Goal: Task Accomplishment & Management: Complete application form

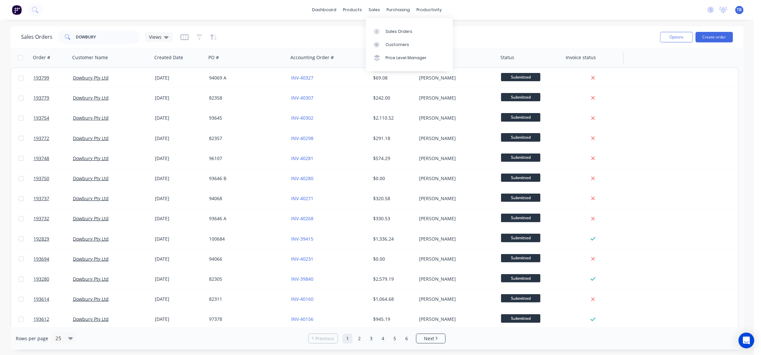
drag, startPoint x: 401, startPoint y: 33, endPoint x: 585, endPoint y: 49, distance: 184.9
click at [401, 33] on div "Sales Orders" at bounding box center [399, 32] width 27 height 6
click at [717, 36] on button "Create order" at bounding box center [714, 37] width 37 height 11
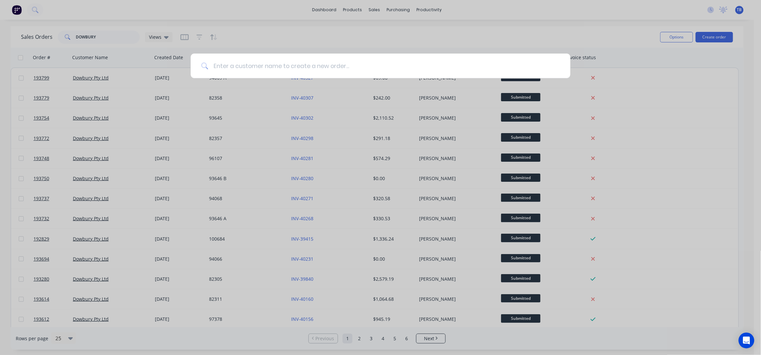
click at [364, 61] on input at bounding box center [384, 66] width 352 height 25
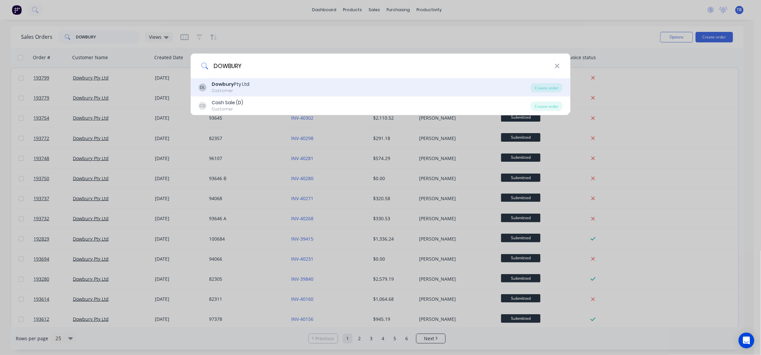
type input "DOWBURY"
click at [309, 84] on div "DL Dowbury Pty Ltd Customer" at bounding box center [365, 87] width 333 height 13
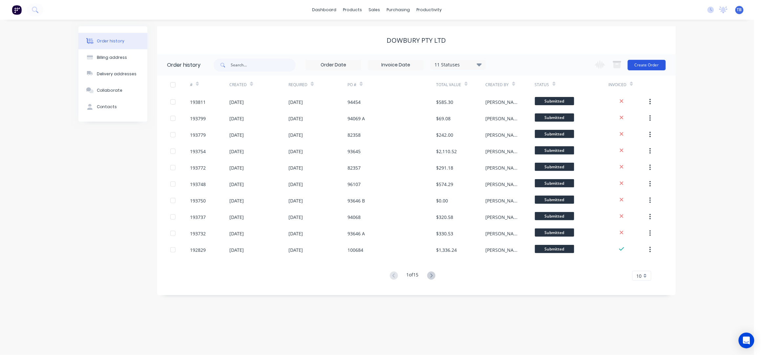
click at [650, 65] on button "Create Order" at bounding box center [647, 65] width 38 height 11
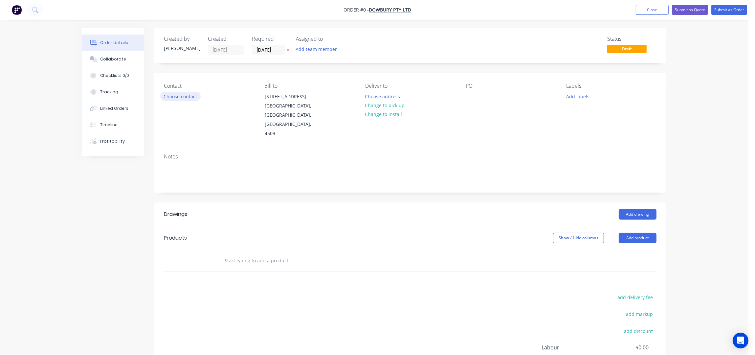
click at [196, 96] on button "Choose contact" at bounding box center [180, 96] width 40 height 9
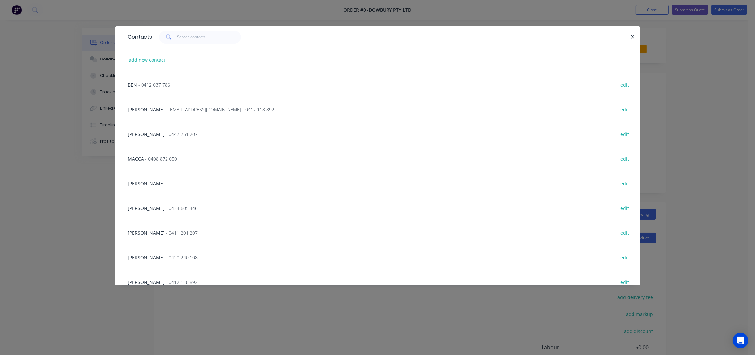
scroll to position [403, 0]
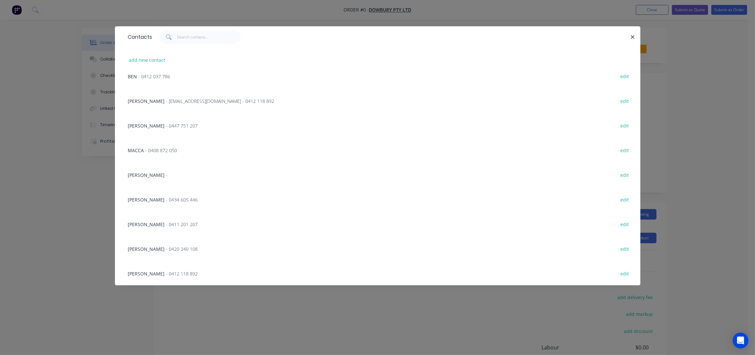
click at [166, 275] on span "- 0412 118 892" at bounding box center [182, 273] width 32 height 6
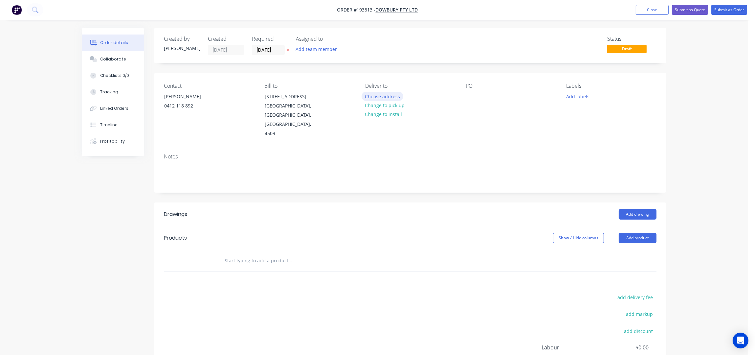
click at [388, 94] on button "Choose address" at bounding box center [382, 96] width 42 height 9
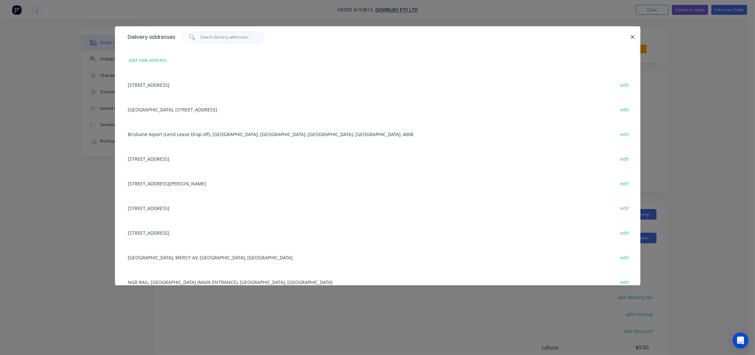
click at [224, 37] on input "text" at bounding box center [232, 37] width 64 height 13
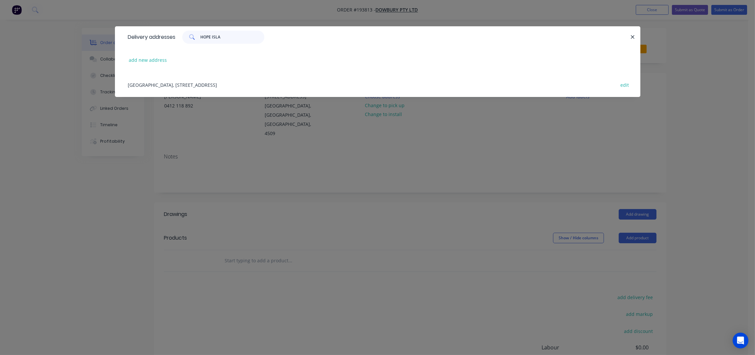
type input "HOPE ISLA"
click at [235, 80] on div "HOPE ISLAND TRAIN STATION, 2 RIVER COVE PL, HELENSVALE, Australia, 4212 edit" at bounding box center [378, 84] width 506 height 25
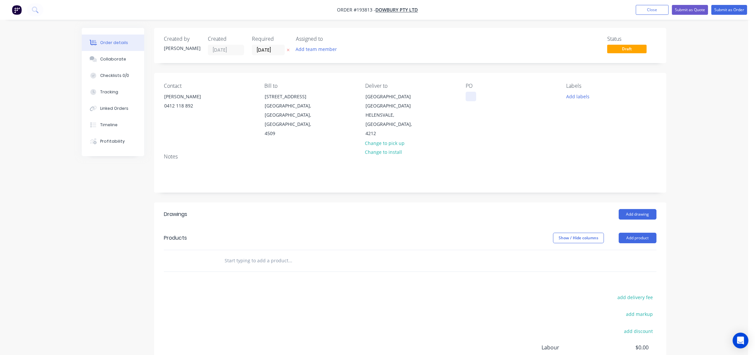
drag, startPoint x: 470, startPoint y: 94, endPoint x: 513, endPoint y: 134, distance: 59.5
click at [471, 94] on div at bounding box center [471, 97] width 11 height 10
click at [531, 136] on div "PO 94069" at bounding box center [511, 110] width 90 height 55
click at [567, 98] on button "Add labels" at bounding box center [577, 96] width 30 height 9
click at [587, 113] on div "6 am" at bounding box center [591, 116] width 14 height 7
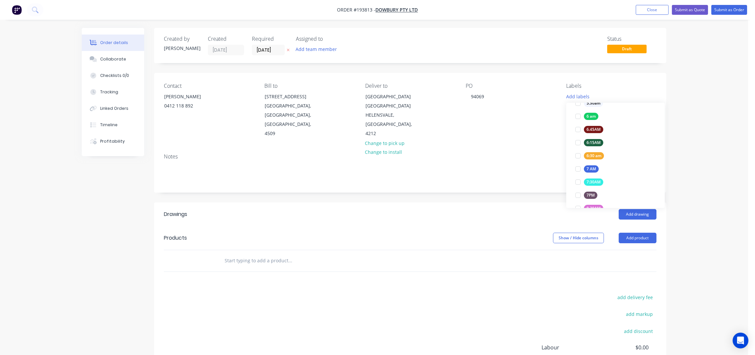
scroll to position [39, 0]
click at [711, 156] on div "Order details Collaborate Checklists 0/0 Tracking Linked Orders Timeline Profit…" at bounding box center [374, 219] width 748 height 439
click at [260, 48] on input "[DATE]" at bounding box center [268, 50] width 32 height 10
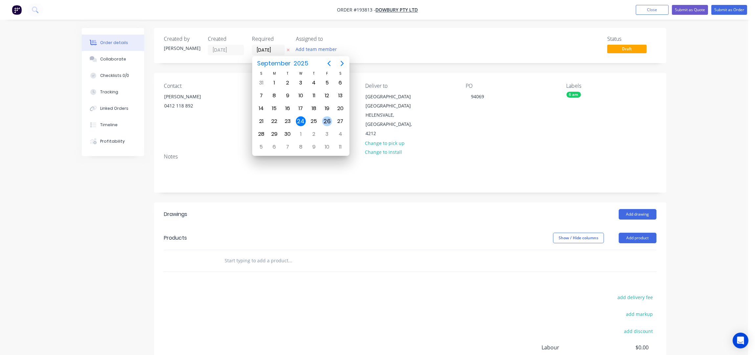
click at [327, 121] on div "26" at bounding box center [327, 121] width 10 height 10
type input "26/09/25"
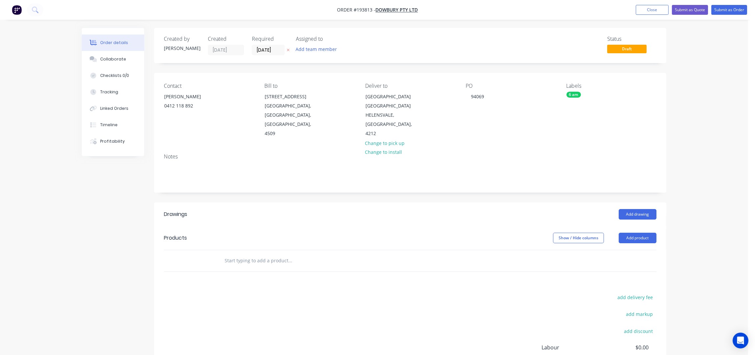
click at [674, 81] on div "Order details Collaborate Checklists 0/0 Tracking Linked Orders Timeline Profit…" at bounding box center [374, 219] width 748 height 439
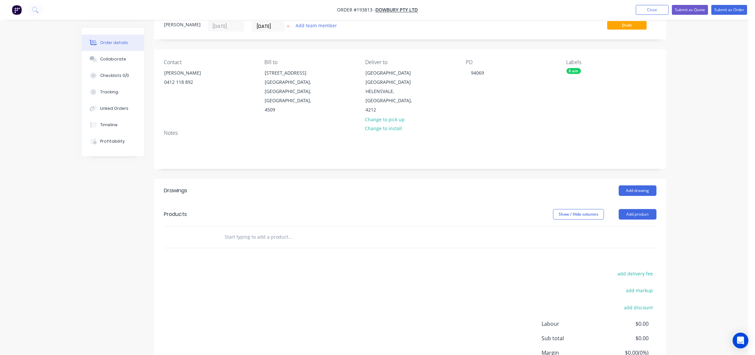
scroll to position [43, 0]
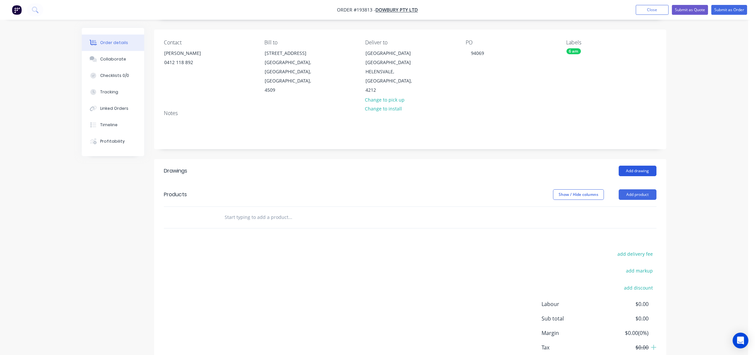
click at [631, 169] on button "Add drawing" at bounding box center [638, 170] width 38 height 11
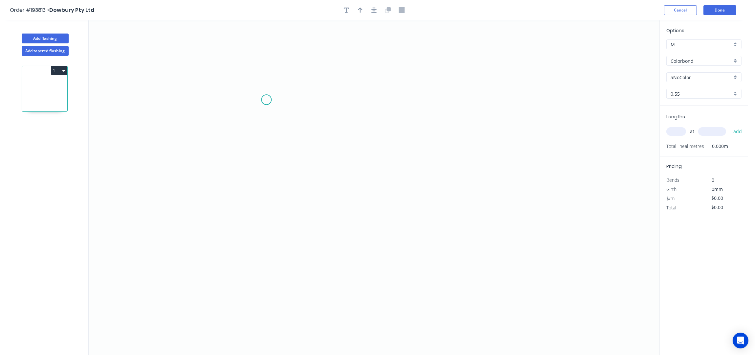
click at [266, 100] on icon "0" at bounding box center [374, 187] width 571 height 335
drag, startPoint x: 262, startPoint y: 199, endPoint x: 420, endPoint y: 192, distance: 158.4
click at [263, 199] on icon "0" at bounding box center [374, 187] width 571 height 335
click at [469, 189] on icon "0 ?" at bounding box center [374, 187] width 571 height 335
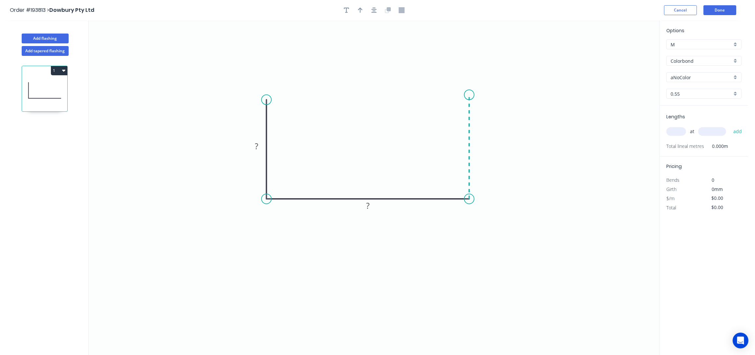
click at [474, 94] on icon "0 ? ?" at bounding box center [374, 187] width 571 height 335
click at [434, 96] on icon "0 ? ? ?" at bounding box center [374, 187] width 571 height 335
click at [372, 9] on icon "button" at bounding box center [373, 10] width 5 height 6
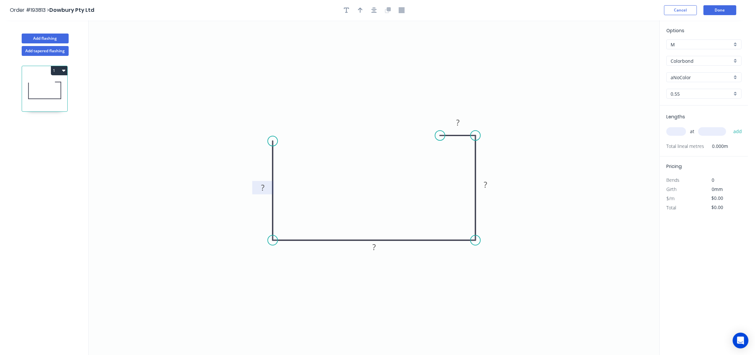
click at [266, 186] on rect at bounding box center [262, 187] width 13 height 9
type input "$13.09"
drag, startPoint x: 358, startPoint y: 13, endPoint x: 379, endPoint y: 21, distance: 22.4
click at [358, 12] on icon "button" at bounding box center [360, 10] width 5 height 6
click at [626, 52] on icon at bounding box center [626, 45] width 6 height 21
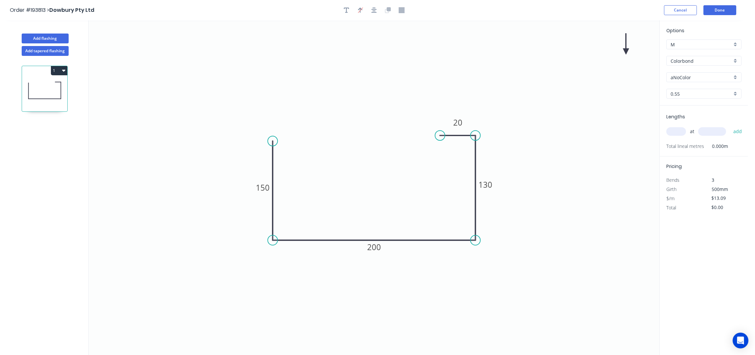
click at [626, 52] on icon at bounding box center [626, 43] width 6 height 21
click at [627, 52] on icon at bounding box center [631, 45] width 19 height 19
click at [627, 52] on icon at bounding box center [633, 52] width 21 height 6
drag, startPoint x: 627, startPoint y: 52, endPoint x: 623, endPoint y: 61, distance: 10.1
click at [623, 61] on icon at bounding box center [631, 56] width 19 height 19
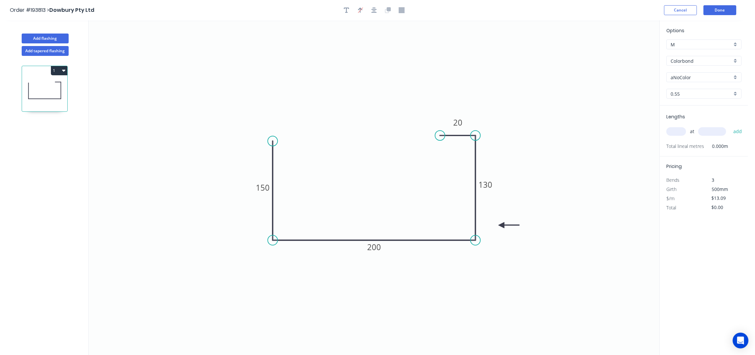
drag, startPoint x: 623, startPoint y: 61, endPoint x: 497, endPoint y: 220, distance: 203.5
click at [498, 222] on icon at bounding box center [508, 225] width 21 height 6
click at [698, 56] on div "Colorbond" at bounding box center [703, 61] width 75 height 10
click at [717, 93] on div "Stainless Steel 316" at bounding box center [703, 94] width 75 height 11
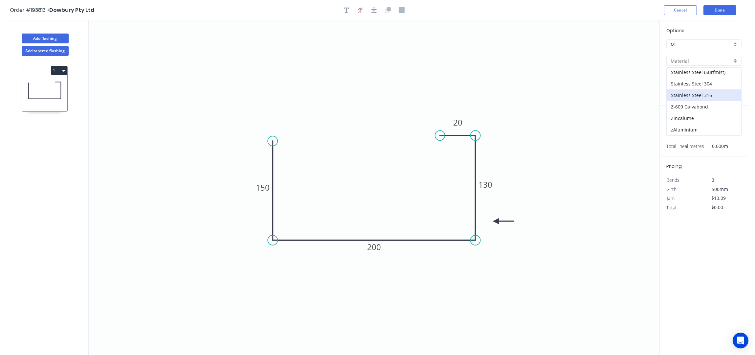
type input "Stainless Steel 316"
type input "2B"
type input "$45.71"
click at [703, 61] on input "Stainless Steel 316" at bounding box center [700, 60] width 61 height 7
click at [636, 102] on icon "0 150 200 130 20" at bounding box center [374, 187] width 571 height 335
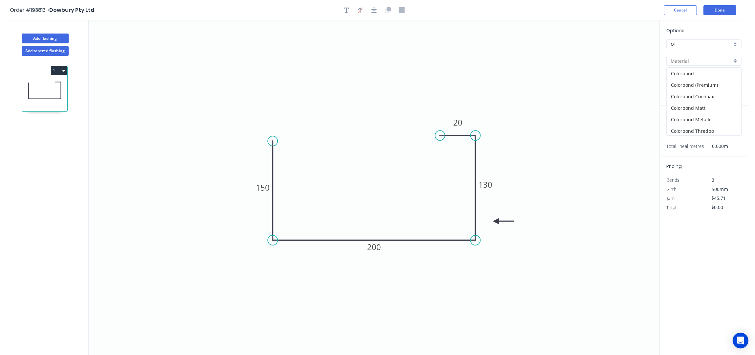
type input "Stainless Steel 316"
click at [701, 61] on input "Stainless Steel 316" at bounding box center [700, 60] width 61 height 7
click at [714, 83] on div "Stainless Steel 304" at bounding box center [703, 83] width 75 height 11
type input "Stainless Steel 304"
type input "$34.74"
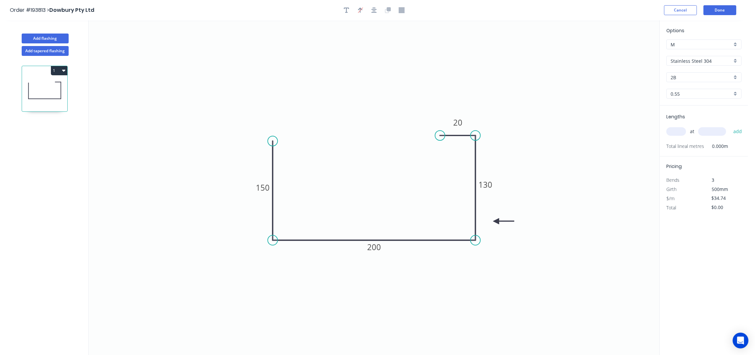
click at [694, 81] on div "2B" at bounding box center [703, 77] width 75 height 10
click at [693, 105] on div "No. 4" at bounding box center [703, 101] width 75 height 11
type input "No. 4"
click at [685, 92] on input "0.55" at bounding box center [700, 93] width 61 height 7
click at [687, 149] on div "1.6" at bounding box center [703, 151] width 75 height 11
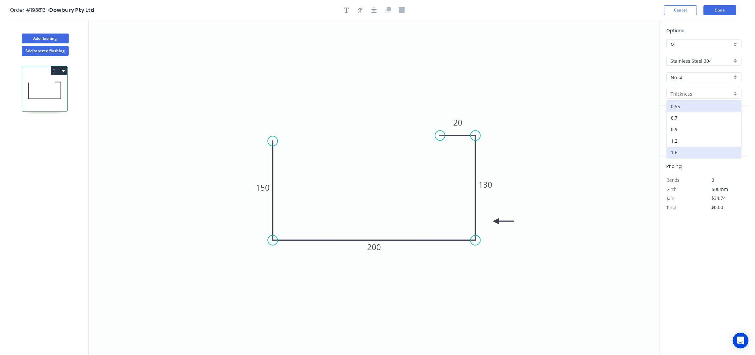
type input "1.6"
type input "$1.00"
click at [611, 146] on icon "0 150 200 130 20" at bounding box center [374, 187] width 571 height 335
click at [677, 132] on input "text" at bounding box center [676, 131] width 20 height 9
type input "1"
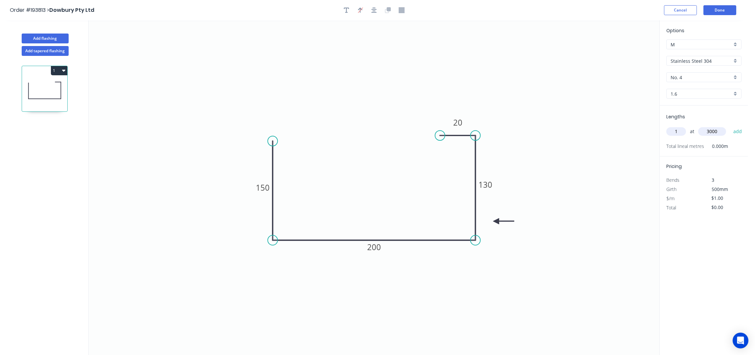
type input "3000"
click at [730, 126] on button "add" at bounding box center [737, 131] width 15 height 11
type input "$3.00"
click at [726, 9] on button "Done" at bounding box center [719, 10] width 33 height 10
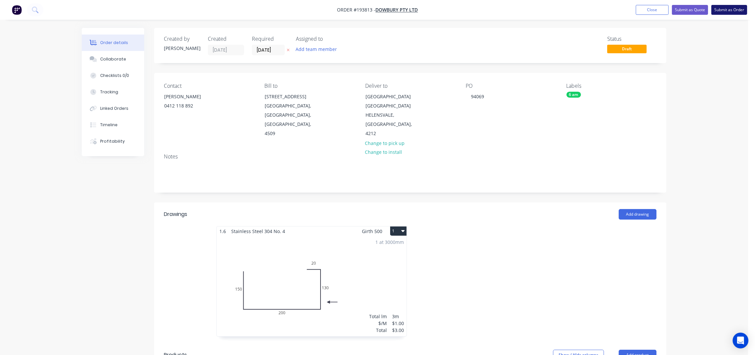
click at [728, 13] on button "Submit as Order" at bounding box center [729, 10] width 36 height 10
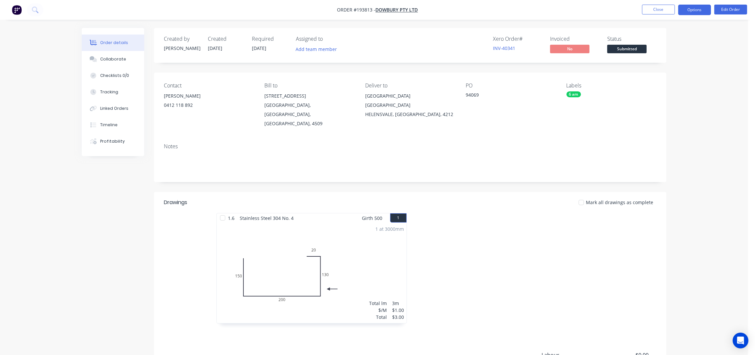
click at [688, 13] on button "Options" at bounding box center [694, 10] width 33 height 11
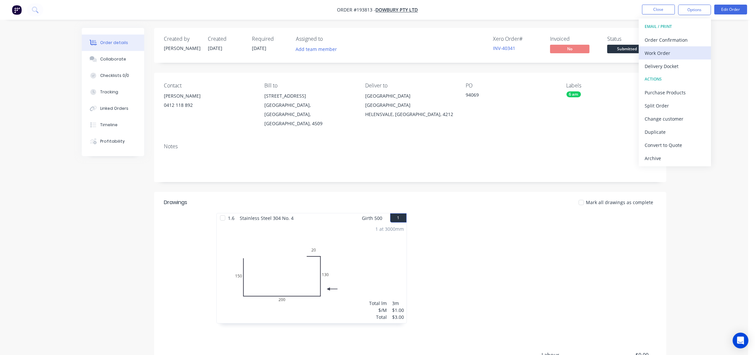
click at [673, 55] on div "Work Order" at bounding box center [674, 53] width 60 height 10
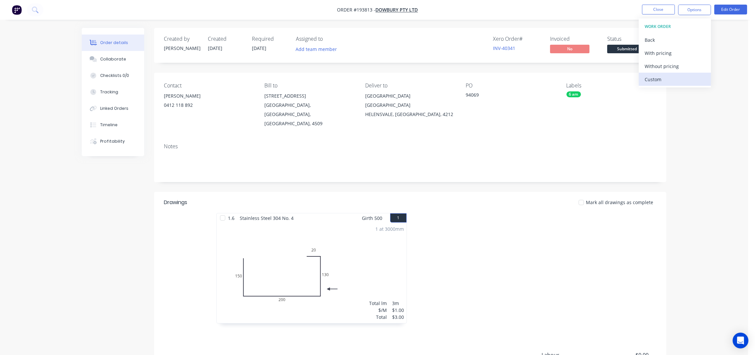
drag, startPoint x: 673, startPoint y: 55, endPoint x: 698, endPoint y: 73, distance: 30.6
click at [679, 65] on div "Without pricing" at bounding box center [674, 66] width 60 height 10
click at [726, 9] on button "Edit Order" at bounding box center [730, 10] width 33 height 10
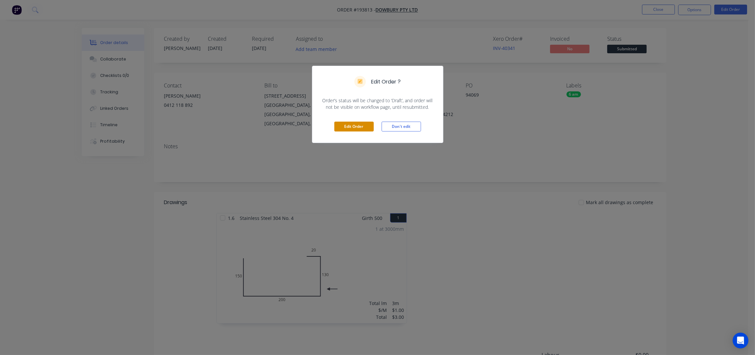
click at [348, 126] on button "Edit Order" at bounding box center [353, 126] width 39 height 10
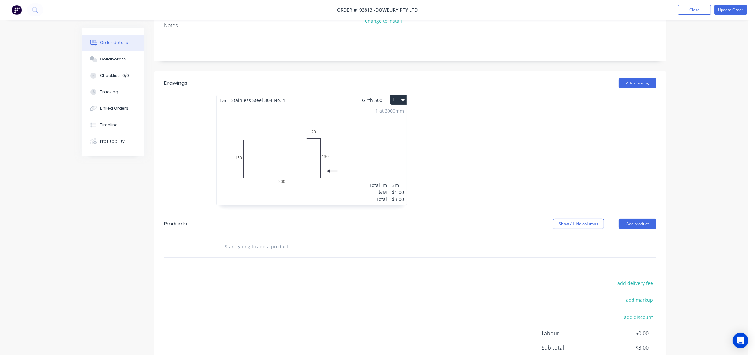
click at [363, 126] on div "1 at 3000mm Total lm $/M Total 3m $1.00 $3.00" at bounding box center [312, 155] width 190 height 100
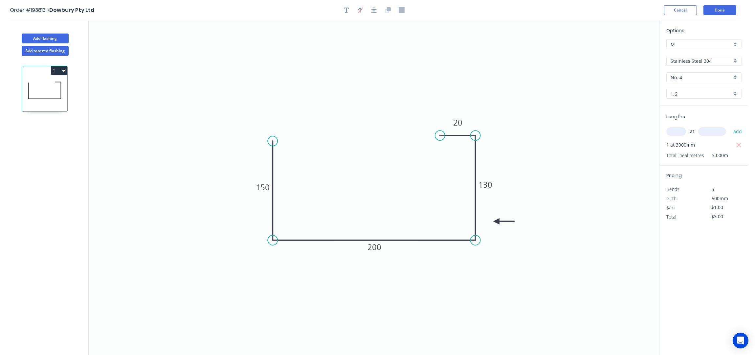
click at [700, 61] on input "Stainless Steel 304" at bounding box center [700, 60] width 61 height 7
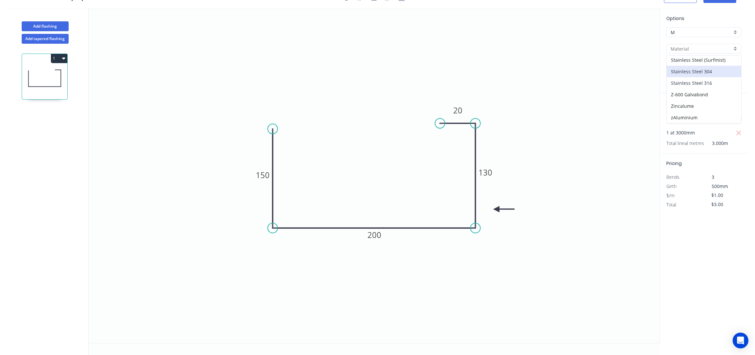
click at [709, 84] on div "Stainless Steel 316" at bounding box center [703, 82] width 75 height 11
type input "Stainless Steel 316"
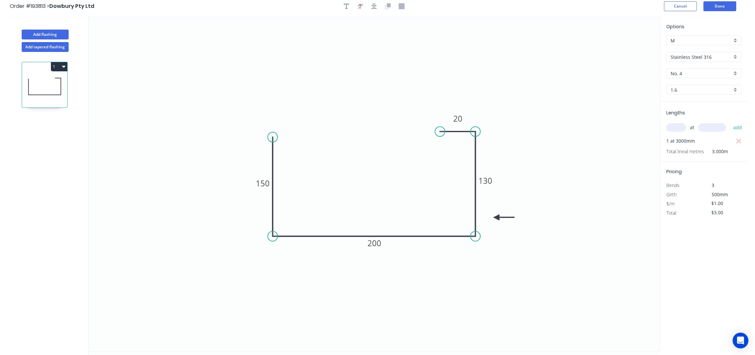
scroll to position [0, 0]
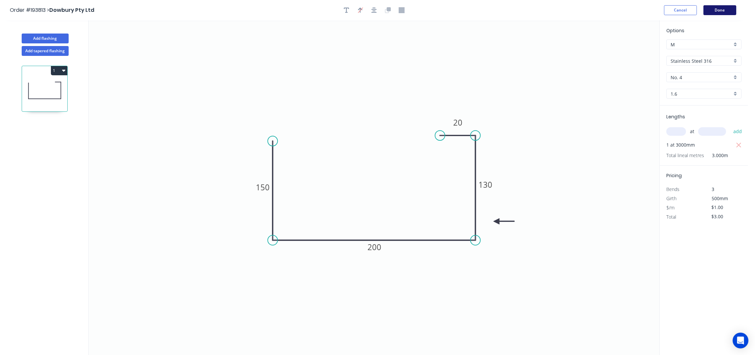
click at [717, 11] on button "Done" at bounding box center [719, 10] width 33 height 10
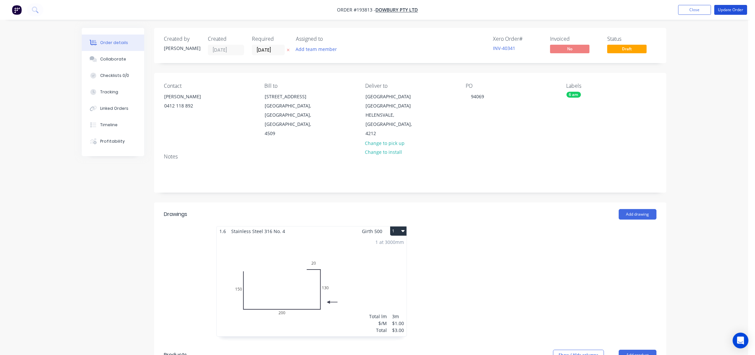
drag, startPoint x: 731, startPoint y: 9, endPoint x: 729, endPoint y: 24, distance: 14.9
click at [731, 8] on button "Update Order" at bounding box center [730, 10] width 33 height 10
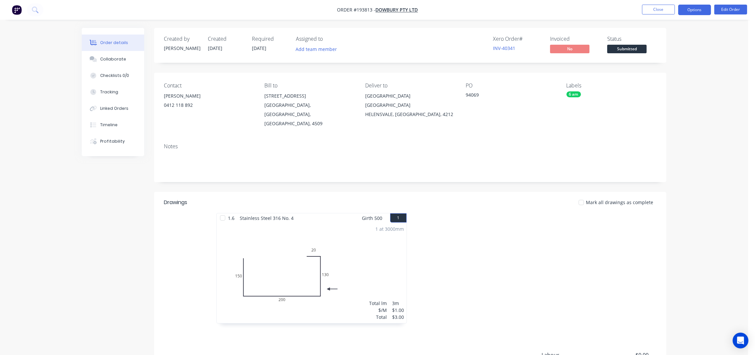
click at [704, 8] on button "Options" at bounding box center [694, 10] width 33 height 11
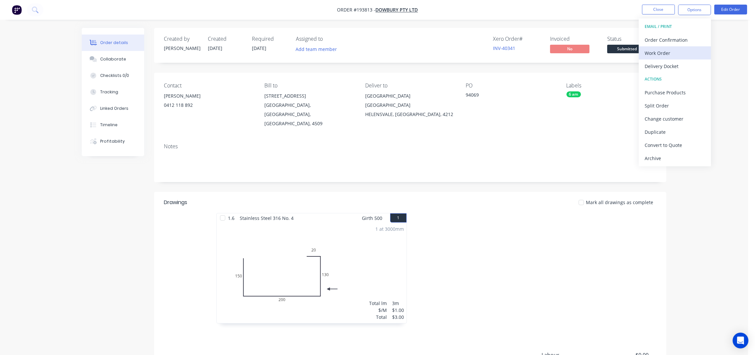
click at [681, 50] on div "Work Order" at bounding box center [674, 53] width 60 height 10
click at [682, 63] on div "Without pricing" at bounding box center [674, 66] width 60 height 10
click at [665, 9] on button "Close" at bounding box center [658, 10] width 33 height 10
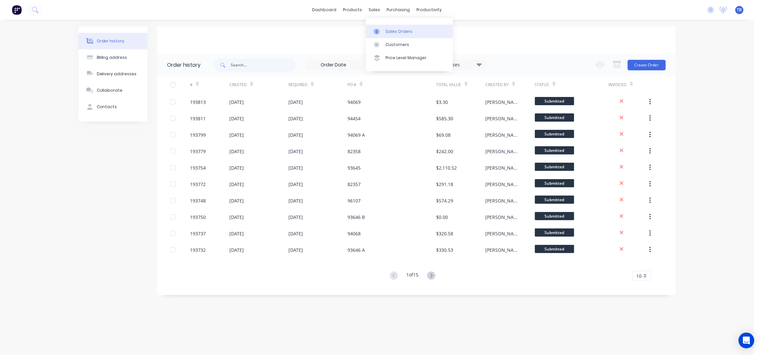
click at [391, 27] on link "Sales Orders" at bounding box center [409, 31] width 87 height 13
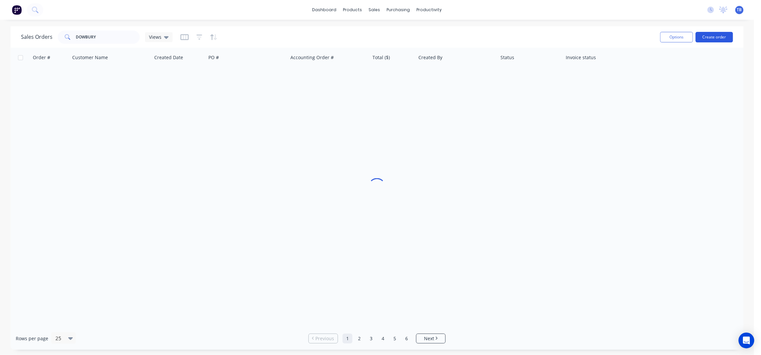
click at [721, 40] on button "Create order" at bounding box center [714, 37] width 37 height 11
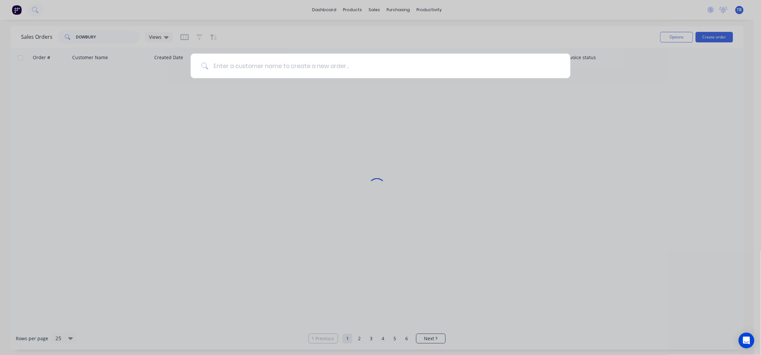
click at [338, 64] on input at bounding box center [384, 66] width 352 height 25
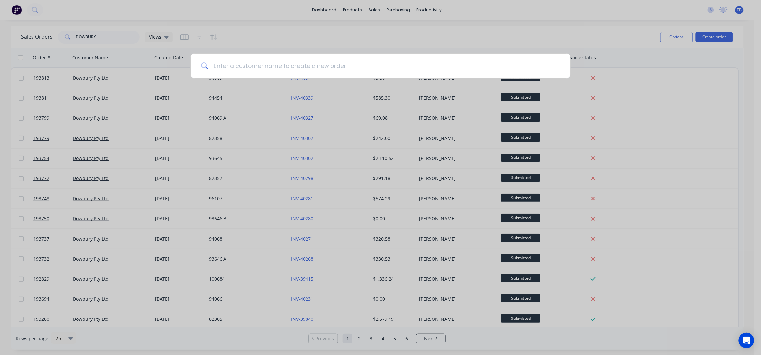
type input "F"
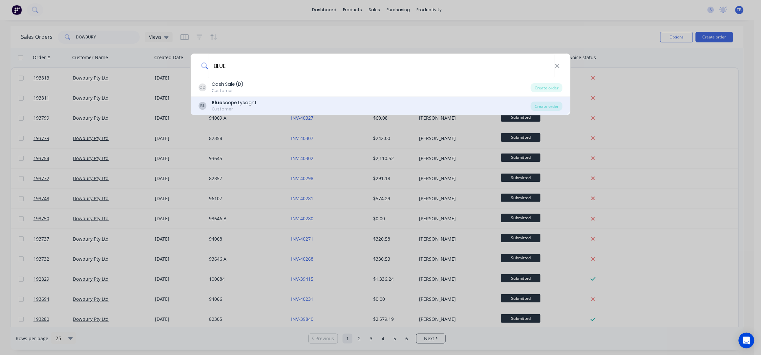
type input "BLUE"
click at [261, 101] on div "BL Blue scope Lysaght Customer" at bounding box center [365, 105] width 333 height 13
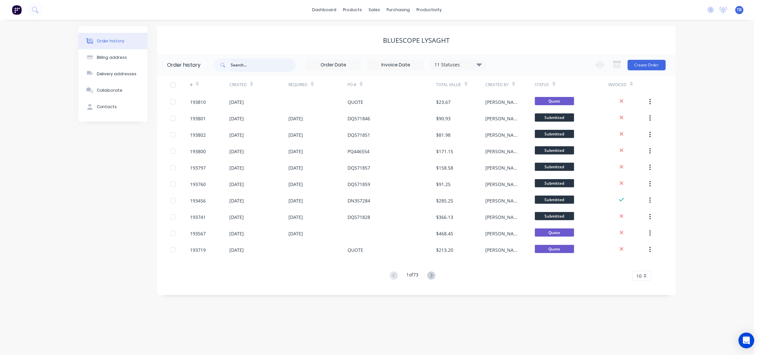
click at [269, 58] on input "text" at bounding box center [263, 64] width 65 height 13
click at [251, 64] on input "text" at bounding box center [263, 64] width 65 height 13
type input "193706"
click at [478, 34] on div "Bluescope Lysaght" at bounding box center [416, 40] width 519 height 28
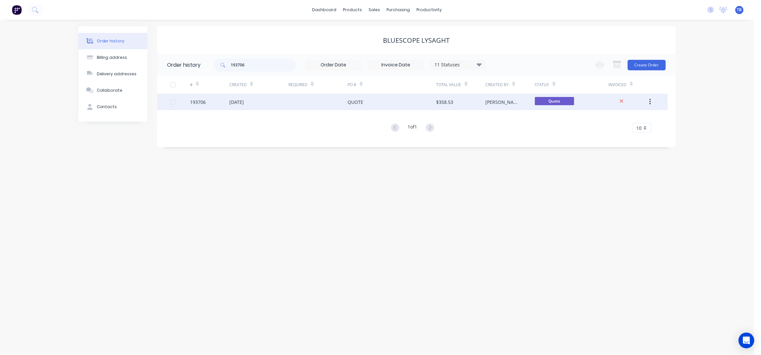
click at [283, 102] on div "[DATE]" at bounding box center [258, 102] width 59 height 16
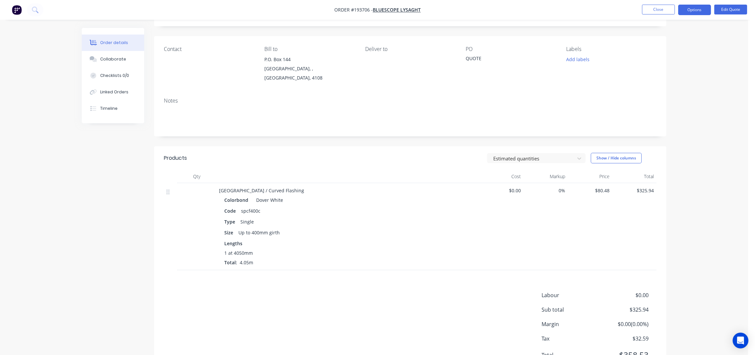
scroll to position [62, 0]
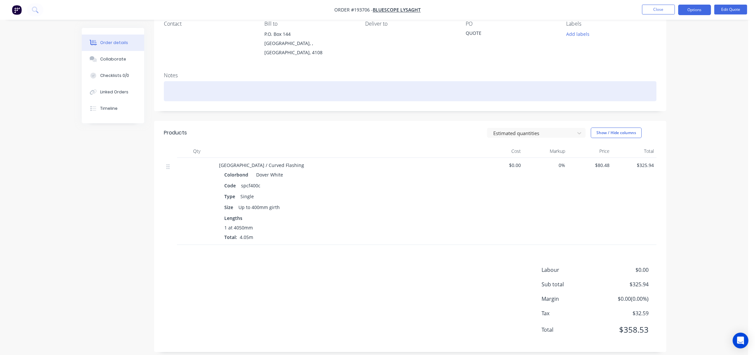
click at [375, 82] on div at bounding box center [410, 91] width 492 height 20
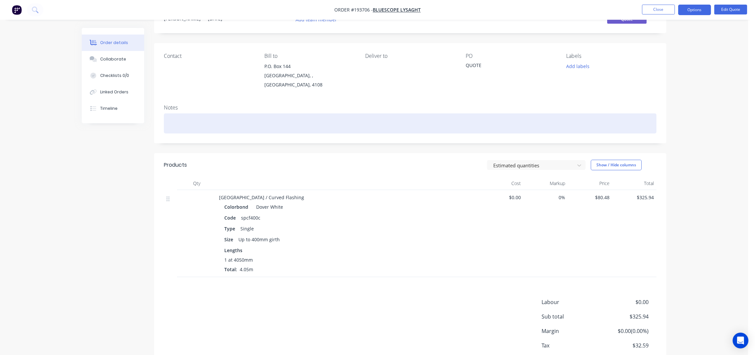
scroll to position [0, 0]
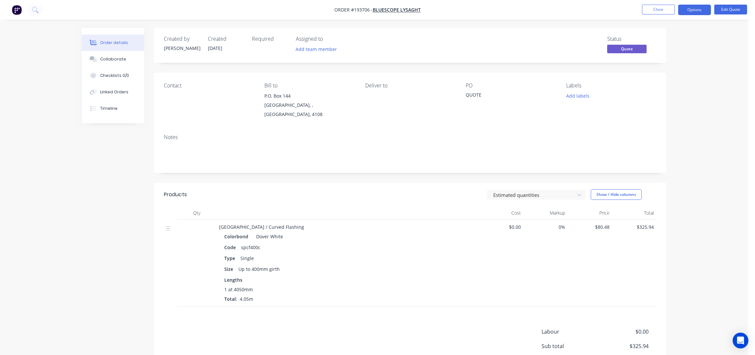
click at [687, 80] on div "Order details Collaborate Checklists 0/0 Linked Orders Timeline Order details C…" at bounding box center [374, 211] width 748 height 423
click at [697, 10] on button "Options" at bounding box center [694, 10] width 33 height 11
click at [672, 81] on div "Convert to Order" at bounding box center [674, 80] width 60 height 10
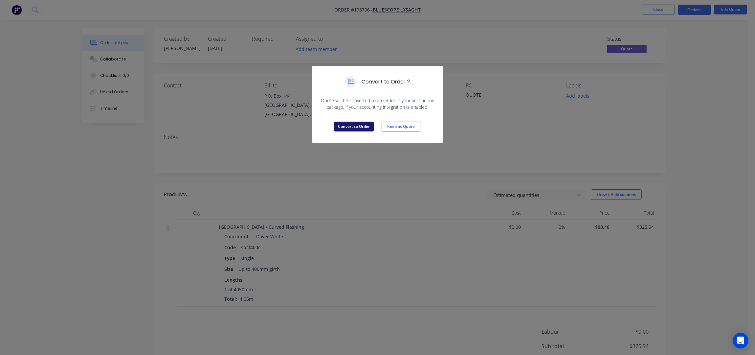
click at [347, 122] on button "Convert to Order" at bounding box center [353, 126] width 39 height 10
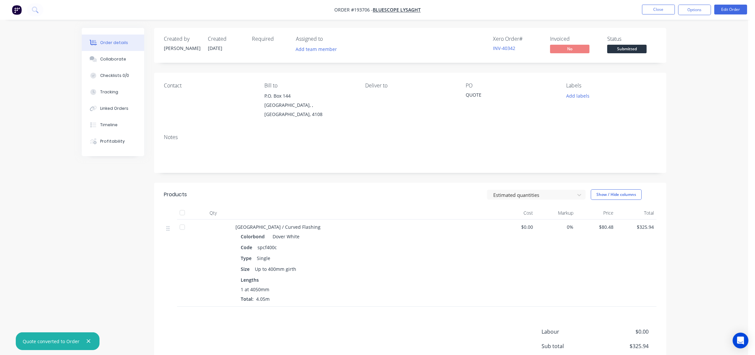
click at [258, 49] on div "Required" at bounding box center [270, 45] width 36 height 19
click at [723, 11] on button "Edit Order" at bounding box center [730, 10] width 33 height 10
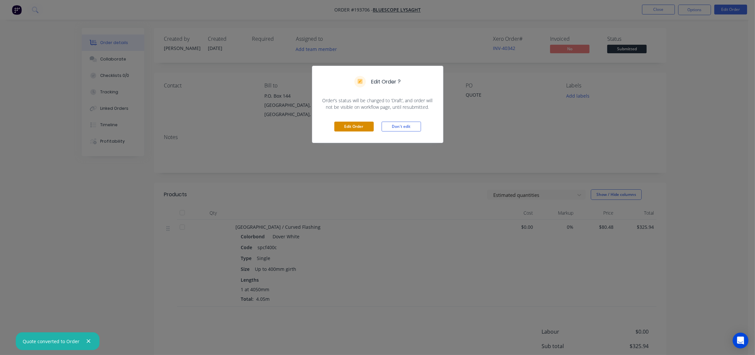
click at [368, 130] on button "Edit Order" at bounding box center [353, 126] width 39 height 10
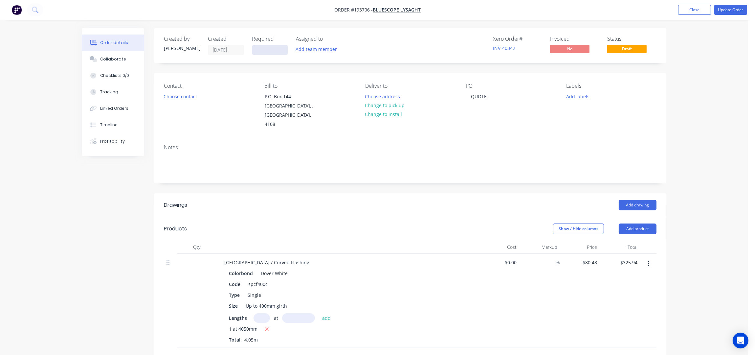
click at [256, 48] on input at bounding box center [269, 50] width 35 height 10
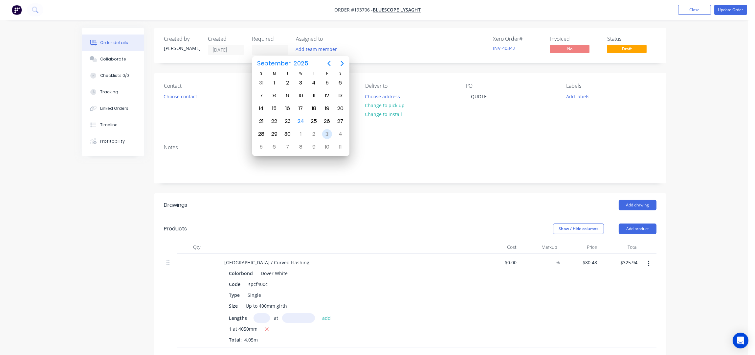
click at [322, 135] on div "3" at bounding box center [327, 134] width 10 height 10
type input "03/10/25"
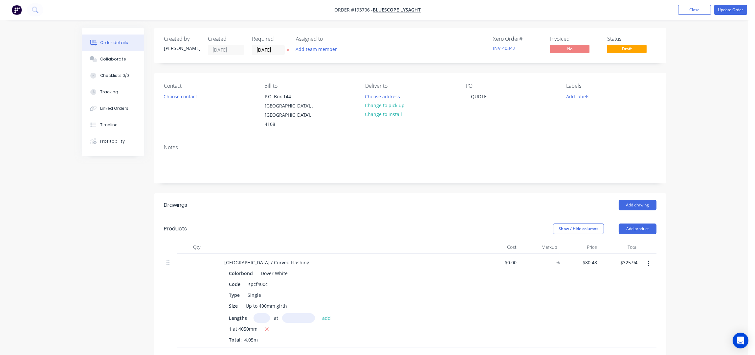
click at [165, 90] on div "Contact Choose contact" at bounding box center [209, 106] width 90 height 46
click at [172, 95] on button "Choose contact" at bounding box center [180, 96] width 40 height 9
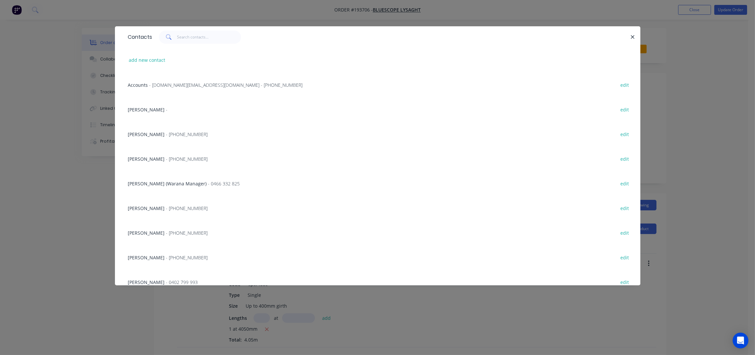
click at [169, 156] on span "- (07) 3365 7777" at bounding box center [187, 159] width 42 height 6
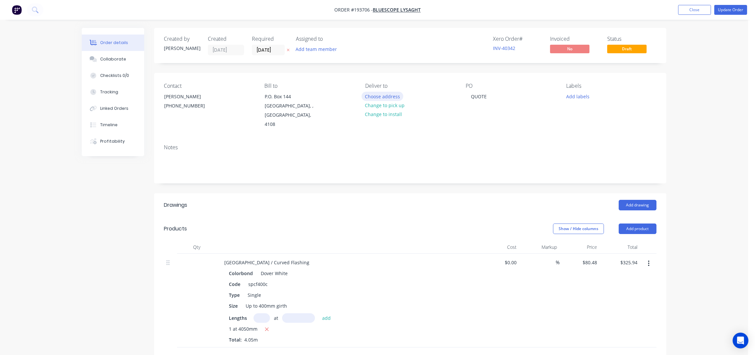
click at [378, 97] on button "Choose address" at bounding box center [382, 96] width 42 height 9
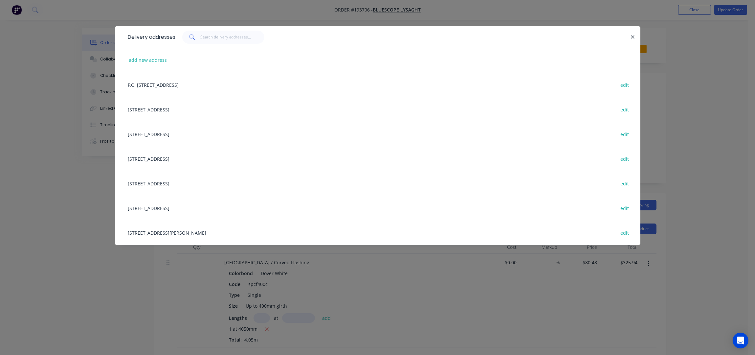
click at [207, 132] on div "10 GREENWAY DR, (STORE), TWEED HEADS, New South Wales, Australia, 2485 edit" at bounding box center [378, 133] width 506 height 25
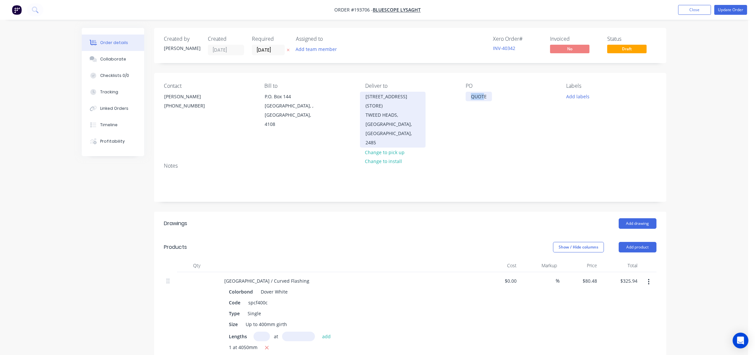
drag, startPoint x: 484, startPoint y: 97, endPoint x: 403, endPoint y: 113, distance: 83.3
click at [407, 108] on div "Contact JEMIMA BOURKE (07) 3365 7777 Bill to P.O. Box 144 Archerfield, , Austra…" at bounding box center [410, 115] width 512 height 84
click at [485, 97] on div "QUOTE" at bounding box center [479, 97] width 26 height 10
drag, startPoint x: 487, startPoint y: 97, endPoint x: 460, endPoint y: 97, distance: 26.6
click at [460, 97] on div "Contact JEMIMA BOURKE (07) 3365 7777 Bill to P.O. Box 144 Archerfield, , Austra…" at bounding box center [410, 115] width 512 height 84
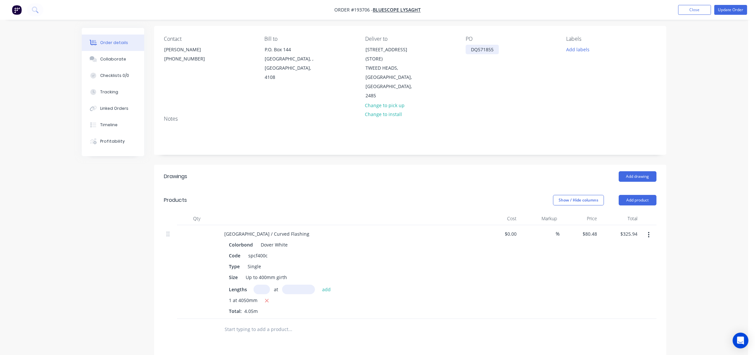
scroll to position [87, 0]
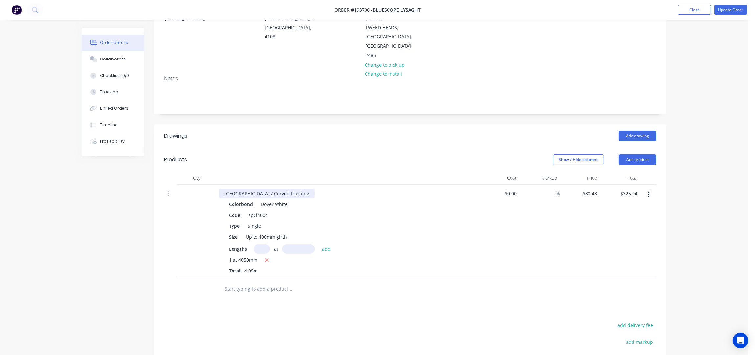
click at [286, 188] on div "Pittsburgh / Curved Flashing" at bounding box center [267, 193] width 96 height 10
click at [287, 188] on div "Pittsburgh / Curved Flashing" at bounding box center [267, 193] width 96 height 10
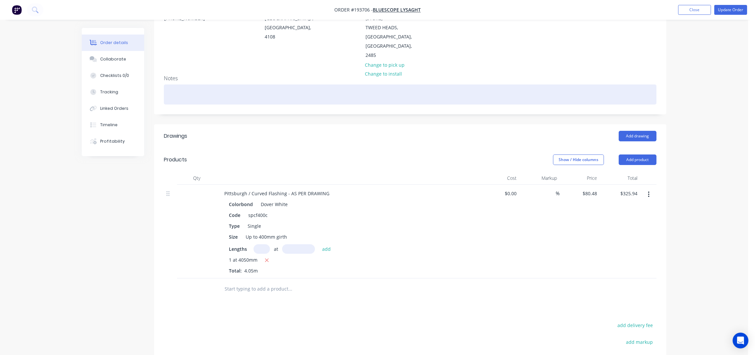
click at [485, 84] on div at bounding box center [410, 94] width 492 height 20
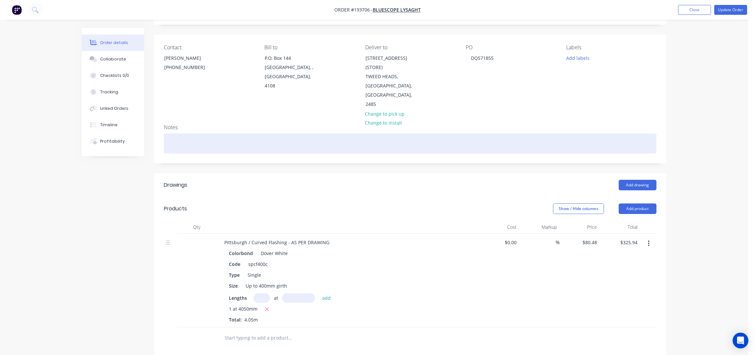
scroll to position [0, 0]
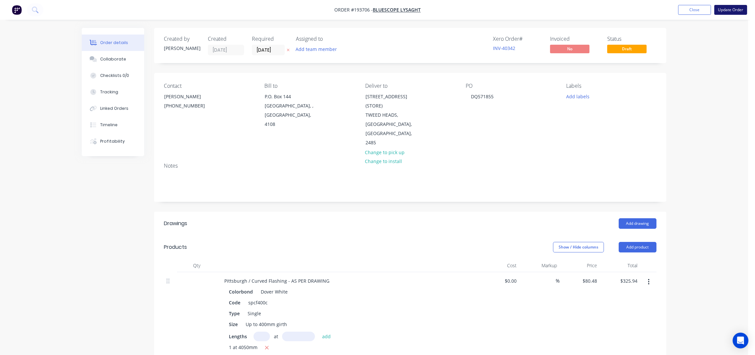
click at [736, 8] on button "Update Order" at bounding box center [730, 10] width 33 height 10
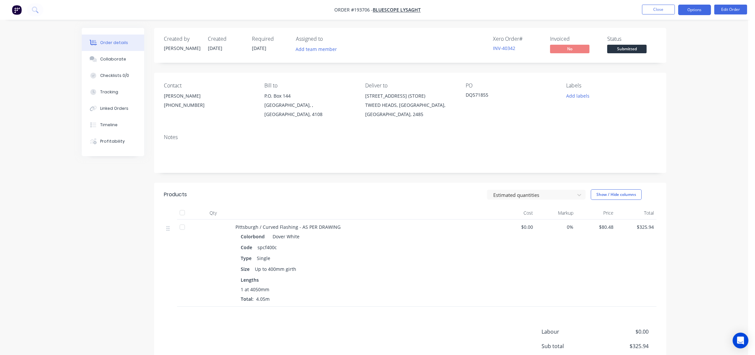
click at [696, 6] on button "Options" at bounding box center [694, 10] width 33 height 11
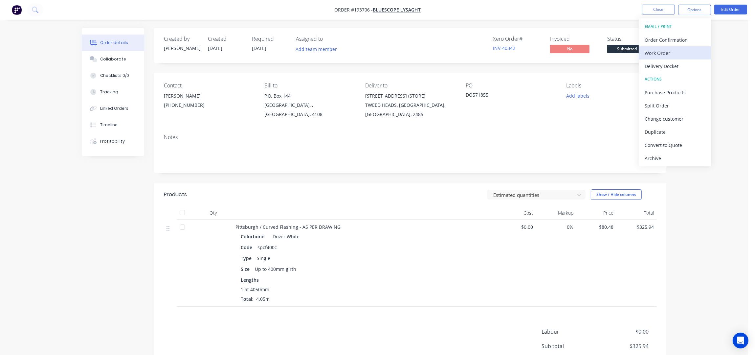
click at [670, 50] on div "Work Order" at bounding box center [674, 53] width 60 height 10
drag, startPoint x: 671, startPoint y: 66, endPoint x: 678, endPoint y: 69, distance: 7.5
click at [671, 65] on div "Without pricing" at bounding box center [674, 66] width 60 height 10
click at [649, 10] on button "Close" at bounding box center [658, 10] width 33 height 10
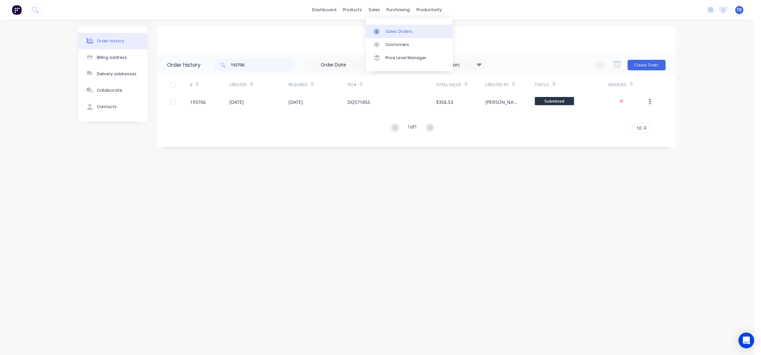
click at [398, 31] on div "Sales Orders" at bounding box center [399, 32] width 27 height 6
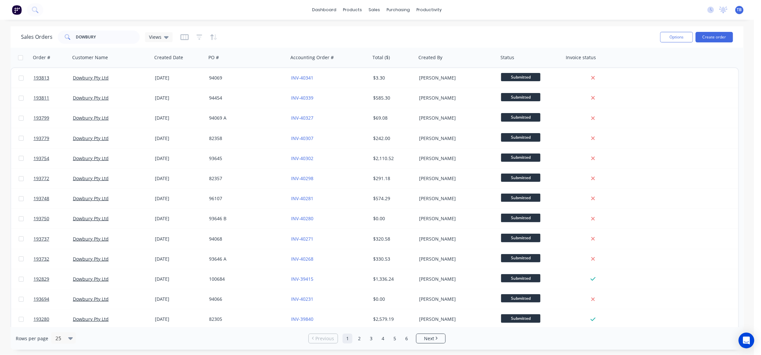
click at [445, 30] on div "Sales Orders DOWBURY Views" at bounding box center [338, 37] width 634 height 16
click at [713, 35] on button "Create order" at bounding box center [714, 37] width 37 height 11
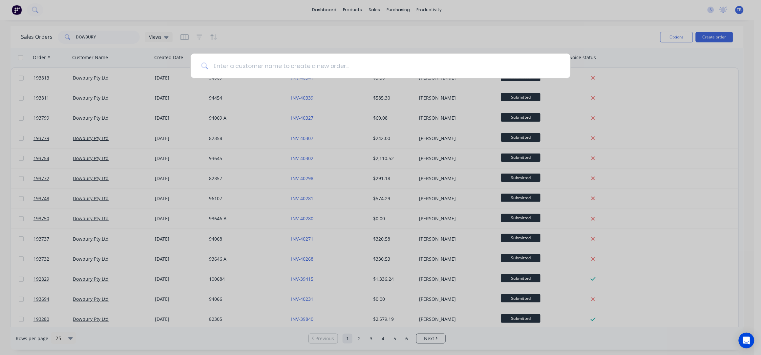
click at [265, 69] on input at bounding box center [384, 66] width 352 height 25
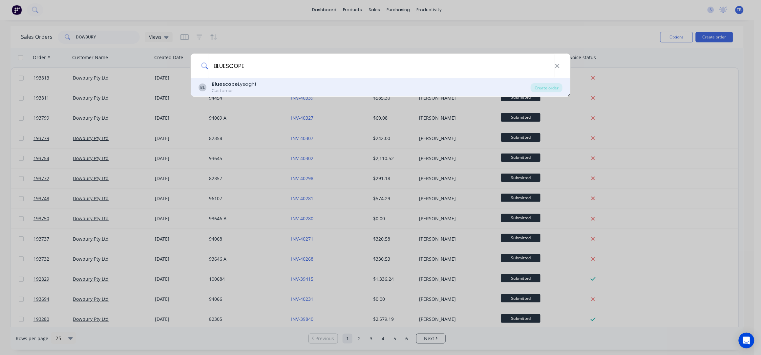
type input "BLUESCOPE"
click at [265, 86] on div "BL Bluescope Lysaght Customer" at bounding box center [365, 87] width 333 height 13
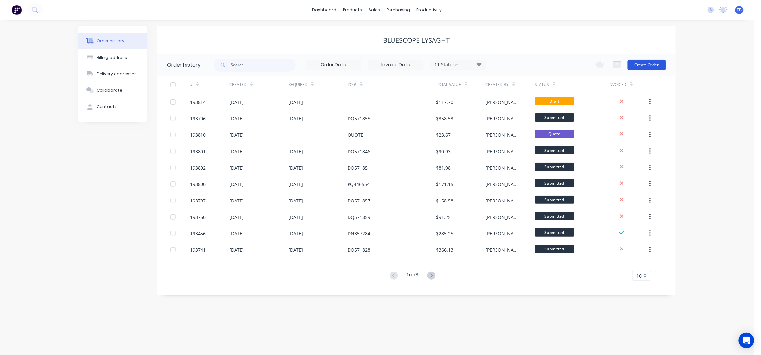
click at [654, 68] on button "Create Order" at bounding box center [647, 65] width 38 height 11
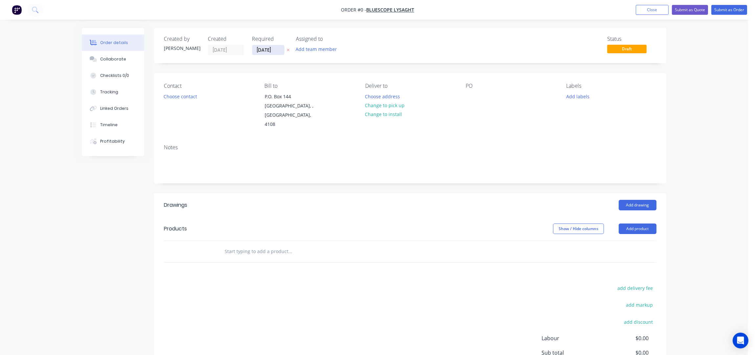
click at [261, 48] on input "[DATE]" at bounding box center [268, 50] width 32 height 10
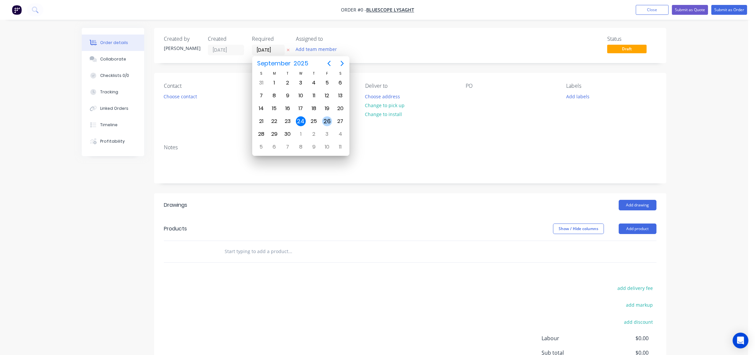
click at [327, 122] on div "26" at bounding box center [327, 121] width 10 height 10
type input "26/09/25"
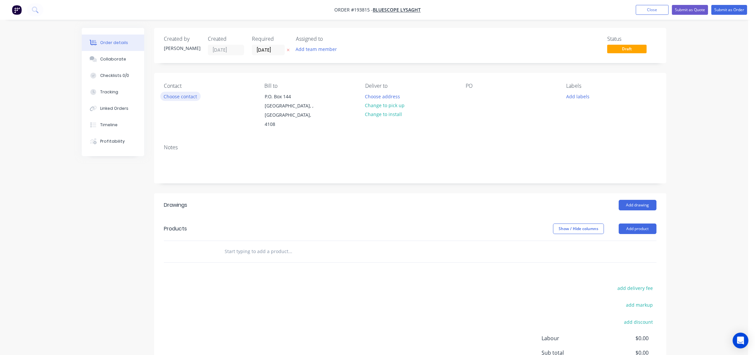
click at [181, 96] on button "Choose contact" at bounding box center [180, 96] width 40 height 9
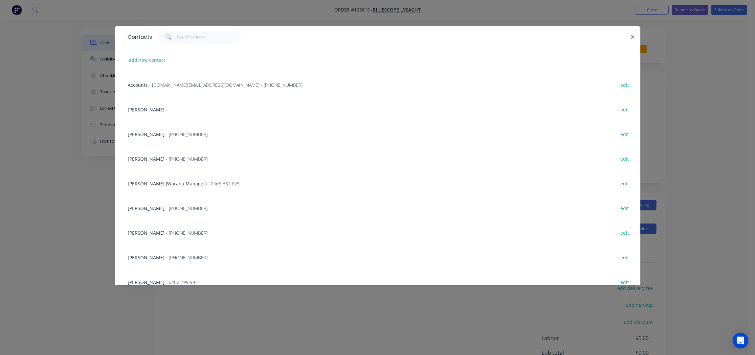
click at [164, 155] on div "JEMIMA BOURKE - (07) 3365 7777" at bounding box center [168, 158] width 80 height 7
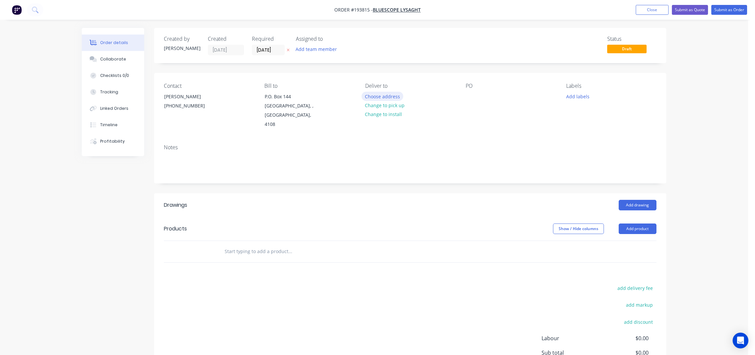
click at [383, 100] on button "Choose address" at bounding box center [382, 96] width 42 height 9
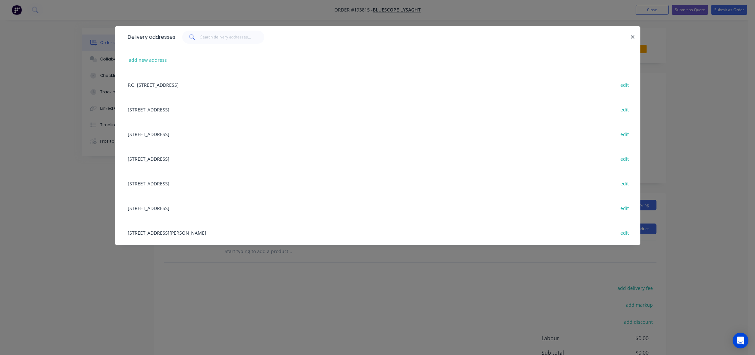
click at [228, 128] on div "10 GREENWAY DR, (STORE), TWEED HEADS, New South Wales, Australia, 2485 edit" at bounding box center [378, 133] width 506 height 25
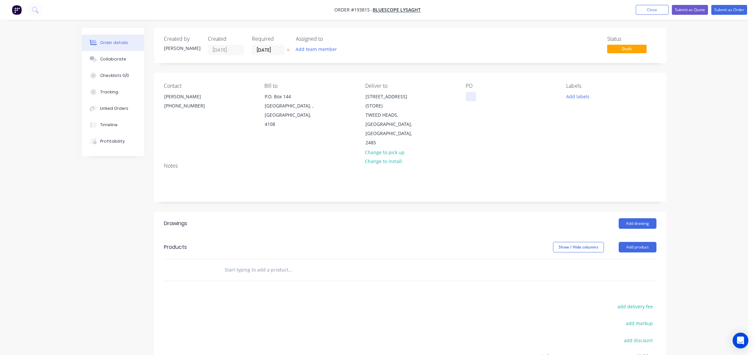
click at [469, 101] on div at bounding box center [471, 97] width 11 height 10
click at [514, 163] on div "Notes" at bounding box center [410, 166] width 492 height 6
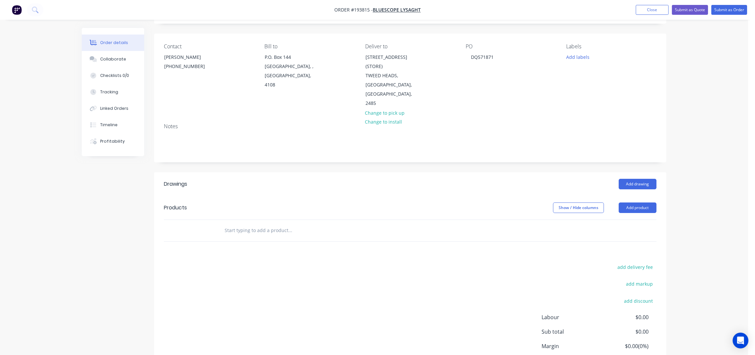
scroll to position [43, 0]
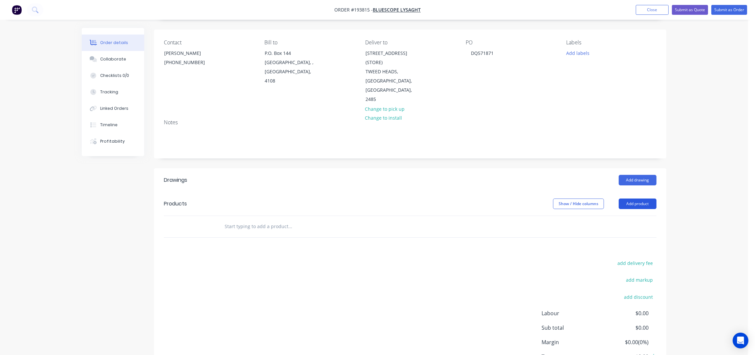
click at [642, 198] on button "Add product" at bounding box center [638, 203] width 38 height 11
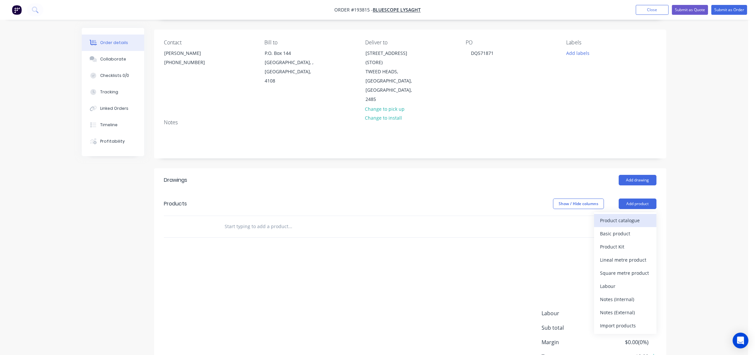
click at [639, 215] on div "Product catalogue" at bounding box center [625, 220] width 51 height 10
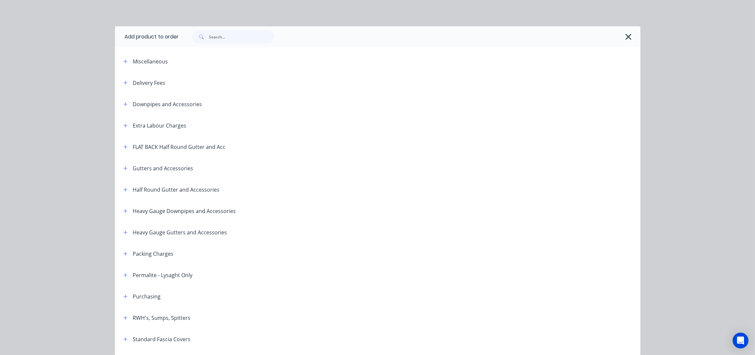
click at [121, 193] on span at bounding box center [125, 189] width 8 height 8
click at [121, 192] on button "button" at bounding box center [125, 189] width 8 height 8
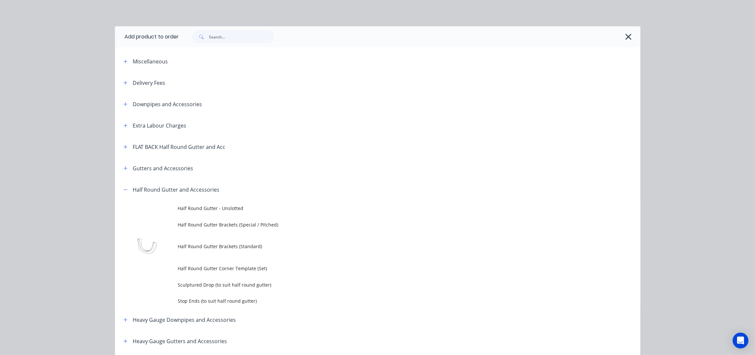
click at [222, 289] on td "Sculptured Drop (to suit half round gutter)" at bounding box center [409, 284] width 462 height 16
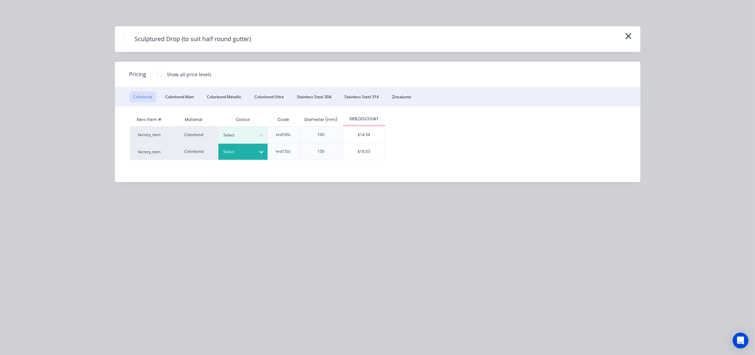
click at [258, 150] on icon at bounding box center [261, 151] width 7 height 7
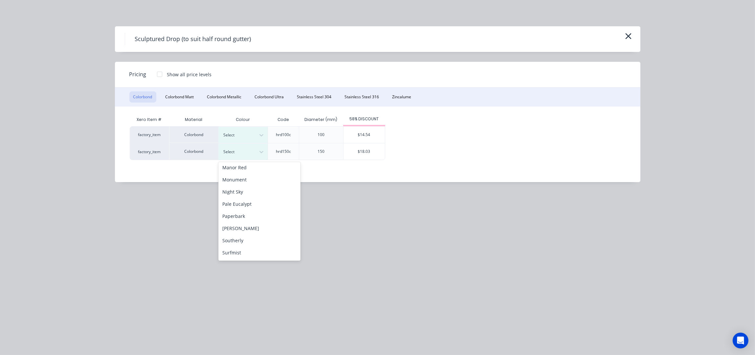
scroll to position [219, 0]
click at [240, 256] on div "Woodland Grey" at bounding box center [259, 254] width 82 height 12
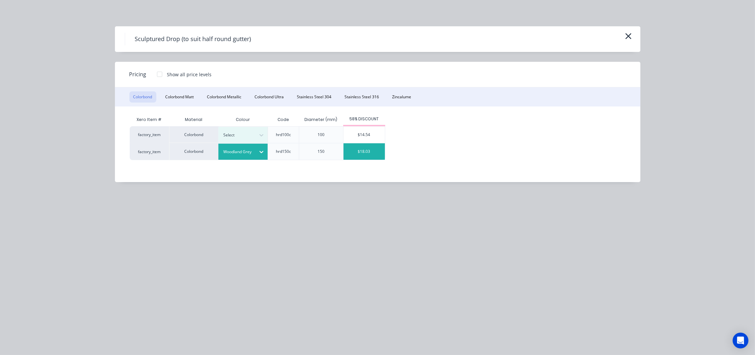
click at [352, 156] on div "$18.03" at bounding box center [363, 151] width 41 height 16
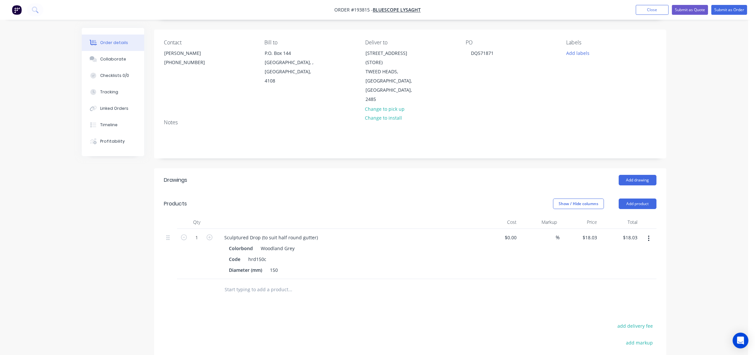
drag, startPoint x: 321, startPoint y: 169, endPoint x: 327, endPoint y: 168, distance: 5.6
click at [321, 175] on div "Add drawing" at bounding box center [463, 180] width 388 height 11
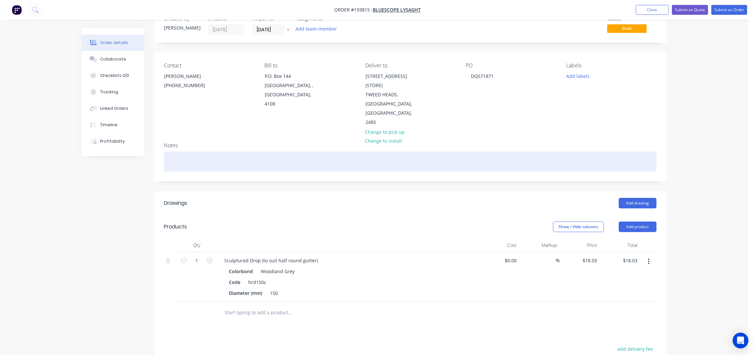
scroll to position [0, 0]
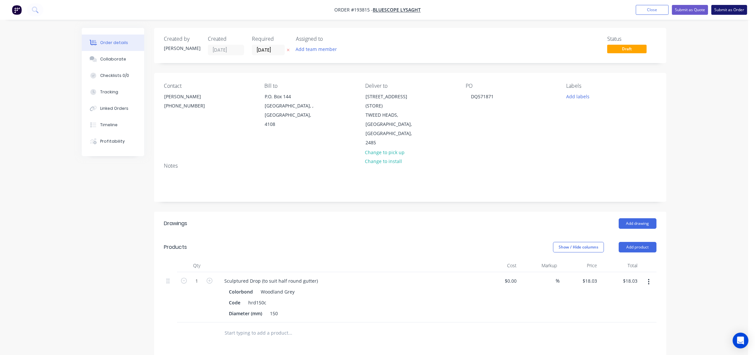
click at [720, 11] on button "Submit as Order" at bounding box center [729, 10] width 36 height 10
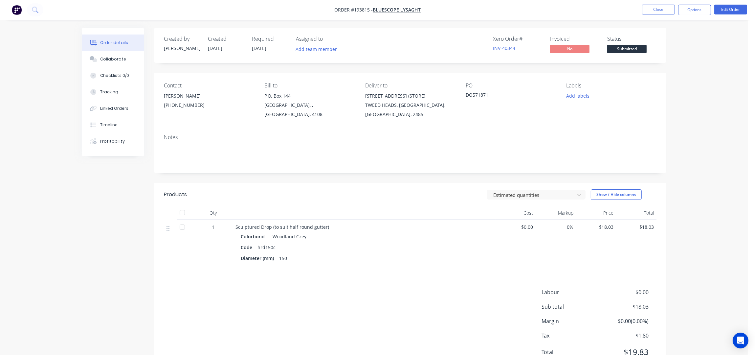
click at [694, 87] on div "Order details Collaborate Checklists 0/0 Tracking Linked Orders Timeline Profit…" at bounding box center [374, 192] width 748 height 384
click at [695, 1] on nav "Order #193815 - Bluescope Lysaght Close Options Edit Order" at bounding box center [377, 10] width 755 height 20
click at [698, 13] on button "Options" at bounding box center [694, 10] width 33 height 11
click at [666, 59] on div "EMAIL / PRINT Order Confirmation Work Order Delivery Docket ACTIONS Purchase Pr…" at bounding box center [675, 92] width 72 height 148
click at [665, 55] on div "Work Order" at bounding box center [674, 53] width 60 height 10
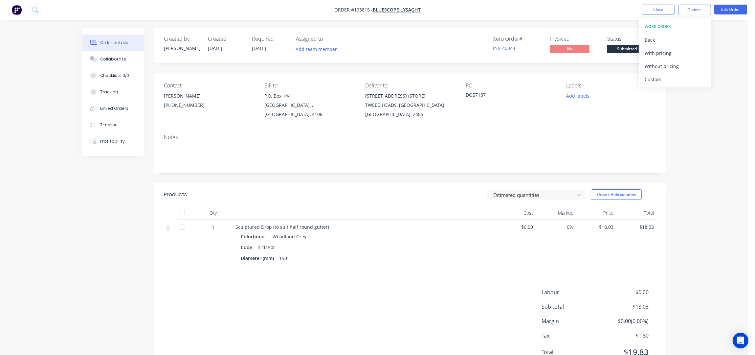
click at [667, 68] on div "Without pricing" at bounding box center [674, 66] width 60 height 10
click at [702, 106] on div "Order details Collaborate Checklists 0/0 Tracking Linked Orders Timeline Profit…" at bounding box center [374, 192] width 748 height 384
click at [660, 10] on button "Close" at bounding box center [658, 10] width 33 height 10
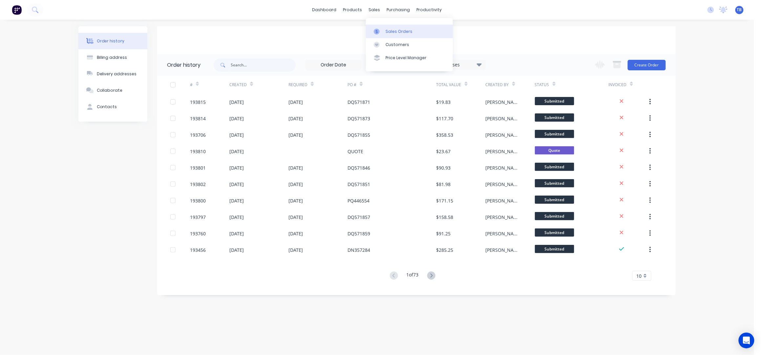
click at [407, 31] on div "Sales Orders" at bounding box center [399, 32] width 27 height 6
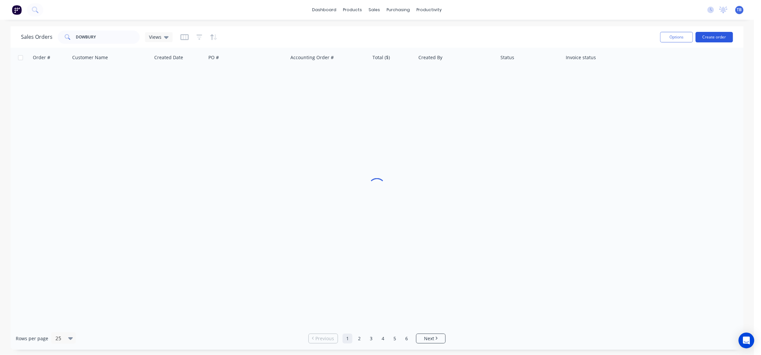
click at [728, 36] on button "Create order" at bounding box center [714, 37] width 37 height 11
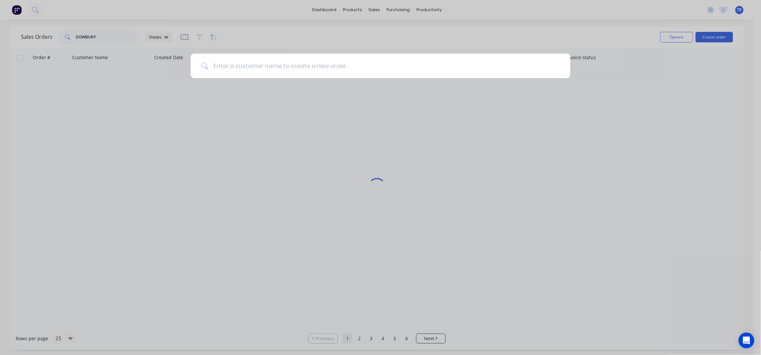
click at [422, 64] on input at bounding box center [384, 66] width 352 height 25
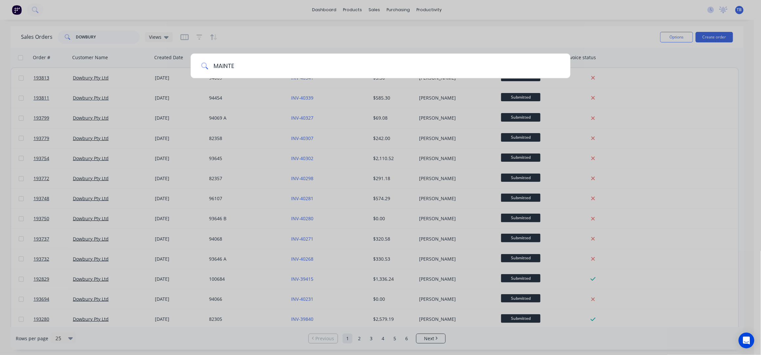
type input "MAINTEK"
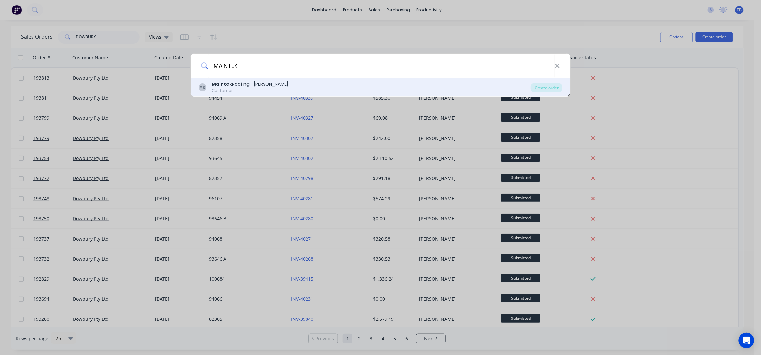
click at [305, 85] on div "MR Maintek Roofing - Shaun Rahurahu Customer" at bounding box center [365, 87] width 333 height 13
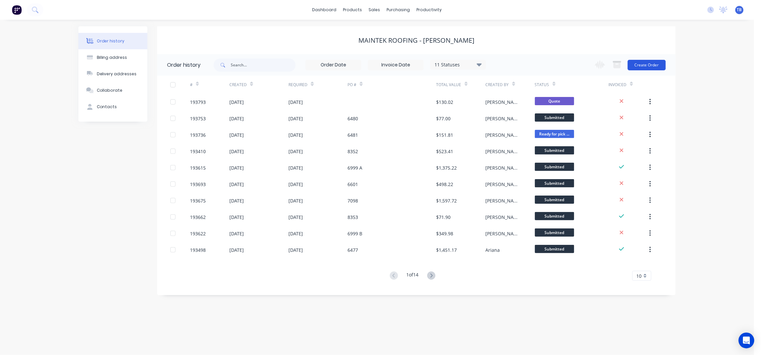
click at [638, 63] on button "Create Order" at bounding box center [647, 65] width 38 height 11
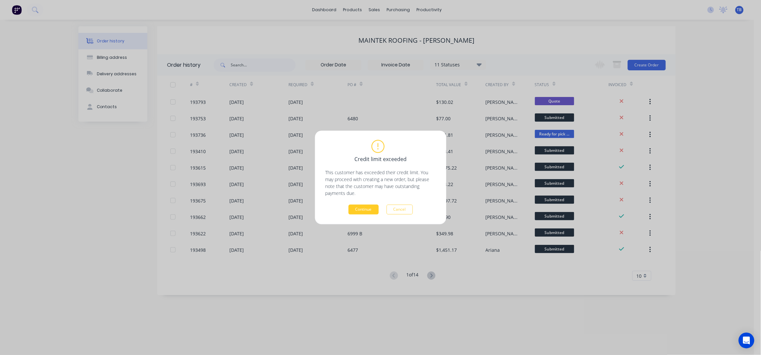
click at [363, 207] on button "Continue" at bounding box center [364, 210] width 30 height 10
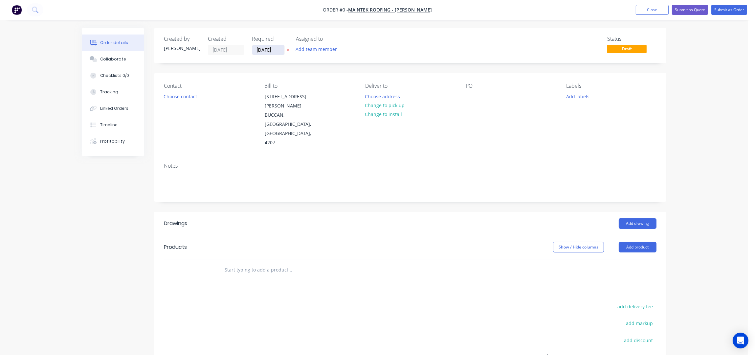
click at [264, 52] on input "[DATE]" at bounding box center [268, 50] width 32 height 10
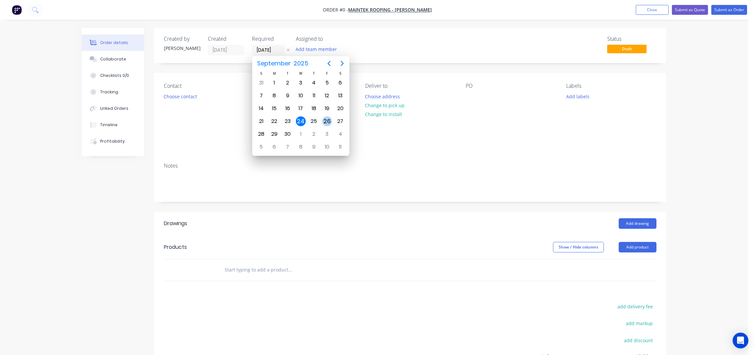
drag, startPoint x: 329, startPoint y: 122, endPoint x: 269, endPoint y: 125, distance: 60.8
click at [329, 121] on div "26" at bounding box center [327, 121] width 10 height 10
type input "26/09/25"
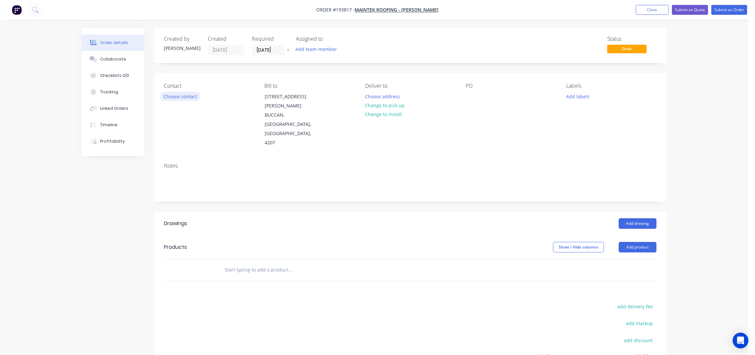
click at [186, 96] on button "Choose contact" at bounding box center [180, 96] width 40 height 9
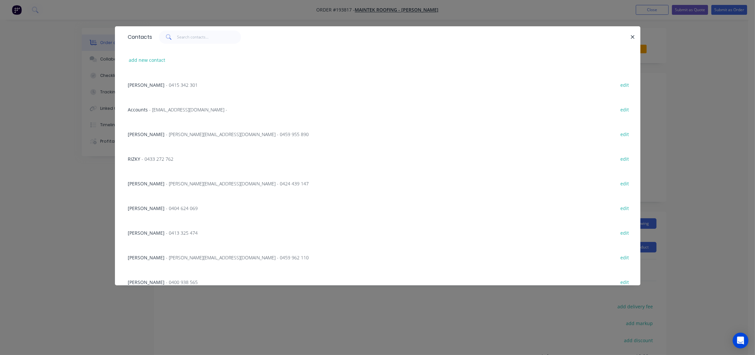
click at [166, 232] on span "- 0413 325 474" at bounding box center [182, 232] width 32 height 6
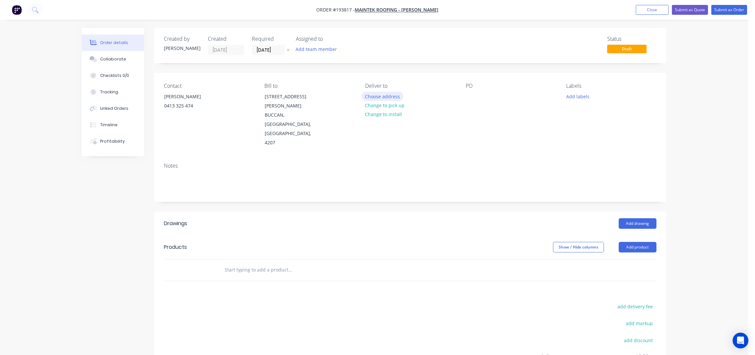
click at [393, 95] on button "Choose address" at bounding box center [382, 96] width 42 height 9
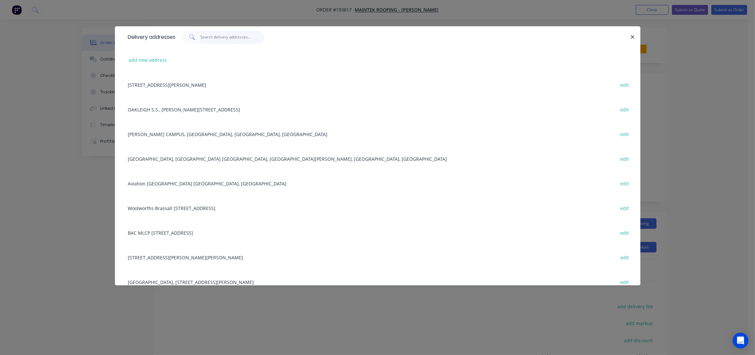
click at [229, 35] on input "text" at bounding box center [232, 37] width 64 height 13
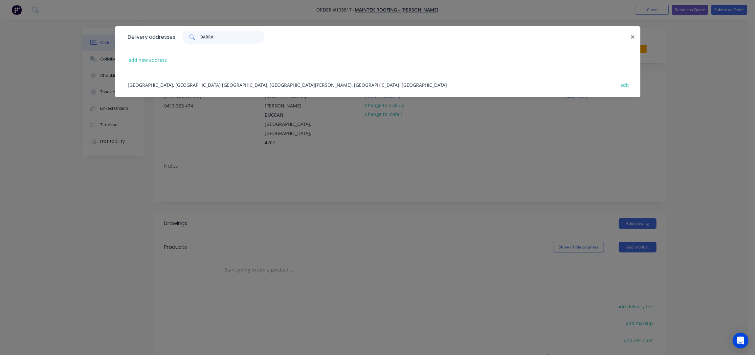
type input "BARRA"
click at [239, 86] on div "BARRAMS RD, PROVIDENCE TOWEN CENTRE, SOUTH RIPLEY, Queensland, Australia edit" at bounding box center [378, 84] width 506 height 25
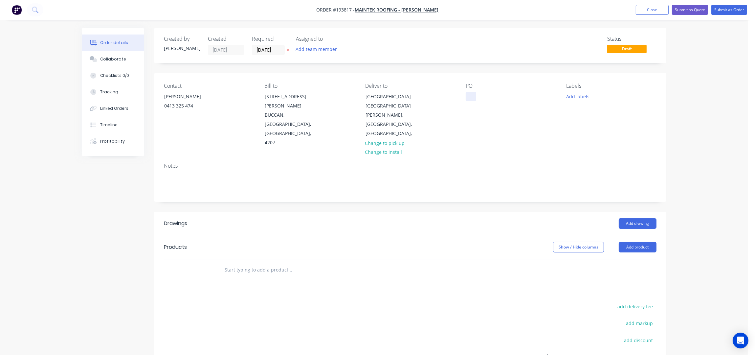
click at [471, 101] on div at bounding box center [471, 97] width 11 height 10
drag, startPoint x: 560, startPoint y: 134, endPoint x: 564, endPoint y: 134, distance: 3.6
click at [560, 134] on div "Contact SHANE 0413 325 474 Bill to 247-251 Wilson Road BUCCAN, Queensland, Aust…" at bounding box center [410, 115] width 512 height 84
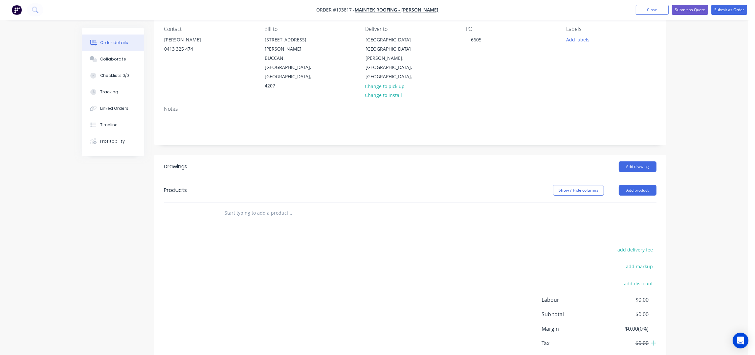
scroll to position [85, 0]
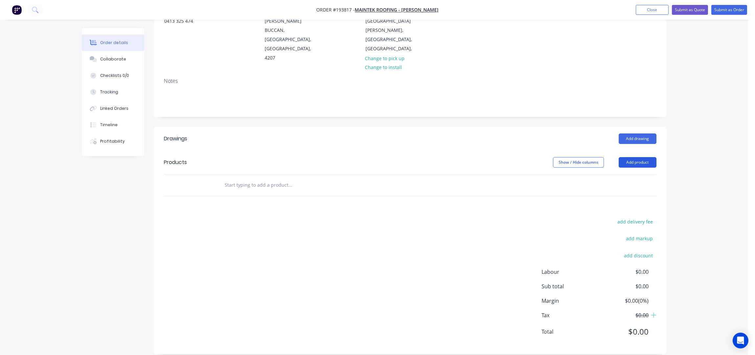
click at [639, 157] on button "Add product" at bounding box center [638, 162] width 38 height 11
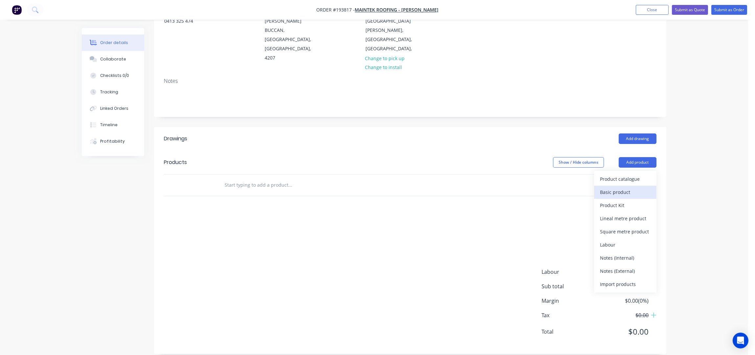
click at [632, 187] on div "Basic product" at bounding box center [625, 192] width 51 height 10
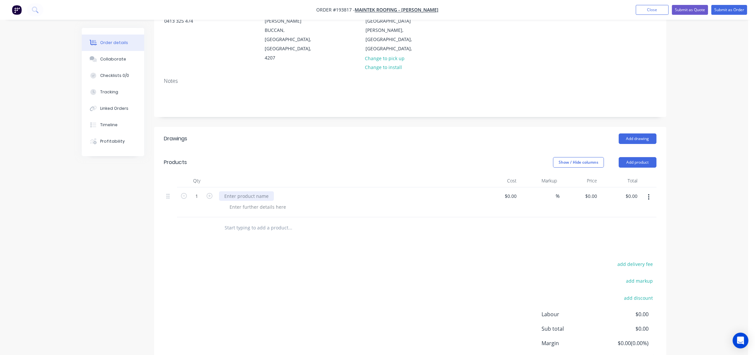
click at [236, 191] on div at bounding box center [246, 196] width 55 height 10
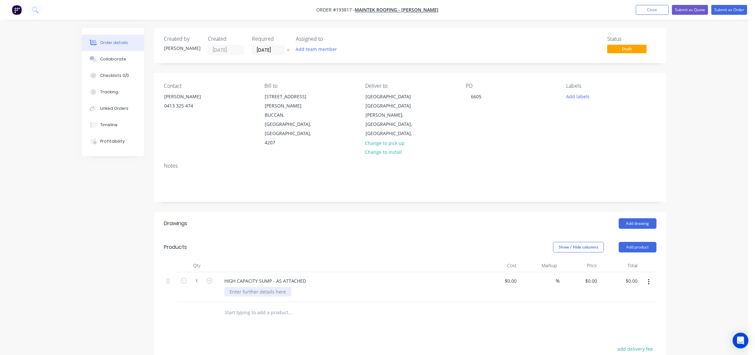
click at [258, 287] on div at bounding box center [257, 292] width 67 height 10
click at [305, 276] on div "HIGH CAPACITY SUMP - AS ATTACHED" at bounding box center [265, 281] width 92 height 10
drag, startPoint x: 339, startPoint y: 267, endPoint x: 312, endPoint y: 268, distance: 27.9
click at [312, 276] on div "HIGH CAPACITY SUMP - AS ATTACHED - C/W WEIRD & DROPS" at bounding box center [290, 281] width 142 height 10
click at [208, 277] on icon "button" at bounding box center [210, 280] width 6 height 6
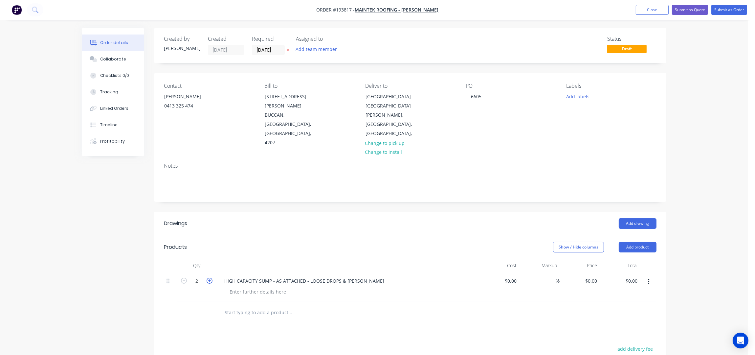
click at [208, 277] on icon "button" at bounding box center [210, 280] width 6 height 6
click at [209, 277] on icon "button" at bounding box center [210, 280] width 6 height 6
type input "4"
click at [244, 287] on div at bounding box center [257, 292] width 67 height 10
click at [637, 219] on button "Add drawing" at bounding box center [638, 223] width 38 height 11
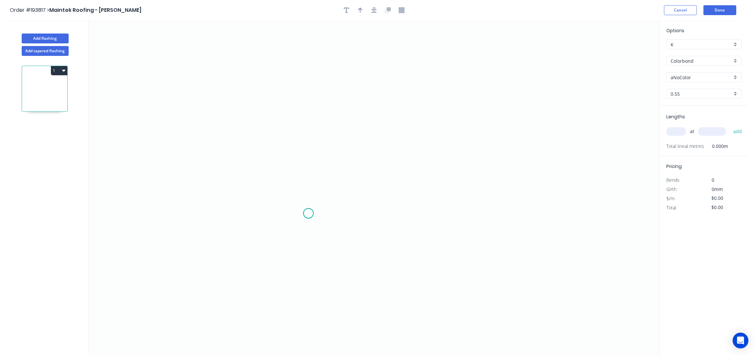
click at [308, 212] on icon "0" at bounding box center [374, 187] width 571 height 335
click at [312, 165] on icon "0" at bounding box center [374, 187] width 571 height 335
drag, startPoint x: 525, startPoint y: 166, endPoint x: 526, endPoint y: 203, distance: 36.8
click at [526, 166] on icon "0 ?" at bounding box center [374, 187] width 571 height 335
drag, startPoint x: 528, startPoint y: 210, endPoint x: 589, endPoint y: 181, distance: 68.0
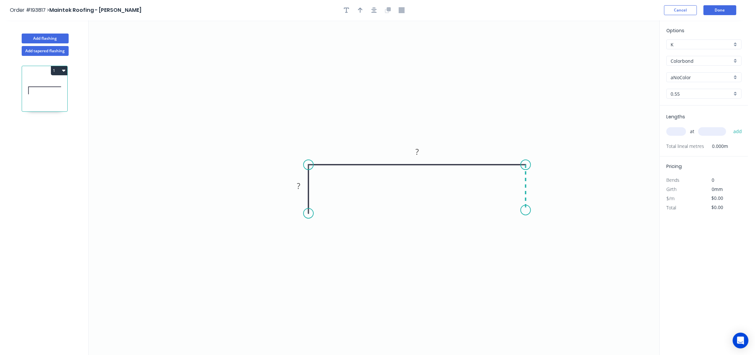
click at [529, 213] on icon "0 ? ?" at bounding box center [374, 187] width 571 height 335
click at [369, 6] on div at bounding box center [373, 10] width 69 height 10
click at [376, 14] on button "button" at bounding box center [374, 10] width 10 height 10
click at [257, 182] on tspan "?" at bounding box center [255, 184] width 3 height 11
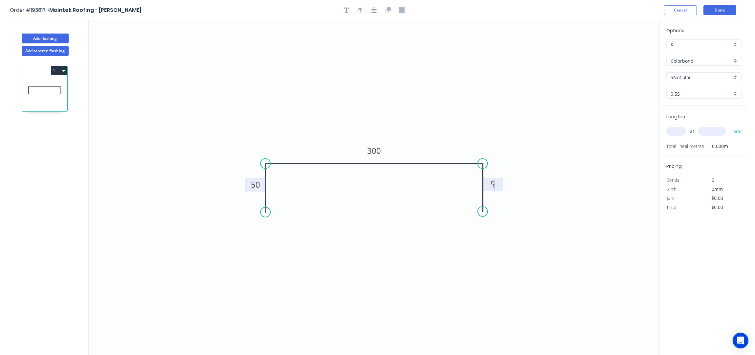
type input "$11.22"
click at [362, 10] on icon "button" at bounding box center [360, 10] width 5 height 5
drag, startPoint x: 627, startPoint y: 53, endPoint x: 302, endPoint y: 155, distance: 340.2
click at [302, 155] on icon at bounding box center [302, 147] width 6 height 21
click at [683, 69] on div "Options K K Colorbond Colorbond Colorbond (Premium) Colorbond Coolmax Colorbond…" at bounding box center [704, 66] width 88 height 78
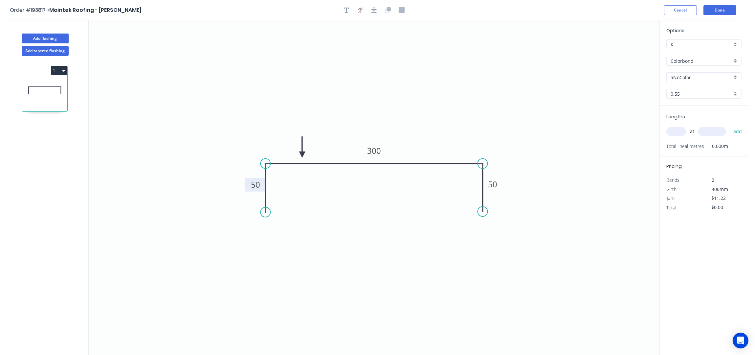
click at [689, 75] on input "aNoColor" at bounding box center [700, 77] width 61 height 7
click at [684, 108] on div "Southerly" at bounding box center [703, 104] width 75 height 11
type input "Southerly"
click at [680, 135] on input "text" at bounding box center [676, 131] width 20 height 9
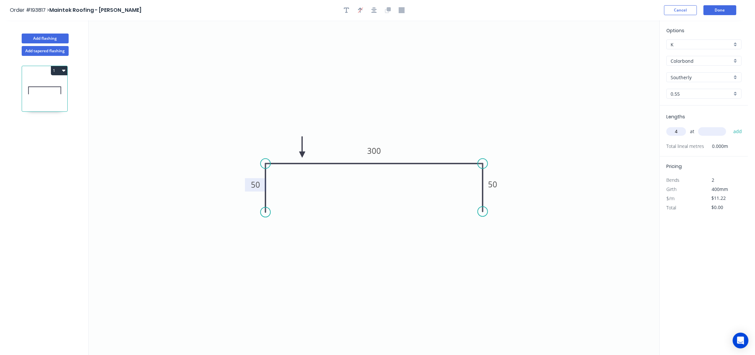
type input "4"
type input "730"
click at [730, 126] on button "add" at bounding box center [737, 131] width 15 height 11
type input "$44.88"
click at [719, 7] on button "Done" at bounding box center [719, 10] width 33 height 10
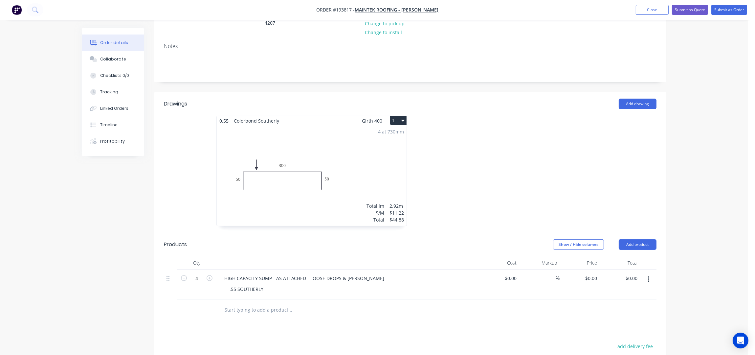
scroll to position [87, 0]
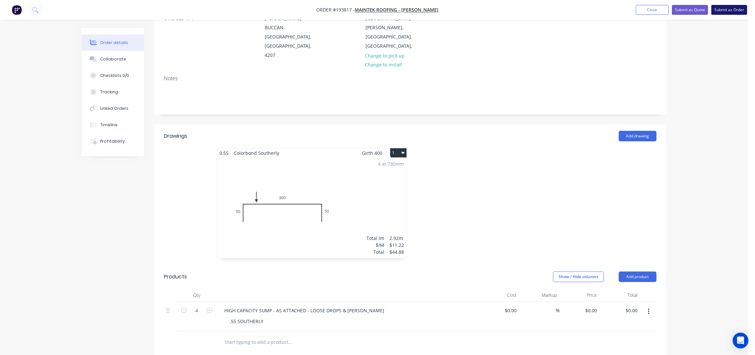
click at [730, 10] on button "Submit as Order" at bounding box center [729, 10] width 36 height 10
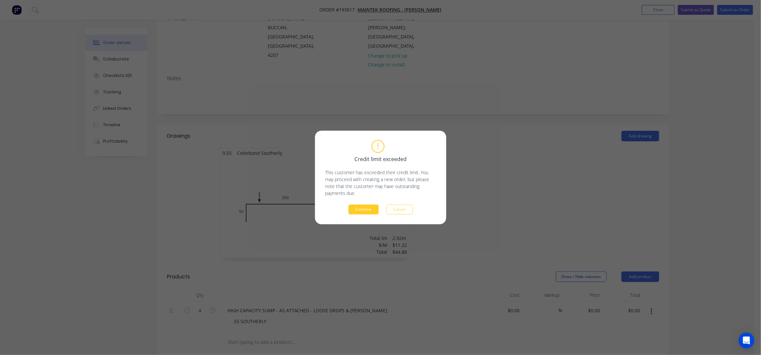
click at [363, 210] on button "Continue" at bounding box center [364, 210] width 30 height 10
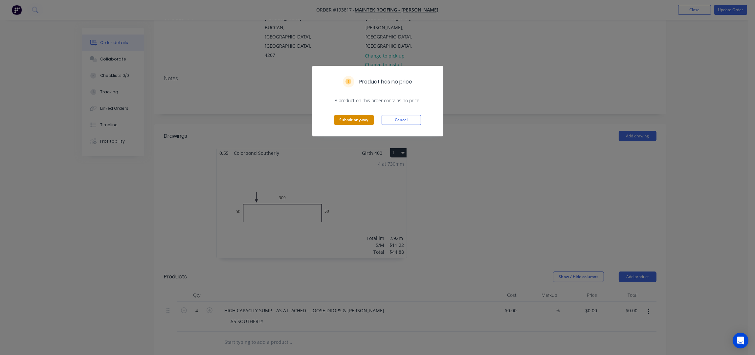
click at [358, 121] on button "Submit anyway" at bounding box center [353, 120] width 39 height 10
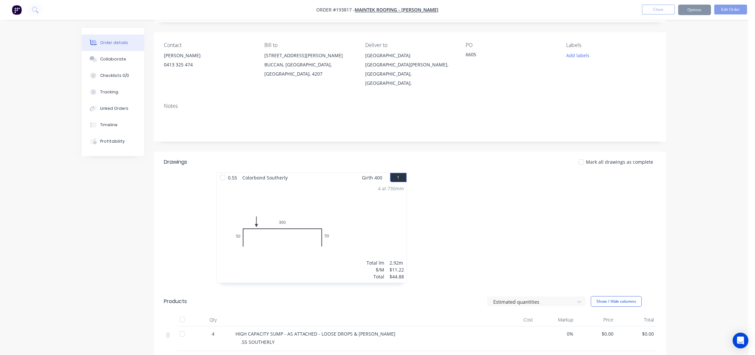
scroll to position [0, 0]
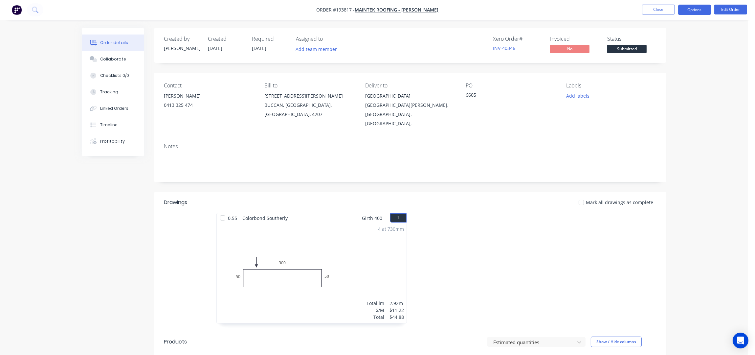
click at [701, 8] on button "Options" at bounding box center [694, 10] width 33 height 11
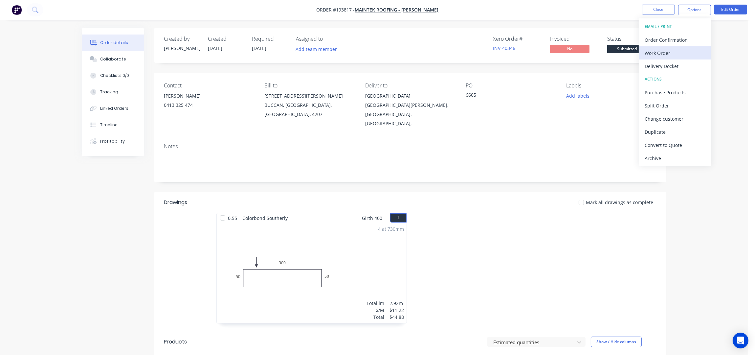
click at [666, 50] on div "Work Order" at bounding box center [674, 53] width 60 height 10
click at [670, 65] on div "Without pricing" at bounding box center [674, 66] width 60 height 10
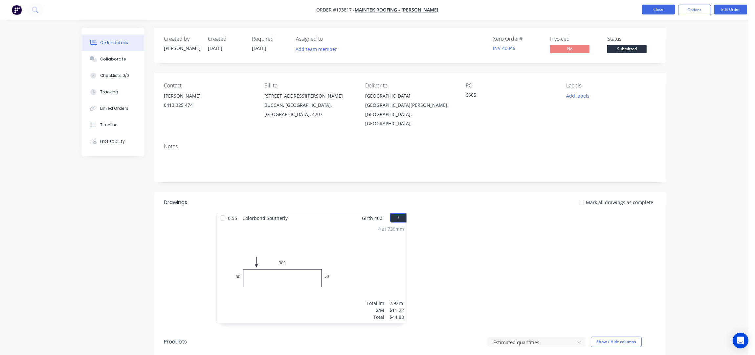
click at [659, 11] on button "Close" at bounding box center [658, 10] width 33 height 10
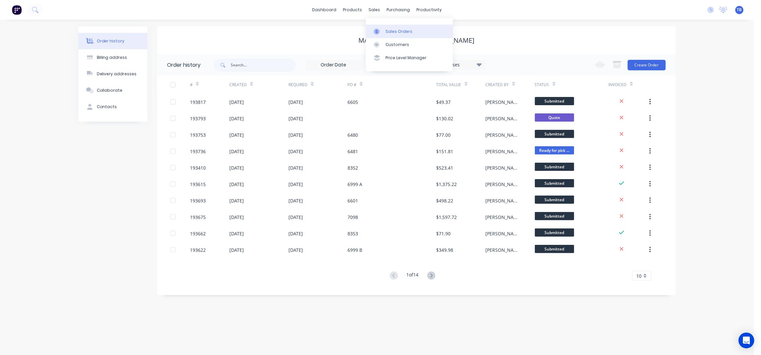
click at [399, 34] on link "Sales Orders" at bounding box center [409, 31] width 87 height 13
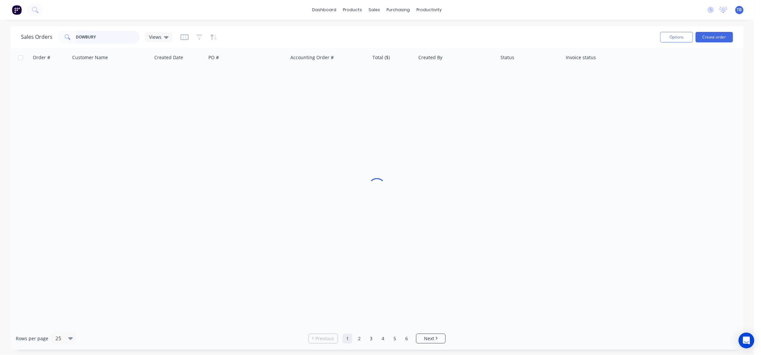
click at [104, 41] on input "DOWBURY" at bounding box center [108, 37] width 64 height 13
drag, startPoint x: 72, startPoint y: 37, endPoint x: 62, endPoint y: 37, distance: 10.2
click at [62, 37] on div "DOWBURY" at bounding box center [99, 37] width 82 height 13
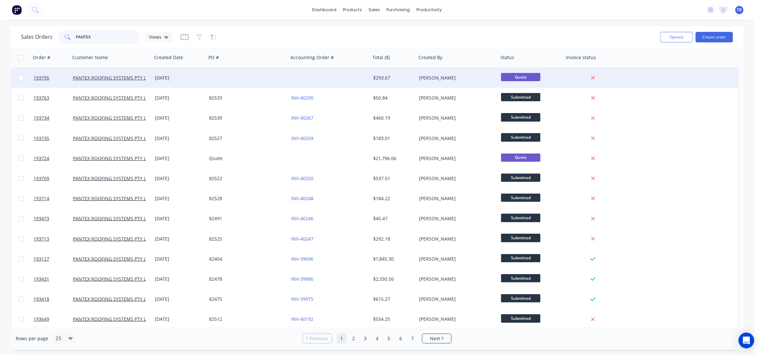
type input "PANTEX"
click at [270, 76] on div at bounding box center [248, 78] width 82 height 20
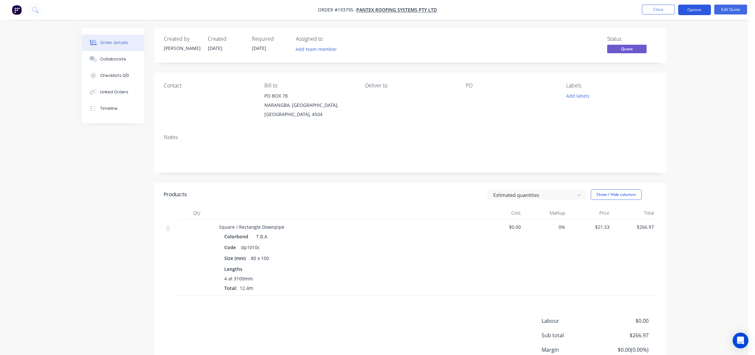
click at [704, 8] on button "Options" at bounding box center [694, 10] width 33 height 11
click at [683, 77] on div "Convert to Order" at bounding box center [674, 80] width 60 height 10
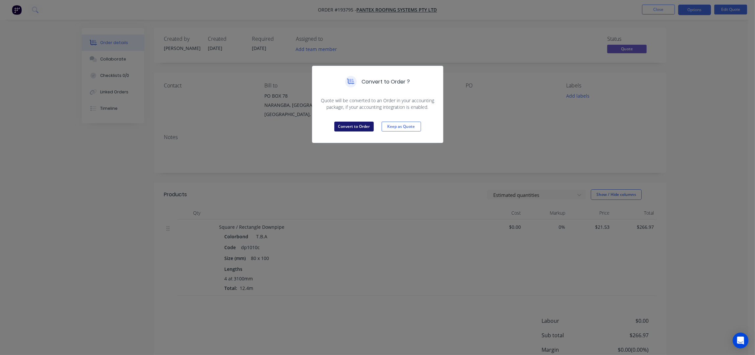
click at [357, 125] on button "Convert to Order" at bounding box center [353, 126] width 39 height 10
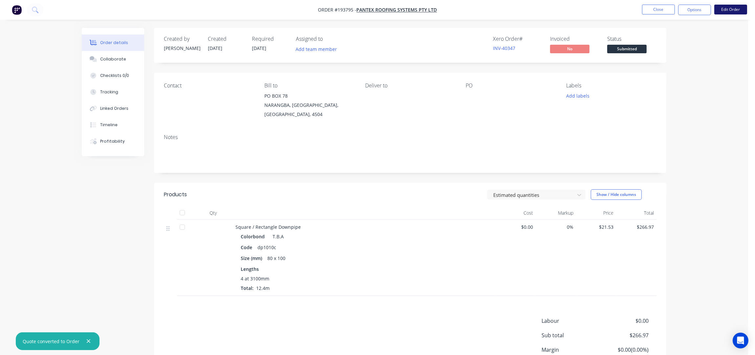
click at [727, 9] on button "Edit Order" at bounding box center [730, 10] width 33 height 10
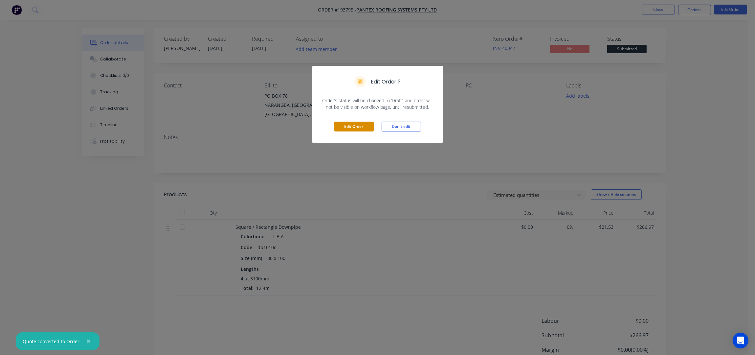
click at [361, 125] on button "Edit Order" at bounding box center [353, 126] width 39 height 10
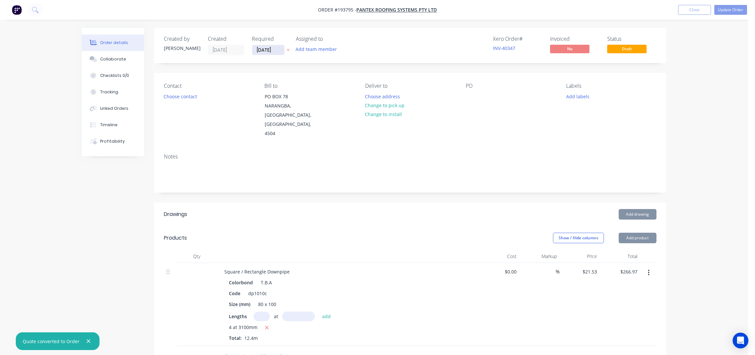
click at [259, 50] on input "[DATE]" at bounding box center [268, 50] width 32 height 10
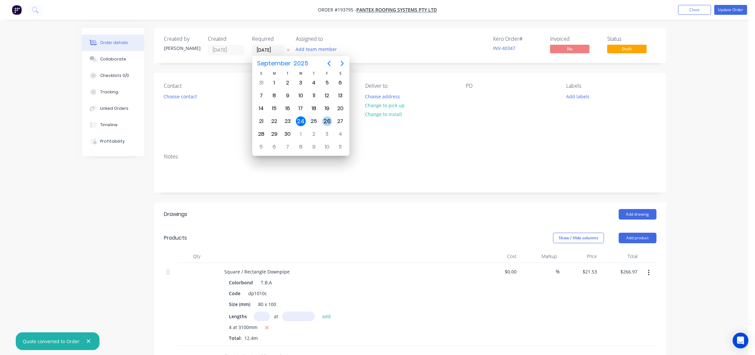
click at [325, 120] on div "26" at bounding box center [327, 121] width 10 height 10
type input "26/09/25"
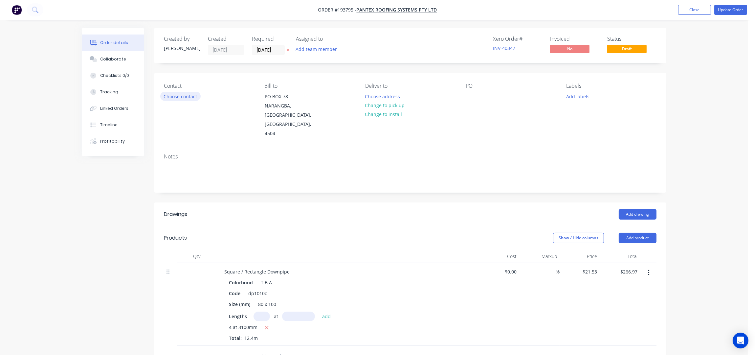
click at [181, 94] on button "Choose contact" at bounding box center [180, 96] width 40 height 9
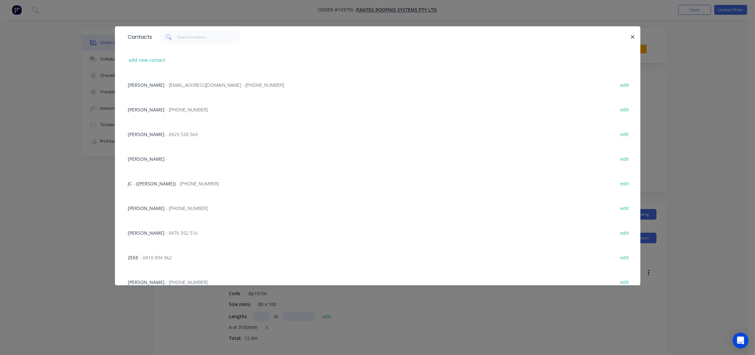
click at [165, 187] on div "JC - (Jenny) - (07) 3897 8200 edit" at bounding box center [378, 183] width 506 height 25
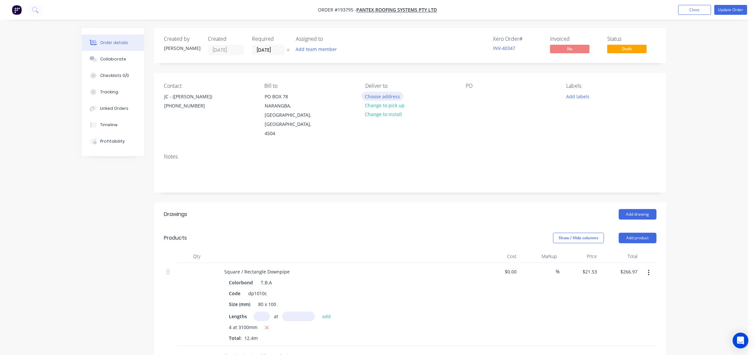
click at [373, 96] on button "Choose address" at bounding box center [382, 96] width 42 height 9
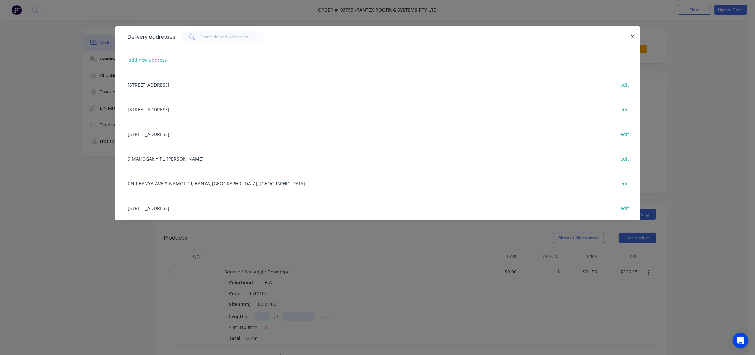
click at [184, 208] on div "16 MAGNESIUM ST, (STORE), NARANGBA, Queensland, Australia, 4504 edit" at bounding box center [378, 207] width 506 height 25
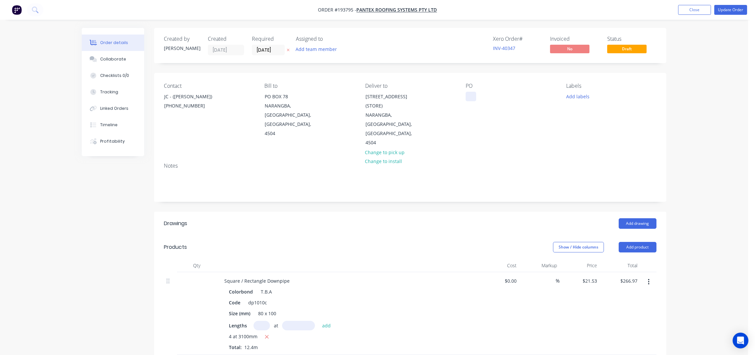
drag, startPoint x: 467, startPoint y: 95, endPoint x: 479, endPoint y: 118, distance: 26.0
click at [467, 94] on div at bounding box center [471, 97] width 11 height 10
click at [549, 131] on div "Contact JC - (Jenny) (07) 3897 8200 Bill to PO BOX 78 NARANGBA, Queensland, Aus…" at bounding box center [410, 115] width 512 height 84
click at [588, 99] on button "Add labels" at bounding box center [577, 96] width 30 height 9
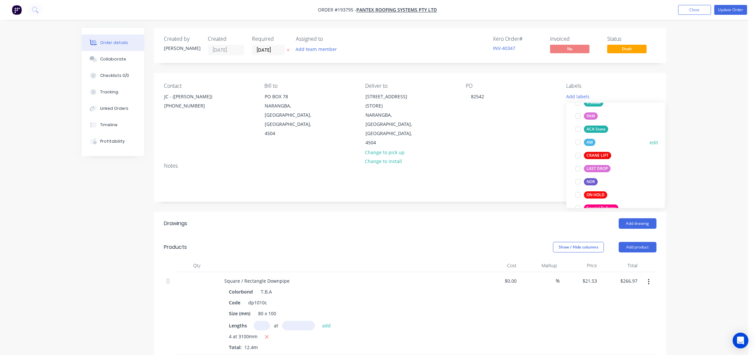
click at [591, 140] on div "AM" at bounding box center [589, 142] width 11 height 7
click at [672, 125] on div "Order details Collaborate Checklists 0/0 Tracking Linked Orders Timeline Profit…" at bounding box center [374, 285] width 598 height 515
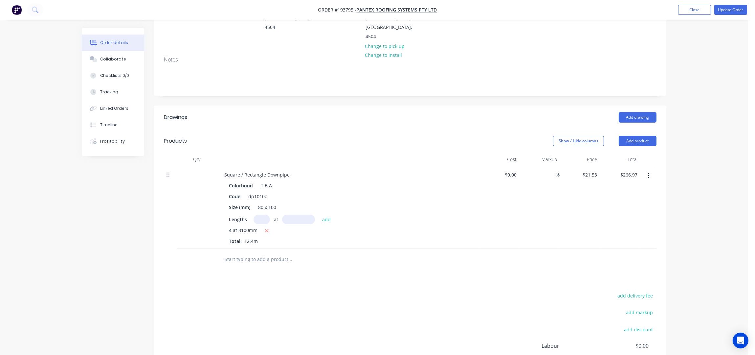
scroll to position [171, 0]
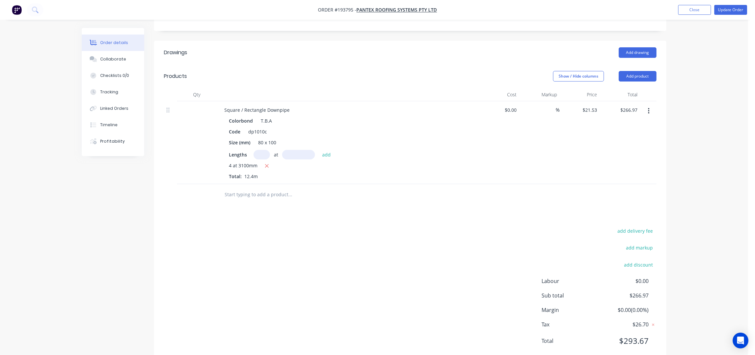
click at [693, 79] on div "Order details Collaborate Checklists 0/0 Tracking Linked Orders Timeline Profit…" at bounding box center [374, 100] width 748 height 543
click at [678, 90] on div "Order details Collaborate Checklists 0/0 Tracking Linked Orders Timeline Profit…" at bounding box center [374, 100] width 748 height 543
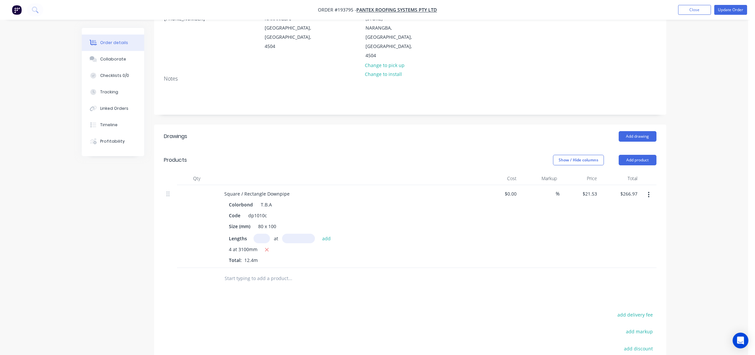
scroll to position [87, 0]
click at [650, 188] on button "button" at bounding box center [648, 194] width 15 height 12
click at [619, 207] on div "Edit" at bounding box center [625, 212] width 51 height 10
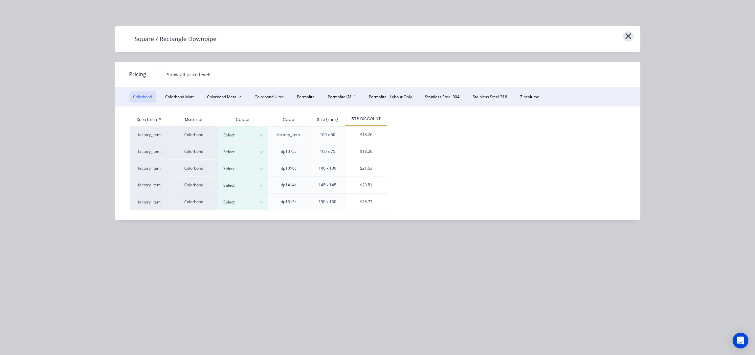
click at [632, 39] on button "button" at bounding box center [628, 36] width 11 height 11
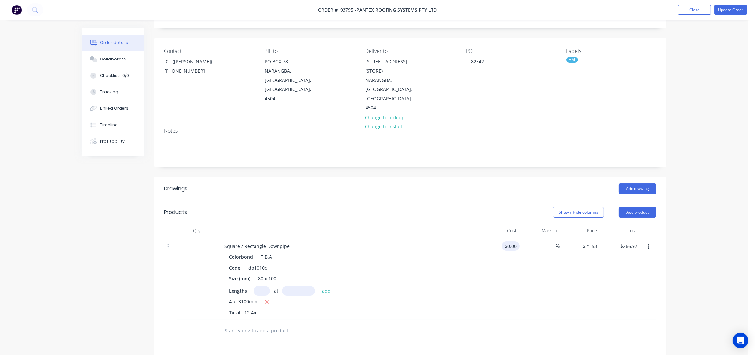
scroll to position [0, 0]
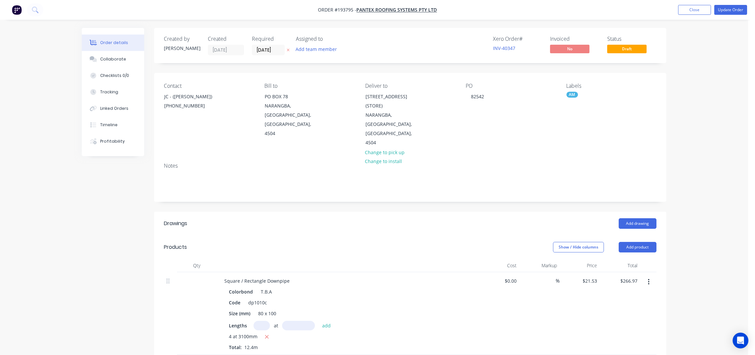
drag, startPoint x: 700, startPoint y: 149, endPoint x: 700, endPoint y: 145, distance: 3.6
click at [700, 148] on div "Order details Collaborate Checklists 0/0 Tracking Linked Orders Timeline Profit…" at bounding box center [374, 271] width 748 height 543
click at [638, 218] on button "Add drawing" at bounding box center [638, 223] width 38 height 11
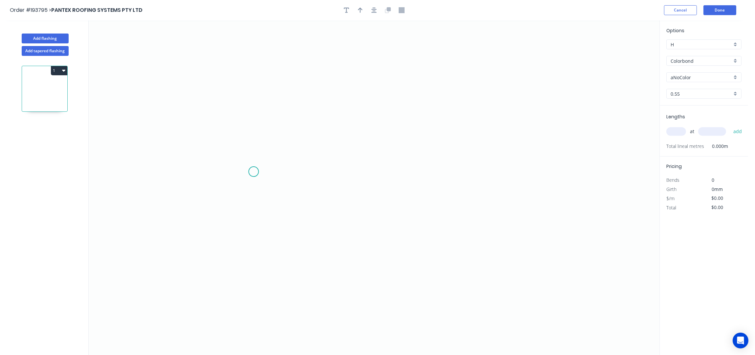
click at [261, 179] on icon "0" at bounding box center [374, 187] width 571 height 335
click at [261, 111] on icon at bounding box center [261, 145] width 0 height 68
click at [496, 122] on icon "0 ?" at bounding box center [374, 187] width 571 height 335
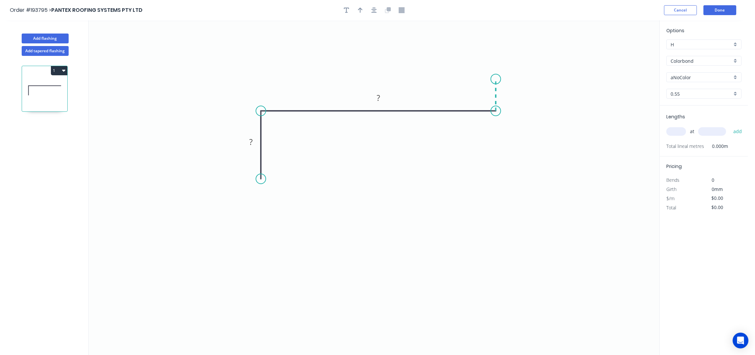
click at [495, 79] on icon "0 ? ?" at bounding box center [374, 187] width 571 height 335
click at [262, 180] on circle at bounding box center [261, 179] width 10 height 10
click at [276, 194] on icon at bounding box center [268, 186] width 15 height 15
drag, startPoint x: 253, startPoint y: 195, endPoint x: 244, endPoint y: 208, distance: 16.2
click at [251, 197] on rect at bounding box center [261, 190] width 21 height 13
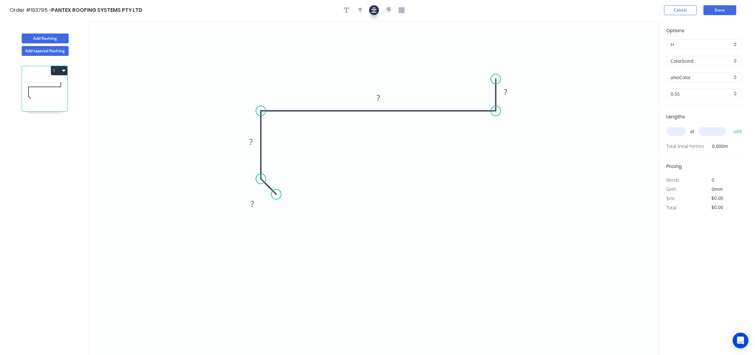
click at [371, 12] on button "button" at bounding box center [374, 10] width 10 height 10
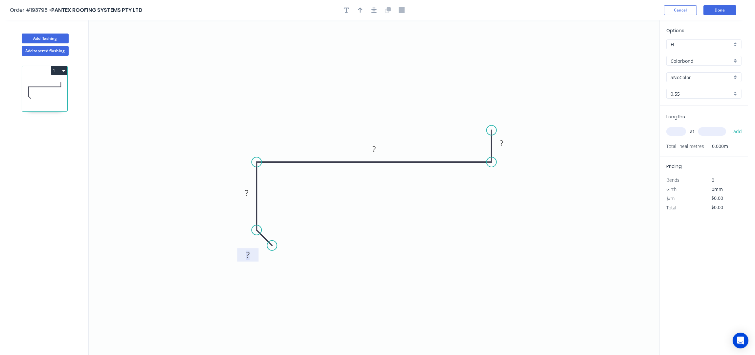
click at [247, 256] on tspan "?" at bounding box center [247, 254] width 3 height 11
type input "$24.73"
click at [390, 70] on icon "0 10 150 680 50" at bounding box center [374, 187] width 571 height 335
click at [363, 13] on button "button" at bounding box center [360, 10] width 10 height 10
drag, startPoint x: 625, startPoint y: 52, endPoint x: 309, endPoint y: 136, distance: 327.4
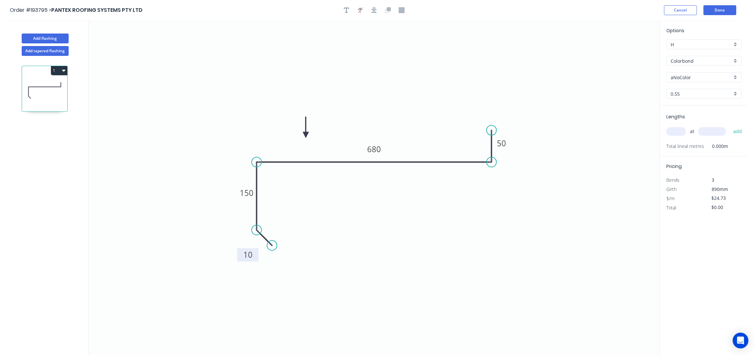
click at [306, 136] on icon at bounding box center [306, 127] width 6 height 21
click at [689, 80] on input "aNoColor" at bounding box center [700, 77] width 61 height 7
click at [694, 102] on div "Pale Eucalypt" at bounding box center [703, 98] width 75 height 11
type input "Pale Eucalypt"
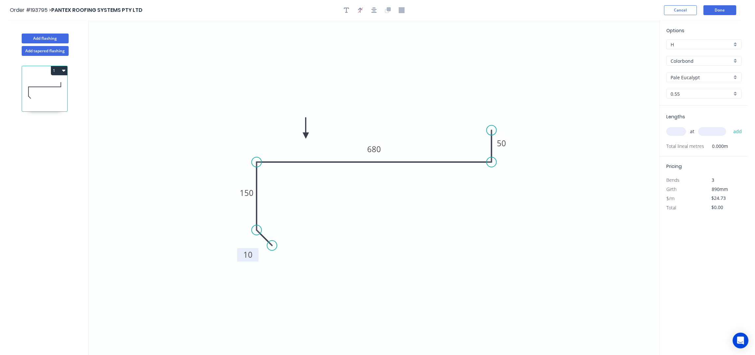
click at [675, 131] on input "text" at bounding box center [676, 131] width 20 height 9
click at [723, 12] on button "Done" at bounding box center [719, 10] width 33 height 10
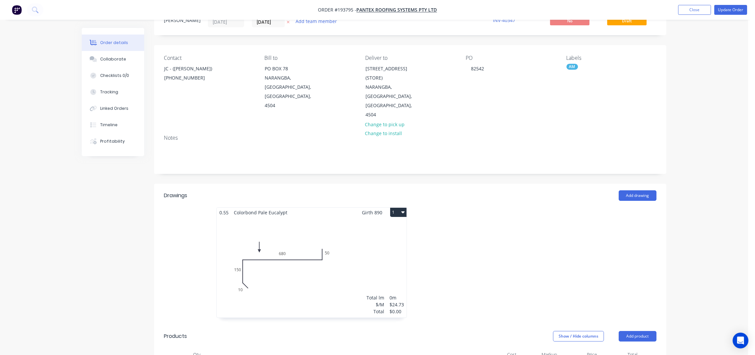
scroll to position [43, 0]
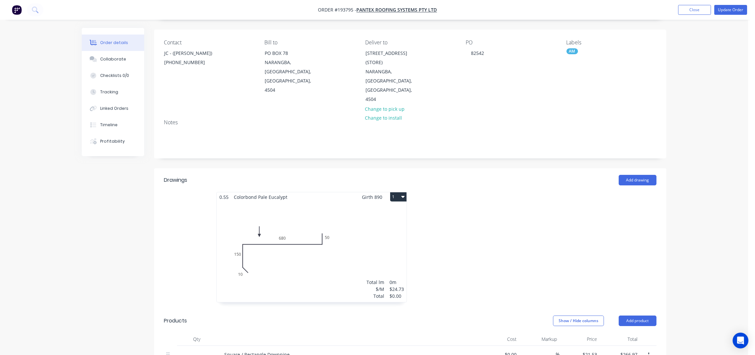
click at [508, 204] on div at bounding box center [508, 250] width 197 height 117
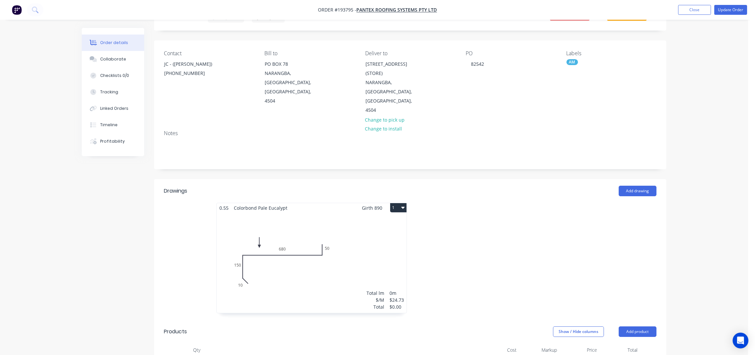
scroll to position [0, 0]
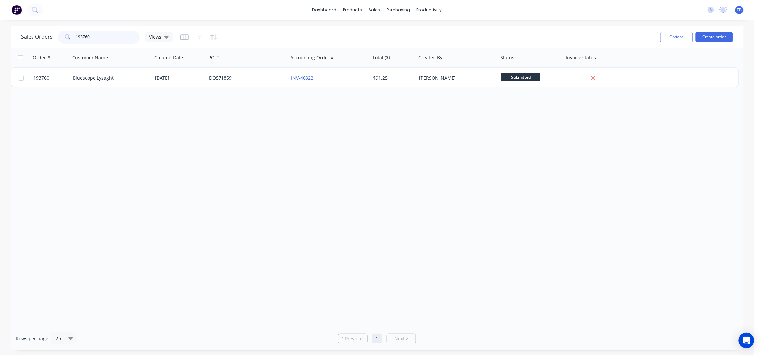
drag, startPoint x: 121, startPoint y: 37, endPoint x: 56, endPoint y: 32, distance: 64.9
click at [58, 32] on div "193760" at bounding box center [99, 37] width 82 height 13
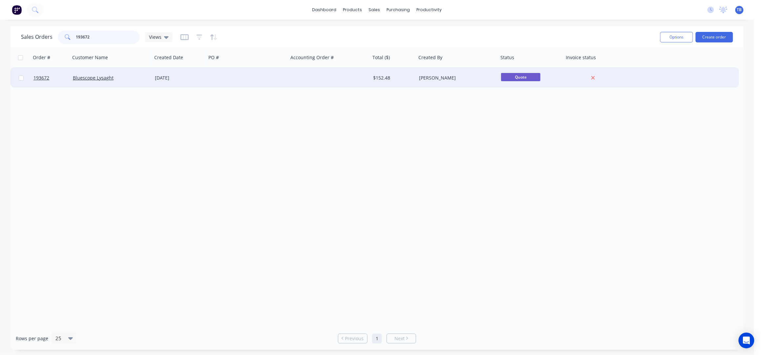
type input "193672"
click at [324, 79] on div at bounding box center [330, 78] width 82 height 20
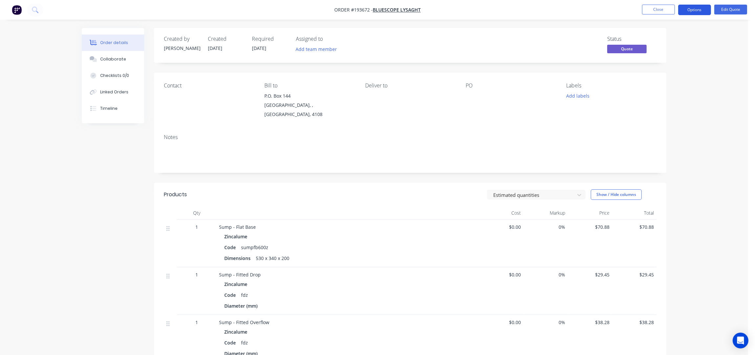
click at [705, 10] on button "Options" at bounding box center [694, 10] width 33 height 11
click at [687, 78] on div "Convert to Order" at bounding box center [674, 80] width 60 height 10
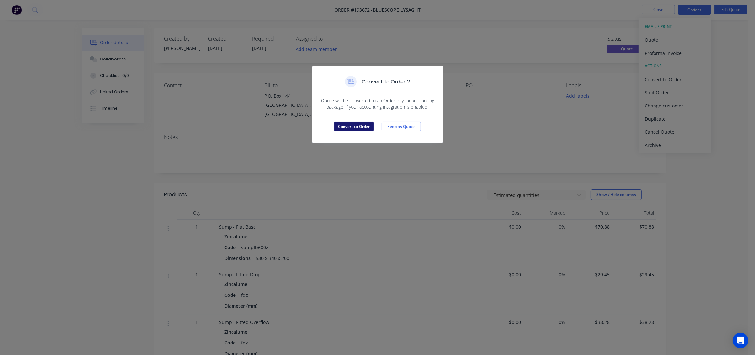
click at [352, 130] on button "Convert to Order" at bounding box center [353, 126] width 39 height 10
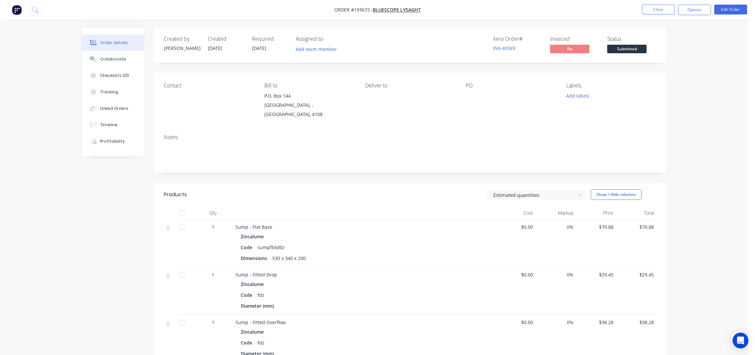
click at [708, 61] on div "Order details Collaborate Checklists 0/0 Tracking Linked Orders Timeline Profit…" at bounding box center [374, 248] width 748 height 497
click at [726, 14] on li "Edit Order" at bounding box center [730, 10] width 33 height 11
click at [727, 12] on button "Edit Order" at bounding box center [730, 10] width 33 height 10
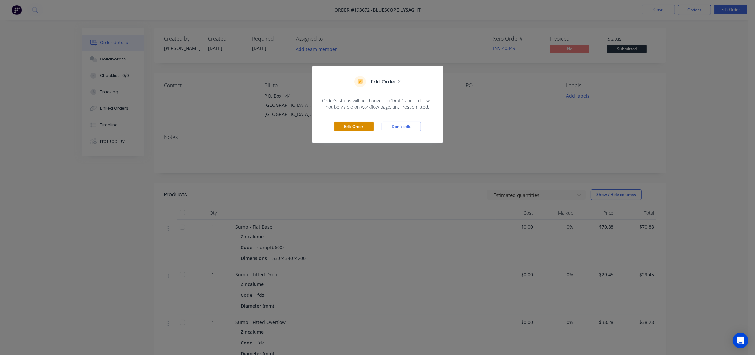
click at [354, 122] on button "Edit Order" at bounding box center [353, 126] width 39 height 10
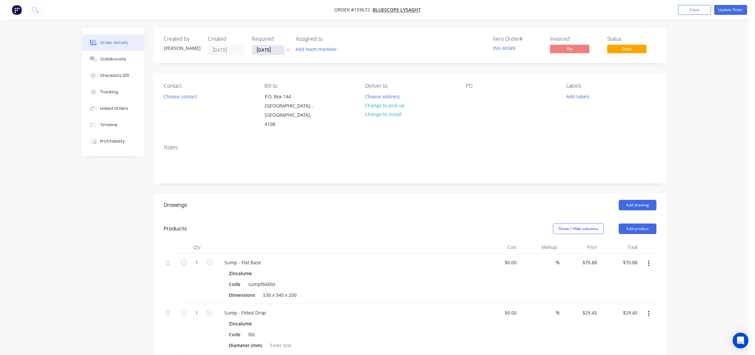
click at [261, 49] on input "23/09/25" at bounding box center [268, 50] width 32 height 10
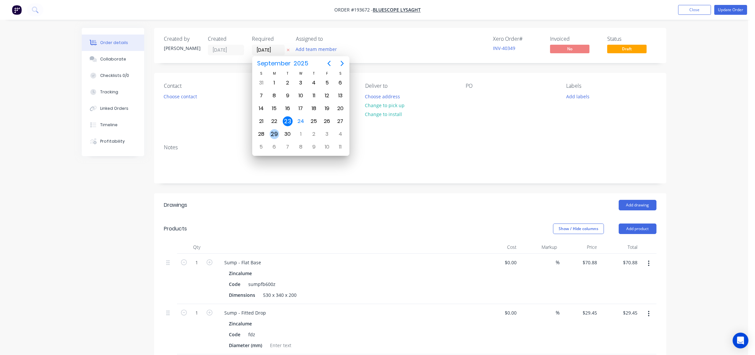
click at [276, 133] on div "29" at bounding box center [275, 134] width 10 height 10
type input "29/09/25"
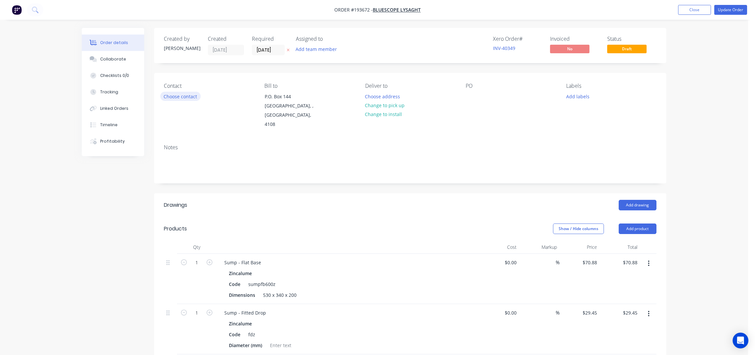
click at [175, 95] on button "Choose contact" at bounding box center [180, 96] width 40 height 9
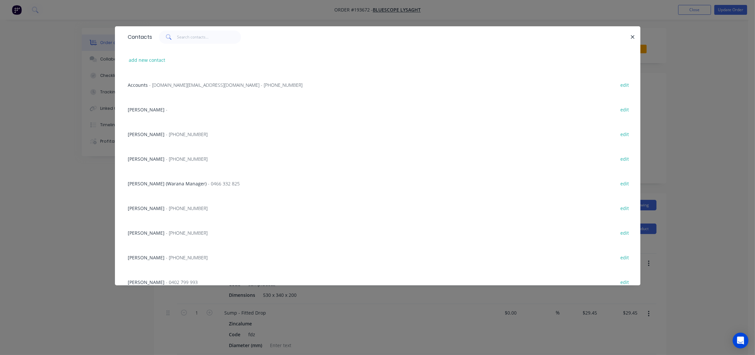
click at [166, 257] on span "- (07) 3365 7736" at bounding box center [187, 257] width 42 height 6
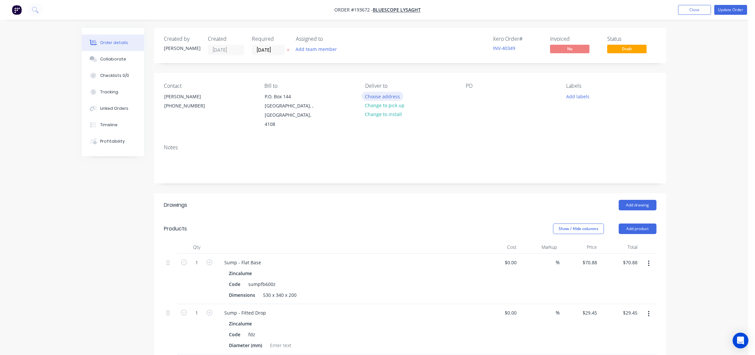
click at [383, 99] on button "Choose address" at bounding box center [382, 96] width 42 height 9
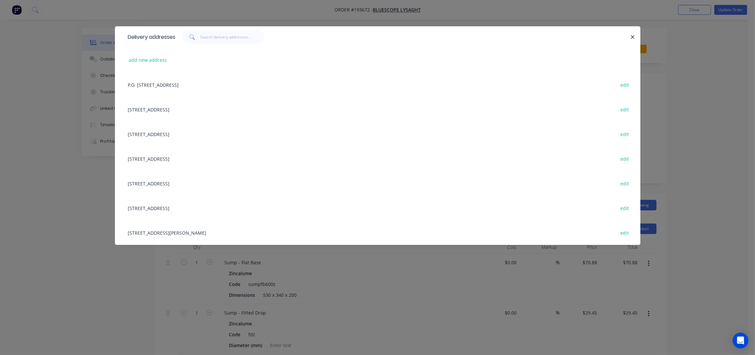
click at [194, 208] on div "15 MAIN DR, (STORE), WARANA, Queensland, Australia, 4575 edit" at bounding box center [378, 207] width 506 height 25
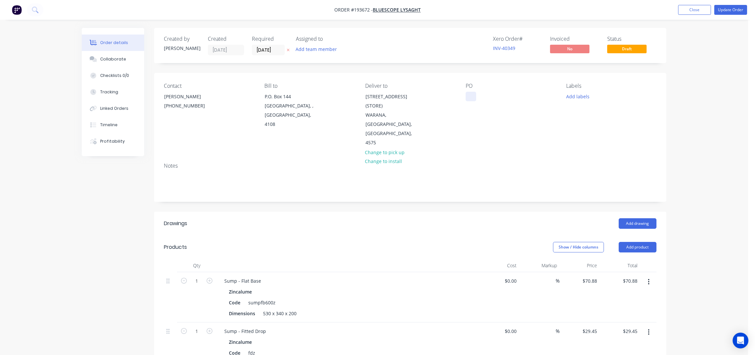
drag, startPoint x: 463, startPoint y: 98, endPoint x: 470, endPoint y: 97, distance: 8.0
click at [463, 98] on div "Contact NATALIE BULL (07) 3365 7736 Bill to P.O. Box 144 Archerfield, , Austral…" at bounding box center [410, 115] width 512 height 84
click at [470, 97] on div at bounding box center [471, 97] width 11 height 10
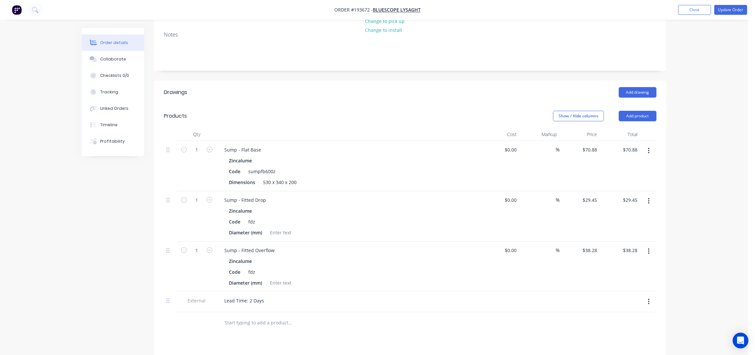
scroll to position [175, 0]
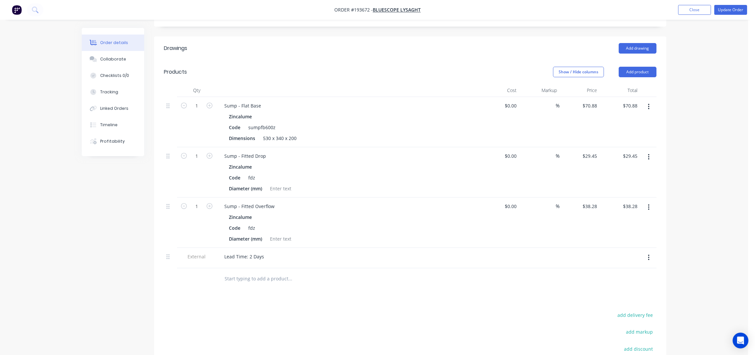
click at [648, 254] on icon "button" at bounding box center [649, 257] width 2 height 7
click at [618, 283] on div "Delete" at bounding box center [625, 288] width 51 height 10
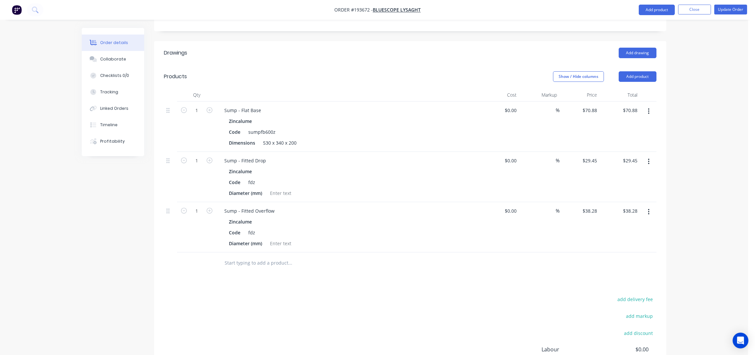
scroll to position [98, 0]
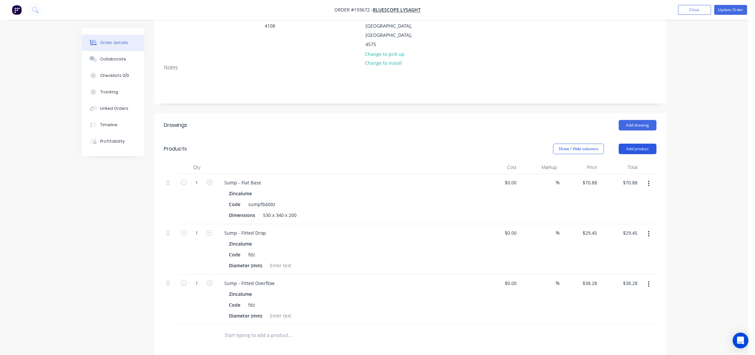
click at [635, 143] on button "Add product" at bounding box center [638, 148] width 38 height 11
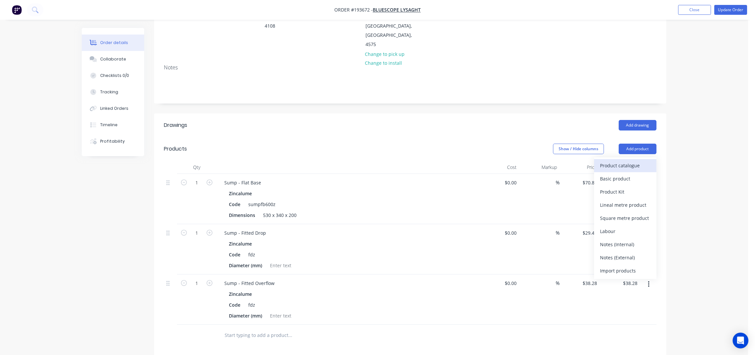
click at [631, 161] on div "Product catalogue" at bounding box center [625, 166] width 51 height 10
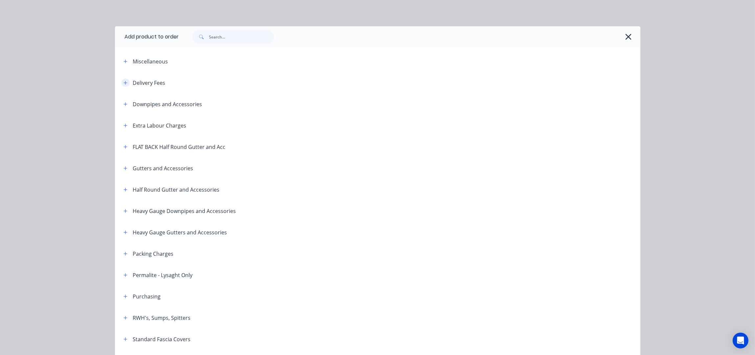
click at [123, 80] on icon "button" at bounding box center [125, 82] width 4 height 5
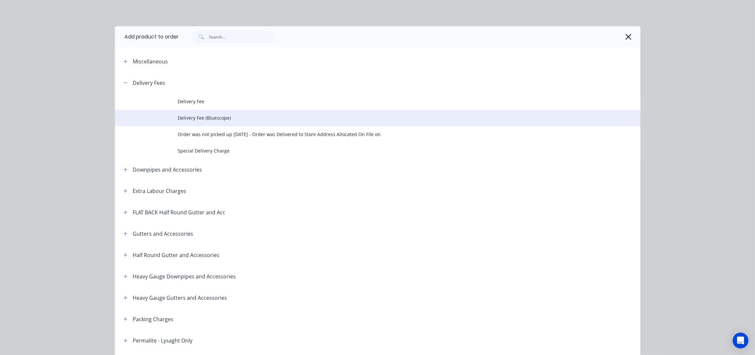
click at [212, 123] on td "Delivery Fee (Bluescope)" at bounding box center [409, 118] width 462 height 16
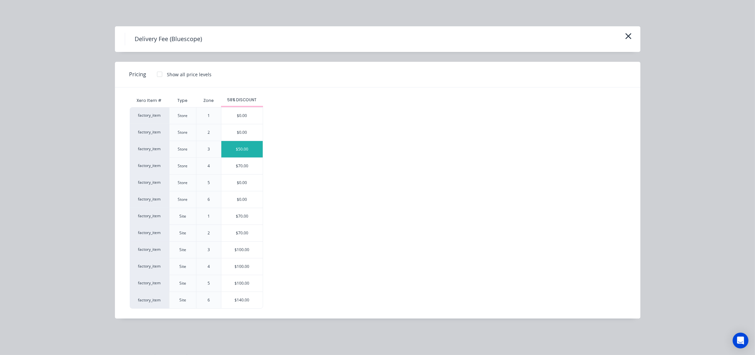
click at [251, 147] on div "$50.00" at bounding box center [241, 149] width 41 height 16
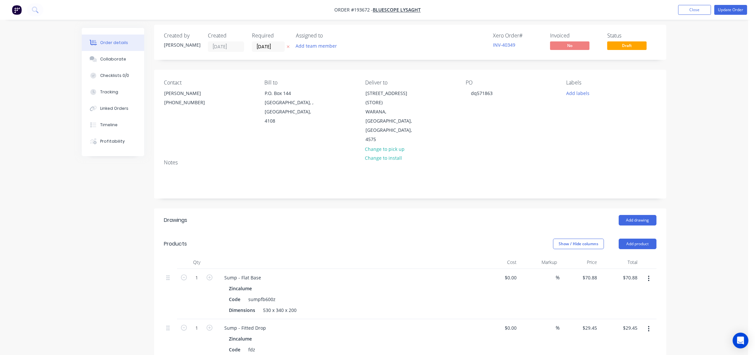
scroll to position [0, 0]
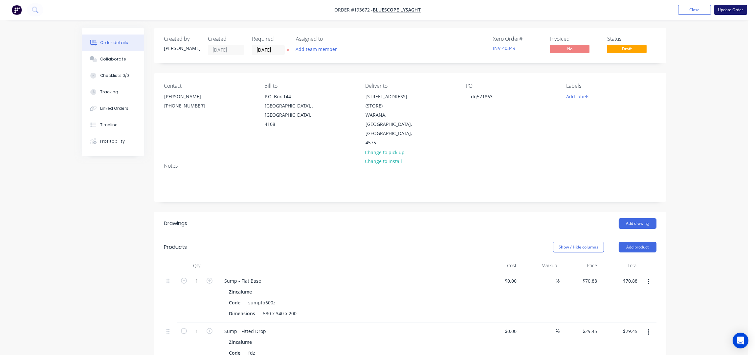
click at [721, 13] on button "Update Order" at bounding box center [730, 10] width 33 height 10
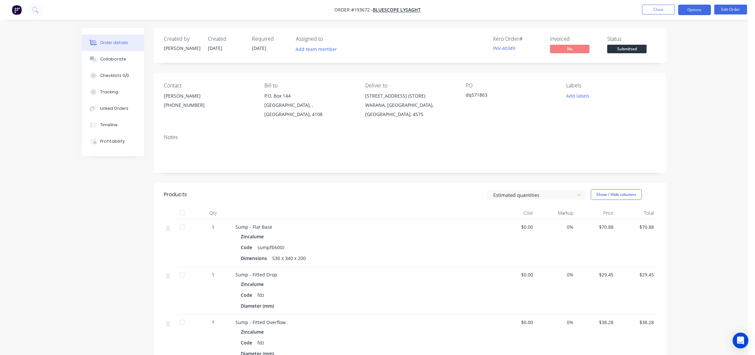
click at [689, 10] on button "Options" at bounding box center [694, 10] width 33 height 11
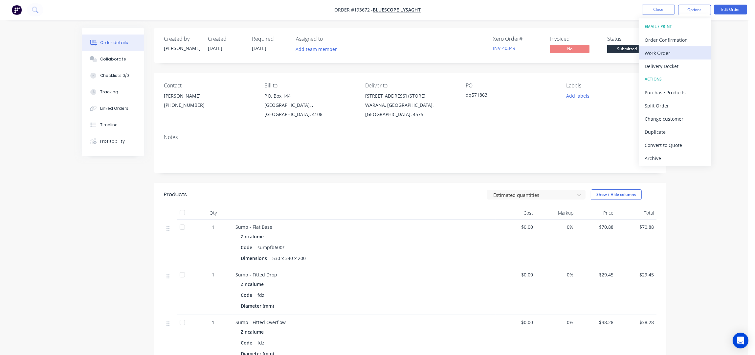
click at [673, 51] on div "Work Order" at bounding box center [674, 53] width 60 height 10
click at [680, 69] on div "Without pricing" at bounding box center [674, 66] width 60 height 10
click at [661, 10] on button "Close" at bounding box center [658, 10] width 33 height 10
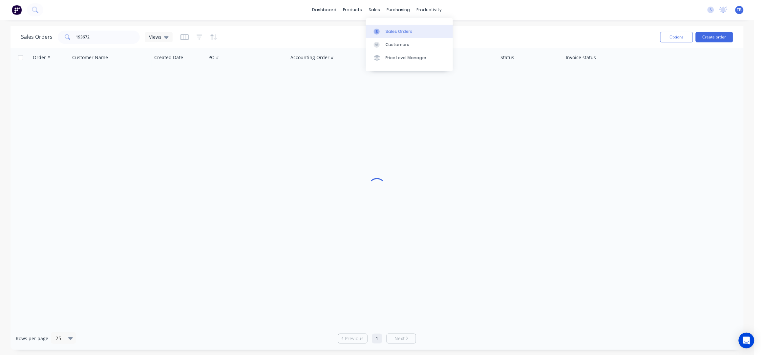
click at [397, 33] on div "Sales Orders" at bounding box center [399, 32] width 27 height 6
click at [718, 35] on button "Create order" at bounding box center [714, 37] width 37 height 11
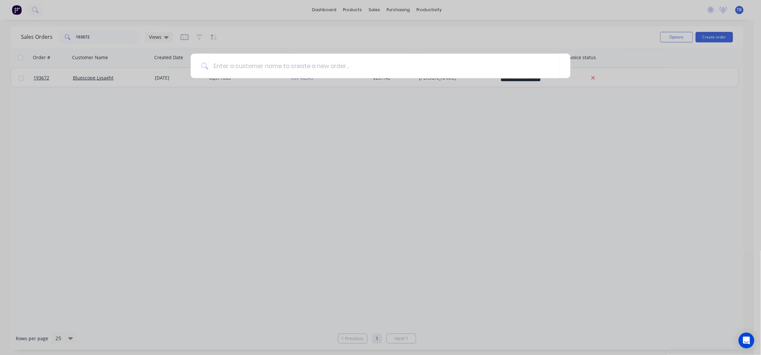
click at [375, 44] on div at bounding box center [380, 177] width 761 height 355
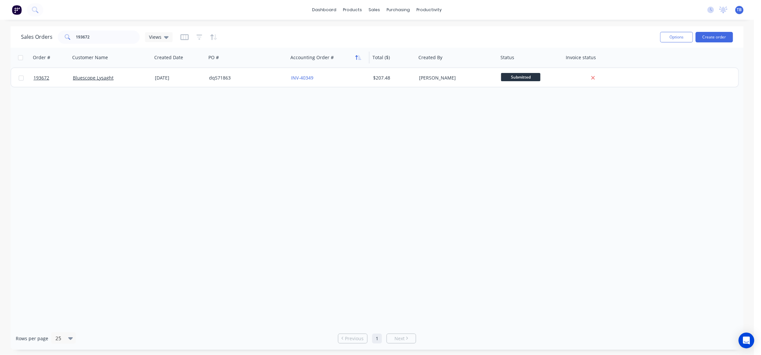
click at [362, 57] on button "button" at bounding box center [359, 58] width 10 height 10
click at [361, 59] on button "button" at bounding box center [359, 58] width 10 height 10
drag, startPoint x: 320, startPoint y: 41, endPoint x: 325, endPoint y: 42, distance: 5.3
click at [320, 41] on button "Reset" at bounding box center [318, 37] width 16 height 9
click at [718, 36] on button "Create order" at bounding box center [714, 37] width 37 height 11
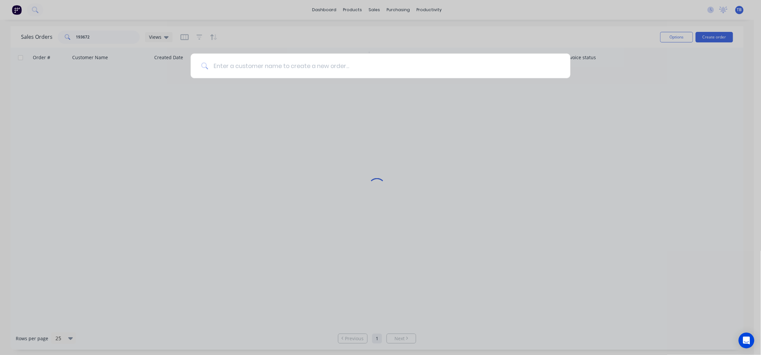
click at [466, 69] on input at bounding box center [384, 66] width 352 height 25
type input "amj"
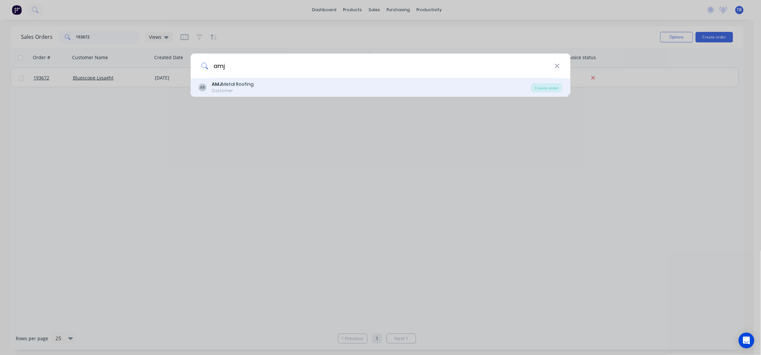
click at [275, 83] on div "AR AMJ Metal Roofing Customer" at bounding box center [365, 87] width 333 height 13
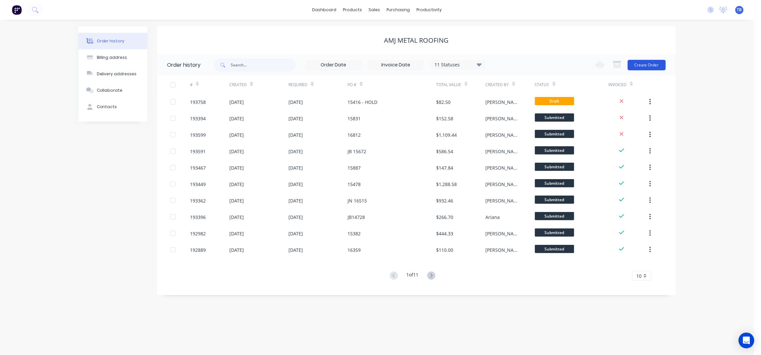
click at [642, 69] on button "Create Order" at bounding box center [647, 65] width 38 height 11
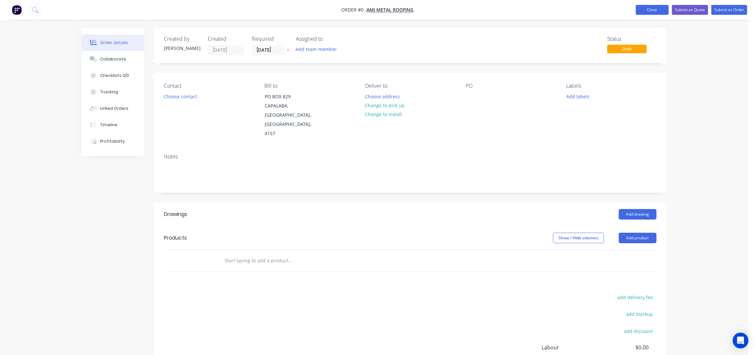
click at [656, 11] on button "Close" at bounding box center [652, 10] width 33 height 10
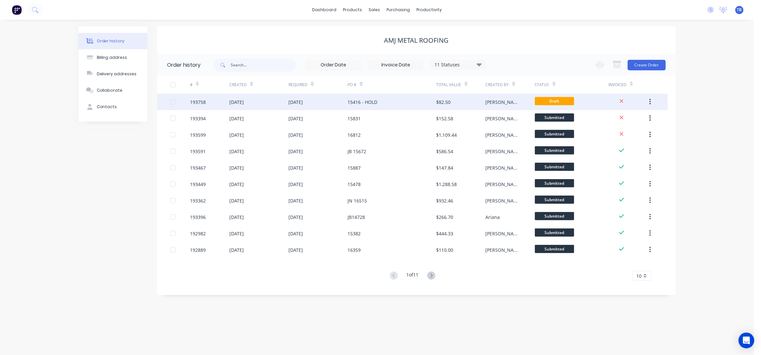
click at [394, 106] on div "15416 - HOLD" at bounding box center [392, 102] width 89 height 16
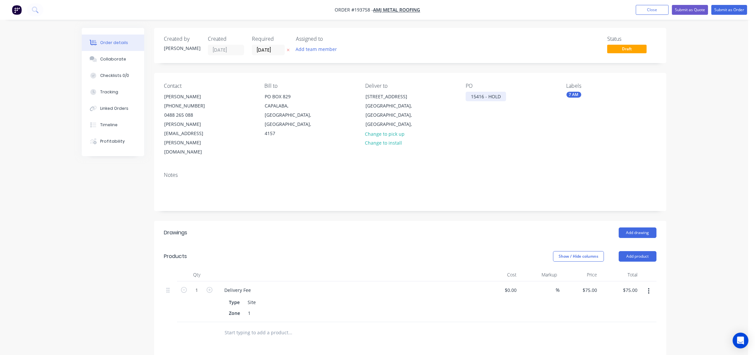
drag, startPoint x: 502, startPoint y: 95, endPoint x: 508, endPoint y: 108, distance: 14.1
click at [502, 94] on div "15416 - HOLD" at bounding box center [486, 97] width 40 height 10
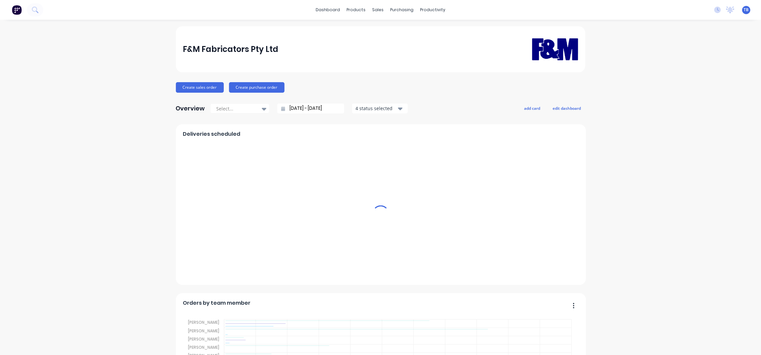
click at [290, 107] on input "24/08/25 - 24/09/25" at bounding box center [313, 108] width 56 height 10
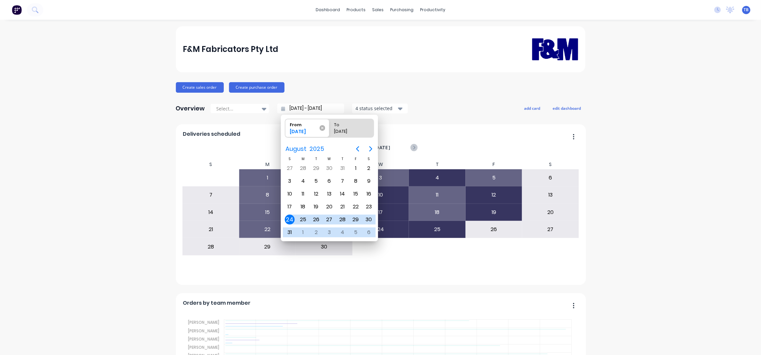
click at [321, 127] on icon at bounding box center [323, 128] width 6 height 6
click at [286, 127] on input "From [DATE]" at bounding box center [285, 128] width 0 height 18
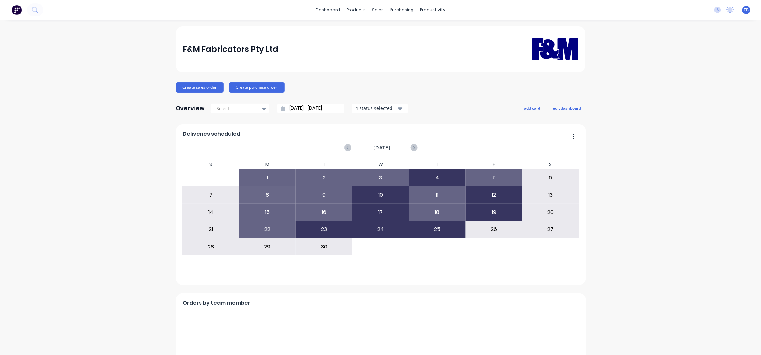
type input "[DATE] - [DATE]"
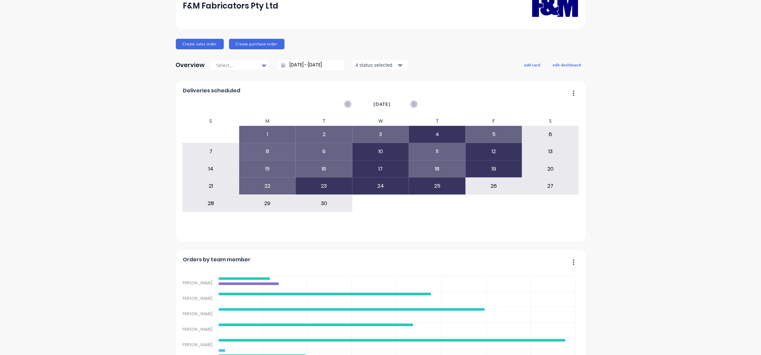
scroll to position [87, 0]
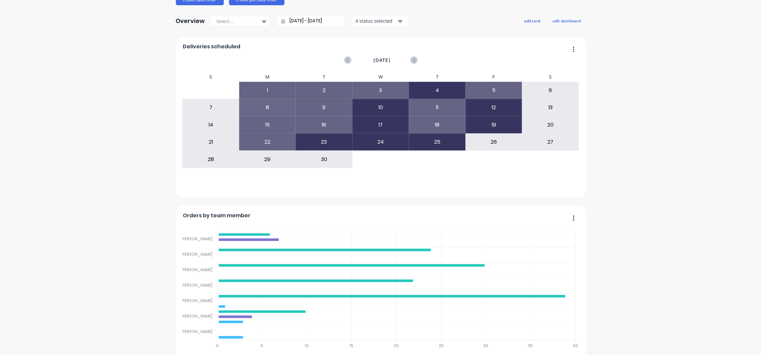
click at [636, 215] on div "F&M Fabricators Pty Ltd Create sales order Create purchase order Overview Selec…" at bounding box center [380, 321] width 761 height 765
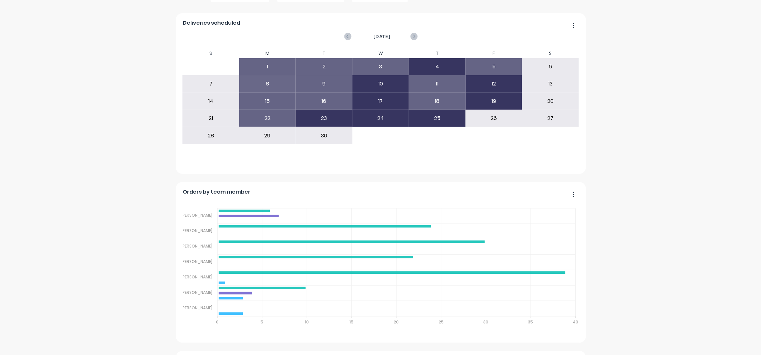
scroll to position [131, 0]
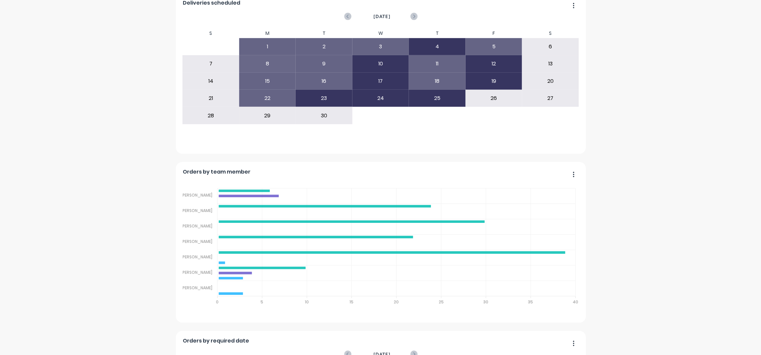
click at [627, 143] on div "F&M Fabricators Pty Ltd Create sales order Create purchase order Overview Selec…" at bounding box center [380, 277] width 761 height 765
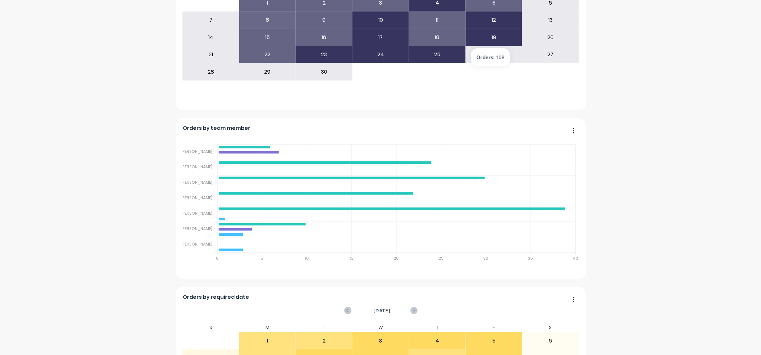
scroll to position [175, 0]
click at [629, 157] on div "F&M Fabricators Pty Ltd Create sales order Create purchase order Overview Selec…" at bounding box center [380, 233] width 761 height 765
click at [659, 182] on div "F&M Fabricators Pty Ltd Create sales order Create purchase order Overview Selec…" at bounding box center [380, 233] width 761 height 765
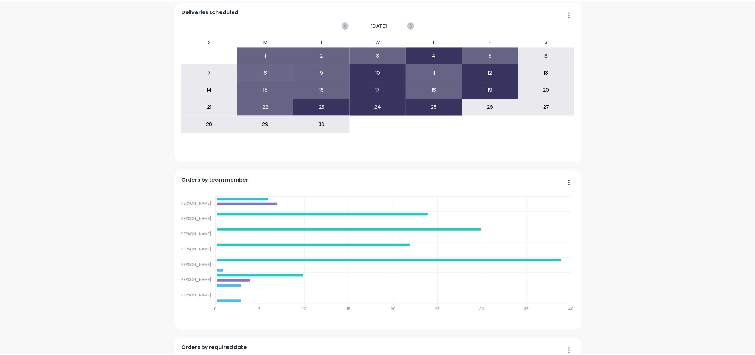
scroll to position [0, 0]
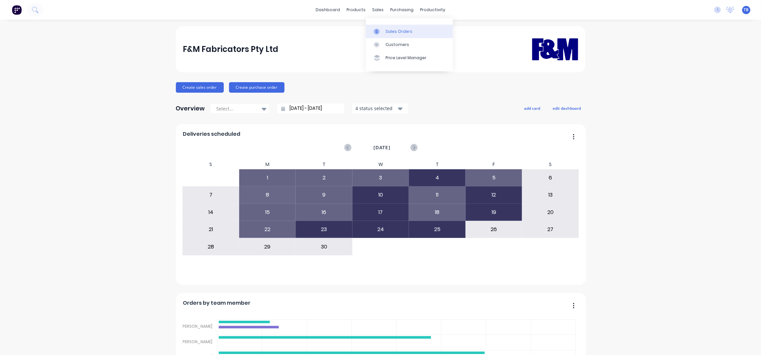
click at [389, 27] on link "Sales Orders" at bounding box center [409, 31] width 87 height 13
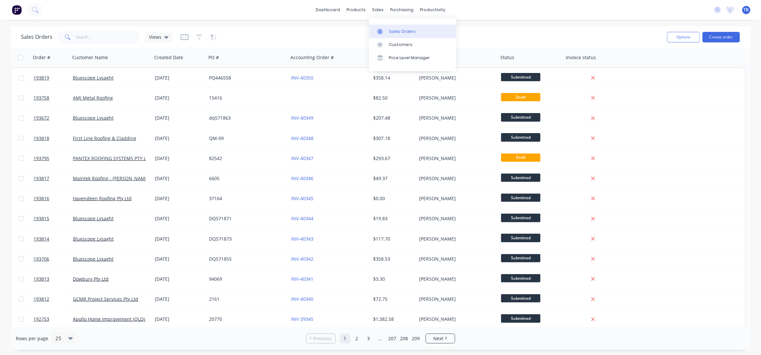
click at [404, 28] on link "Sales Orders" at bounding box center [412, 31] width 87 height 13
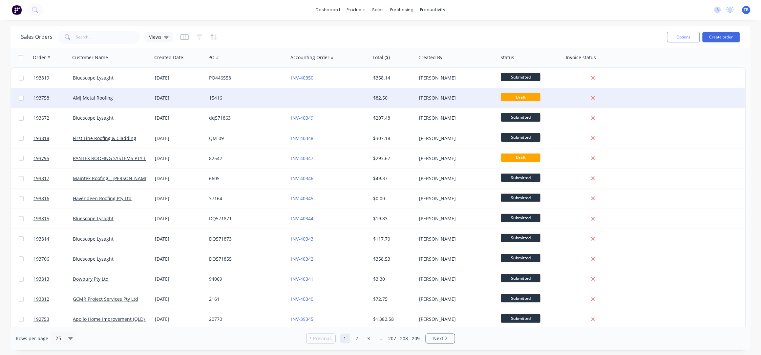
click at [313, 90] on div at bounding box center [330, 98] width 82 height 20
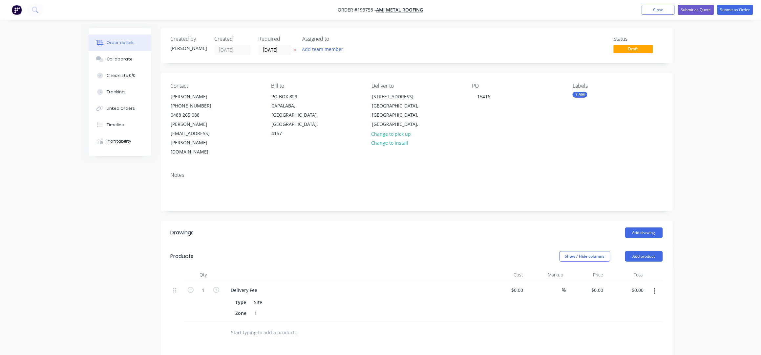
type input "$75.00"
click at [641, 227] on button "Add drawing" at bounding box center [641, 232] width 38 height 11
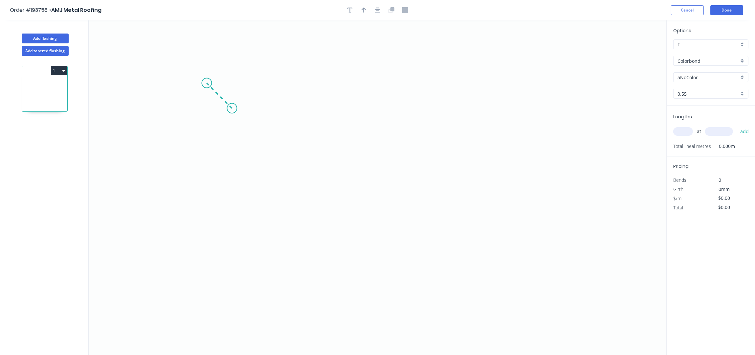
drag, startPoint x: 232, startPoint y: 108, endPoint x: 207, endPoint y: 84, distance: 35.1
click at [207, 84] on icon "0" at bounding box center [378, 187] width 578 height 335
click at [205, 82] on circle at bounding box center [207, 83] width 10 height 10
click at [204, 217] on icon "0 ?" at bounding box center [378, 187] width 578 height 335
click at [455, 217] on icon "0 ? ?" at bounding box center [378, 187] width 578 height 335
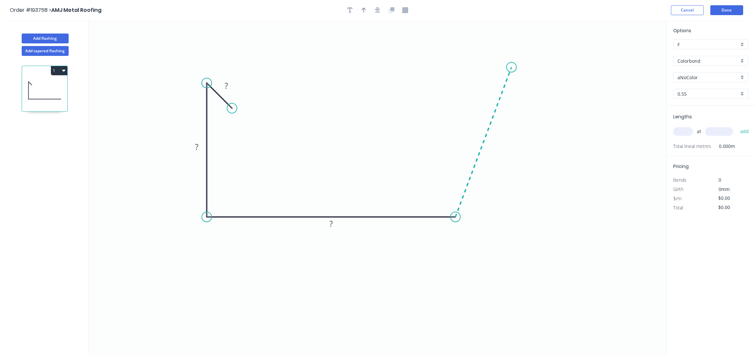
click at [512, 67] on icon at bounding box center [483, 142] width 56 height 150
click at [454, 70] on icon "0 ? ? ? ? ? º" at bounding box center [378, 187] width 578 height 335
click at [453, 93] on icon "0 ? ? ? ? ? ? º ? º" at bounding box center [378, 187] width 578 height 335
click at [542, 102] on div "Hide angle" at bounding box center [526, 104] width 66 height 13
click at [228, 87] on rect at bounding box center [226, 85] width 13 height 9
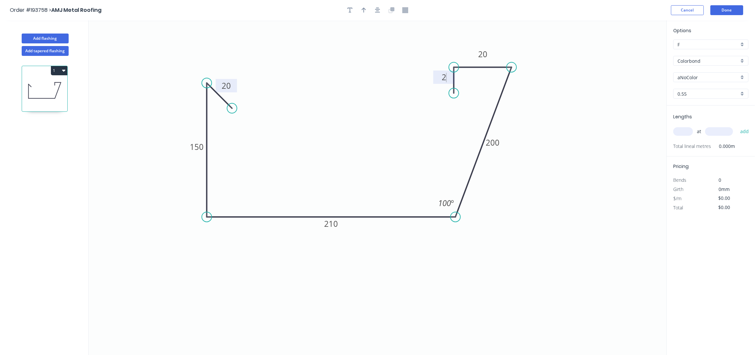
type input "$23.35"
click at [375, 11] on icon "button" at bounding box center [377, 10] width 5 height 6
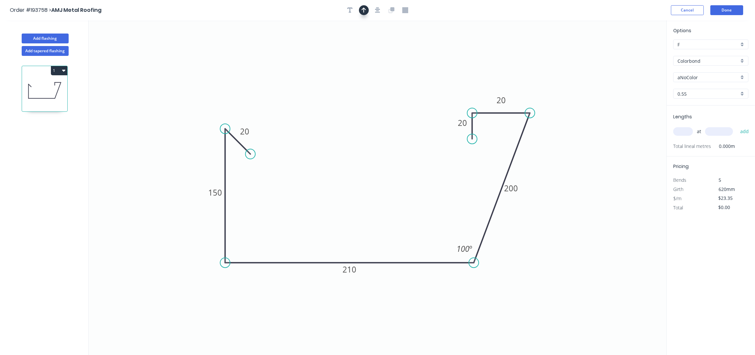
click at [364, 8] on icon "button" at bounding box center [363, 10] width 5 height 6
click at [632, 49] on icon "0 20 150 210 200 20 20 100 º" at bounding box center [378, 187] width 578 height 335
click at [633, 49] on icon "0 20 150 210 200 20 20 100 º" at bounding box center [378, 187] width 578 height 335
click at [634, 51] on icon at bounding box center [638, 47] width 19 height 19
drag, startPoint x: 635, startPoint y: 52, endPoint x: 534, endPoint y: 148, distance: 139.6
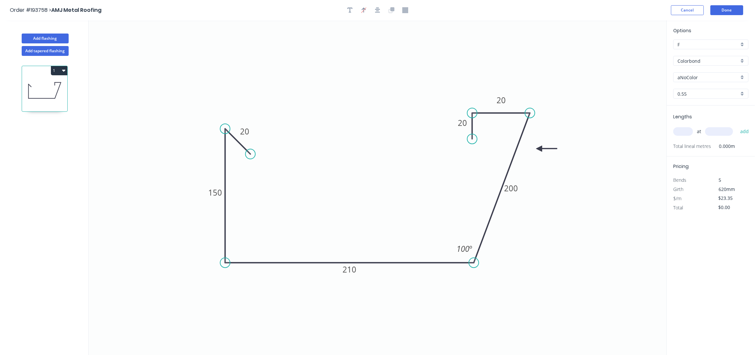
click at [536, 148] on icon at bounding box center [546, 148] width 21 height 6
click at [703, 73] on div "aNoColor" at bounding box center [710, 77] width 75 height 10
click at [700, 126] on div "Surfmist" at bounding box center [710, 127] width 75 height 11
type input "Surfmist"
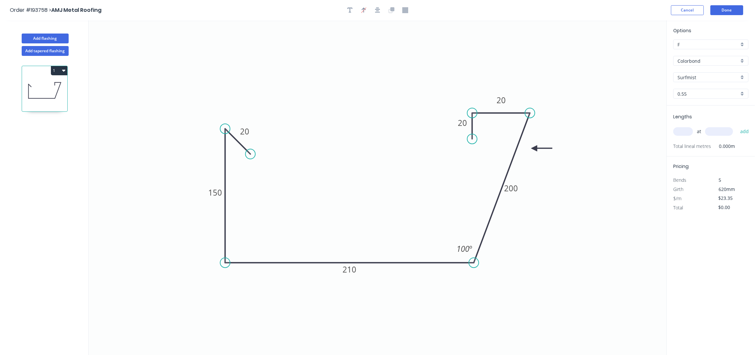
click at [686, 128] on input "text" at bounding box center [683, 131] width 20 height 9
type input "4"
type input "4600"
click at [737, 126] on button "add" at bounding box center [744, 131] width 15 height 11
type input "$429.64"
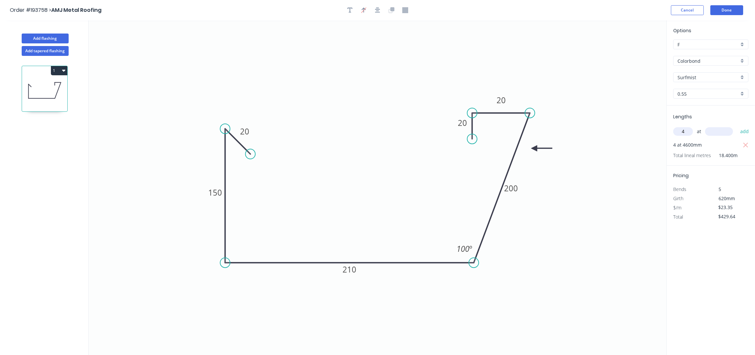
type input "4"
type input "6800"
click at [737, 126] on button "add" at bounding box center [744, 131] width 15 height 11
type input "$1,064.76"
click at [731, 7] on button "Done" at bounding box center [726, 10] width 33 height 10
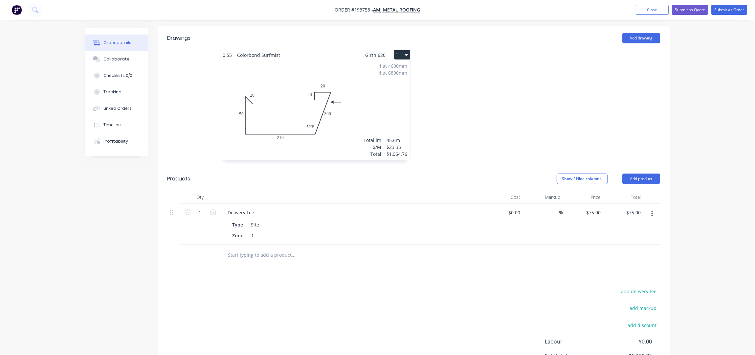
scroll to position [114, 0]
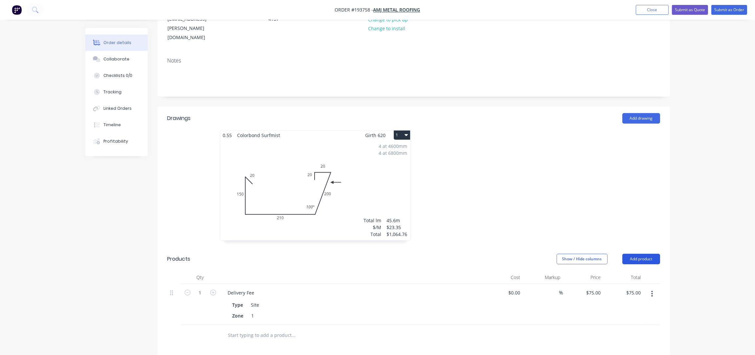
click at [642, 253] on button "Add product" at bounding box center [641, 258] width 38 height 11
click at [634, 271] on div "Product catalogue" at bounding box center [628, 276] width 51 height 10
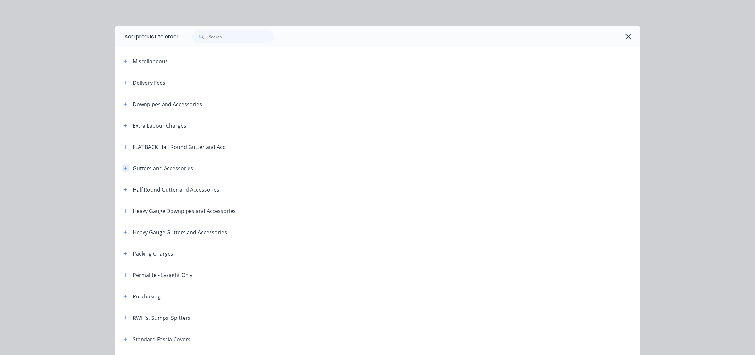
click at [123, 168] on icon "button" at bounding box center [125, 168] width 4 height 5
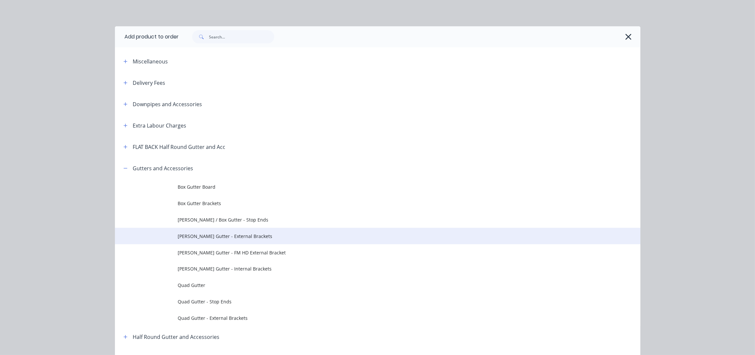
scroll to position [43, 0]
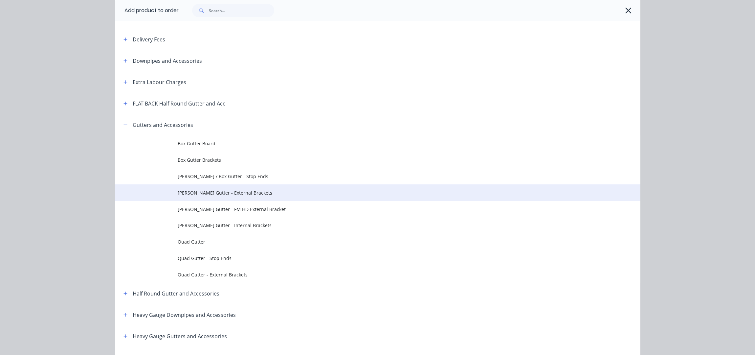
click at [251, 195] on span "Eaves Gutter - External Brackets" at bounding box center [363, 192] width 370 height 7
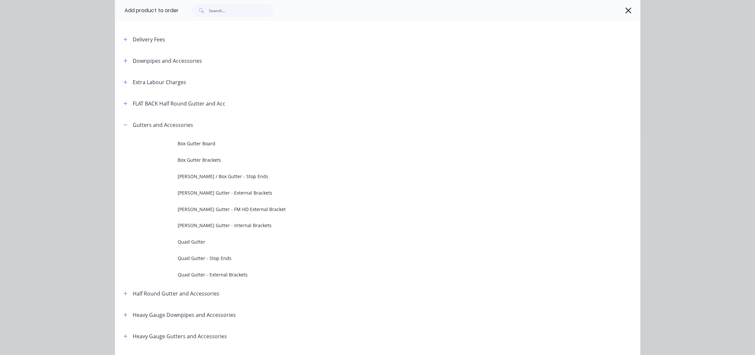
scroll to position [0, 0]
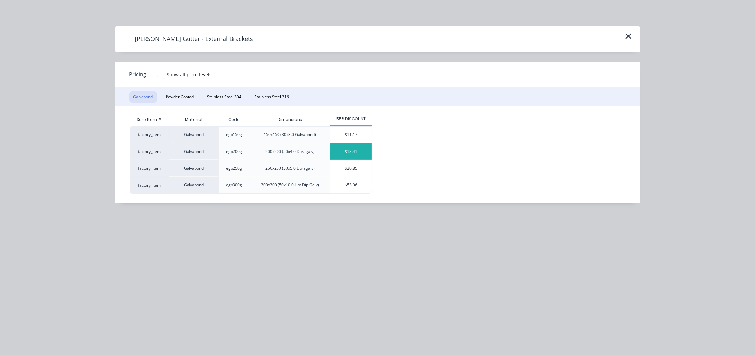
click at [349, 156] on div "$13.41" at bounding box center [350, 151] width 41 height 16
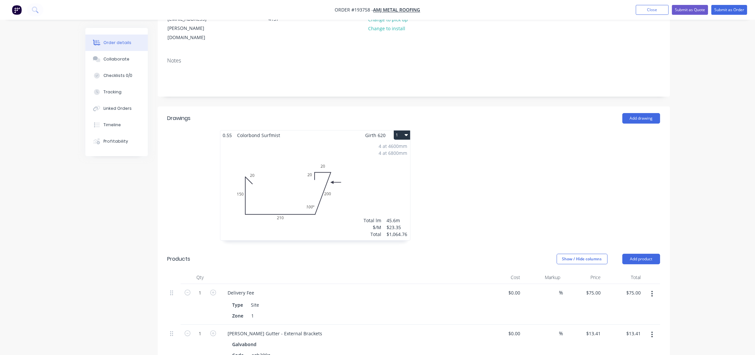
click at [648, 328] on button "button" at bounding box center [651, 334] width 15 height 12
click at [617, 347] on div "Edit" at bounding box center [628, 352] width 51 height 10
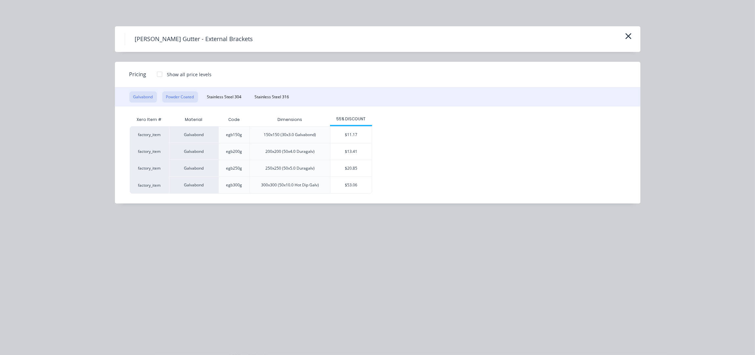
click at [186, 98] on button "Powder Coated" at bounding box center [180, 96] width 36 height 11
drag, startPoint x: 356, startPoint y: 154, endPoint x: 348, endPoint y: 161, distance: 10.5
click at [356, 153] on div "$17.87" at bounding box center [350, 151] width 41 height 16
type input "$17.87"
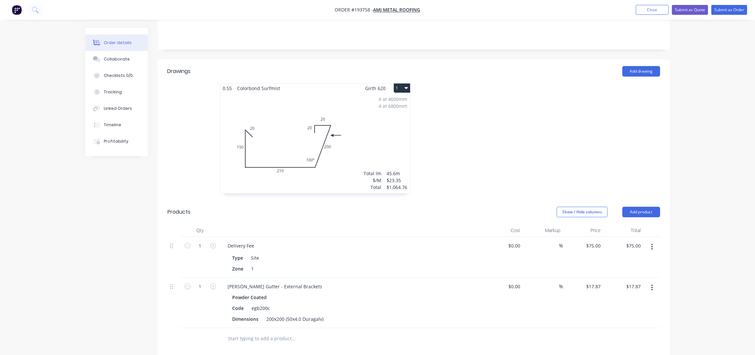
scroll to position [202, 0]
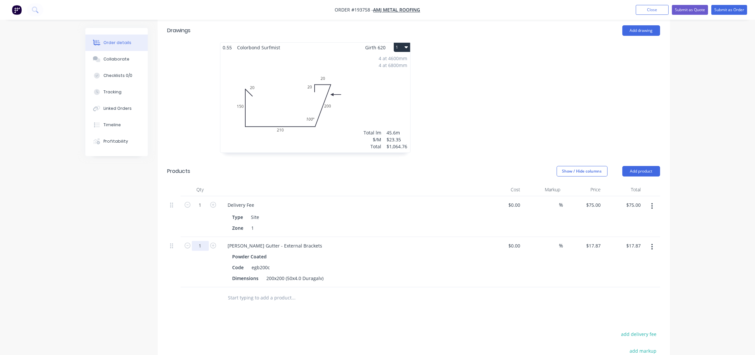
click at [202, 241] on input "1" at bounding box center [200, 246] width 17 height 10
type input "23"
type input "$411.01"
drag, startPoint x: 327, startPoint y: 292, endPoint x: 321, endPoint y: 263, distance: 29.2
click at [327, 289] on div "Drawings Add drawing 0.55 Colorbond Surfmist Girth 620 1 0 20 150 210 200 20 20…" at bounding box center [414, 242] width 512 height 447
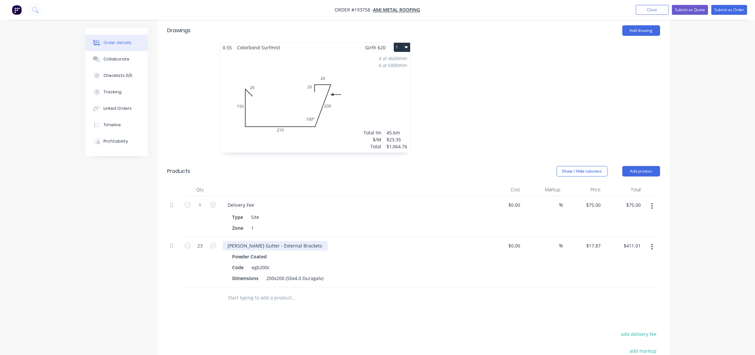
click at [295, 241] on div "Eaves Gutter - External Brackets" at bounding box center [275, 246] width 105 height 10
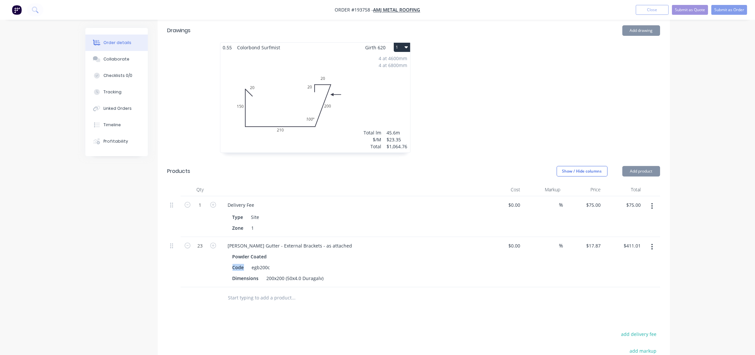
drag, startPoint x: 238, startPoint y: 238, endPoint x: 232, endPoint y: 239, distance: 5.9
click at [232, 262] on div "Code" at bounding box center [238, 267] width 17 height 10
click at [243, 262] on div "Code" at bounding box center [238, 267] width 17 height 10
click at [273, 283] on div "Drawings Add drawing 0.55 Colorbond Surfmist Girth 620 1 0 20 150 210 200 20 20…" at bounding box center [414, 242] width 512 height 447
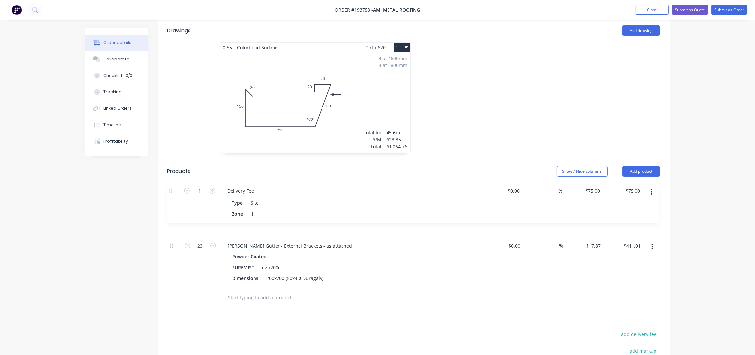
drag, startPoint x: 172, startPoint y: 175, endPoint x: 173, endPoint y: 230, distance: 55.5
click at [173, 230] on div "1 Delivery Fee Type Site Zone 1 $0.00 $0.00 % $75.00 $75.00 $75.00 $75.00 23 Ea…" at bounding box center [413, 241] width 492 height 91
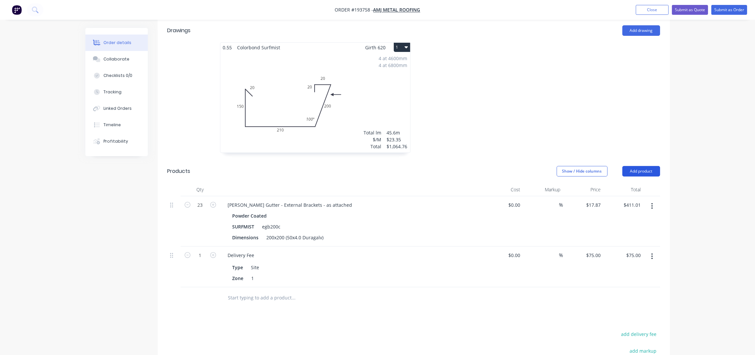
click at [646, 166] on button "Add product" at bounding box center [641, 171] width 38 height 11
click at [645, 183] on div "Product catalogue" at bounding box center [628, 188] width 51 height 10
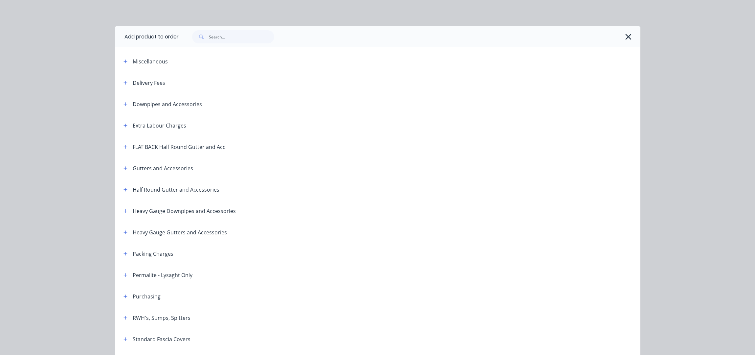
scroll to position [43, 0]
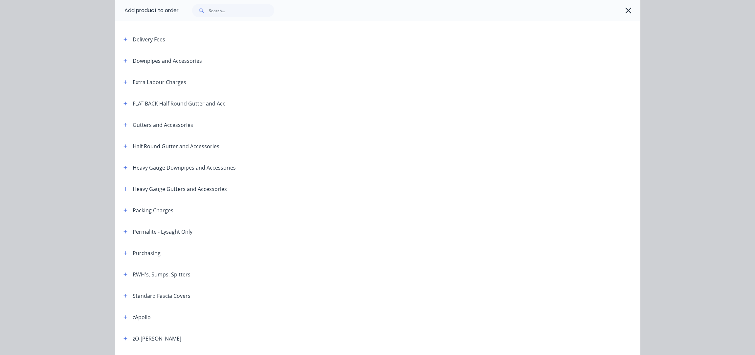
click at [122, 128] on header "Gutters and Accessories" at bounding box center [377, 124] width 525 height 21
click at [123, 124] on icon "button" at bounding box center [125, 125] width 4 height 4
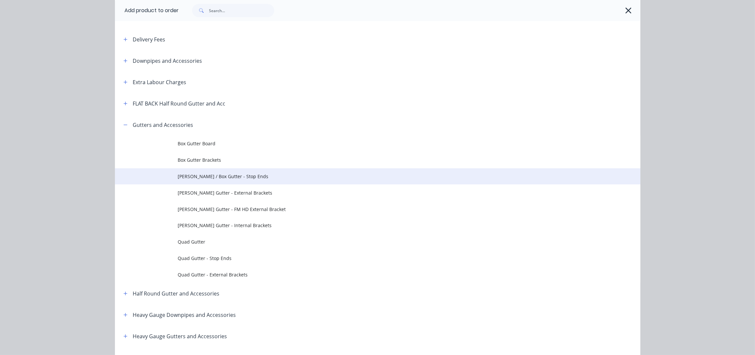
click at [236, 178] on span "Eaves / Box Gutter - Stop Ends" at bounding box center [363, 176] width 370 height 7
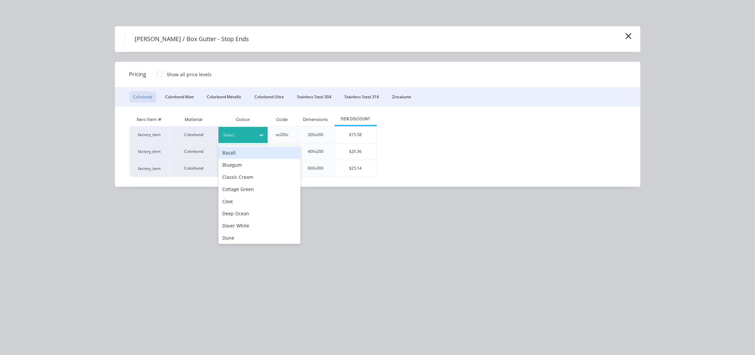
click at [249, 138] on div at bounding box center [238, 134] width 30 height 7
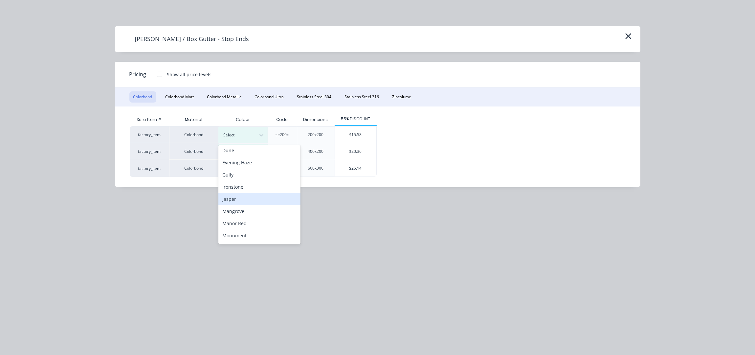
scroll to position [175, 0]
click at [243, 219] on div "Surfmist" at bounding box center [259, 220] width 82 height 12
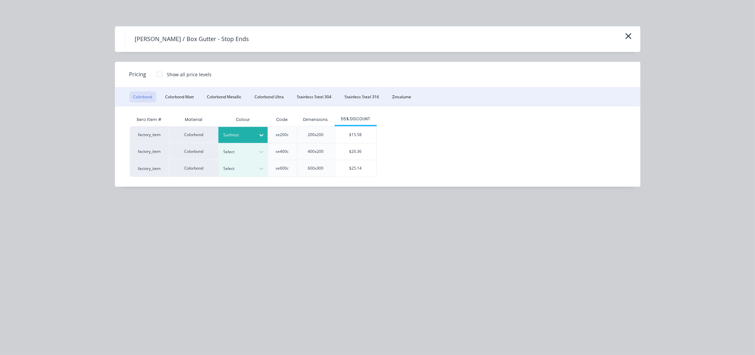
click at [360, 134] on div "$15.58" at bounding box center [355, 134] width 41 height 16
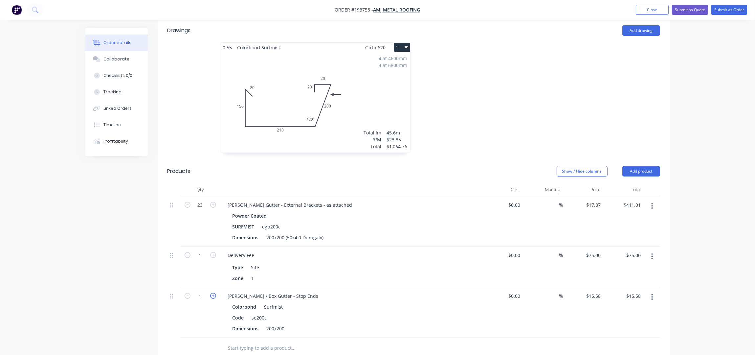
click at [212, 293] on icon "button" at bounding box center [213, 296] width 6 height 6
type input "2"
type input "$31.16"
click at [293, 287] on div "Eaves / Box Gutter - Stop Ends Colorbond Surfmist Code se200c Dimensions 200x200" at bounding box center [351, 312] width 263 height 50
click at [294, 291] on div "Eaves / Box Gutter - Stop Ends" at bounding box center [273, 296] width 101 height 10
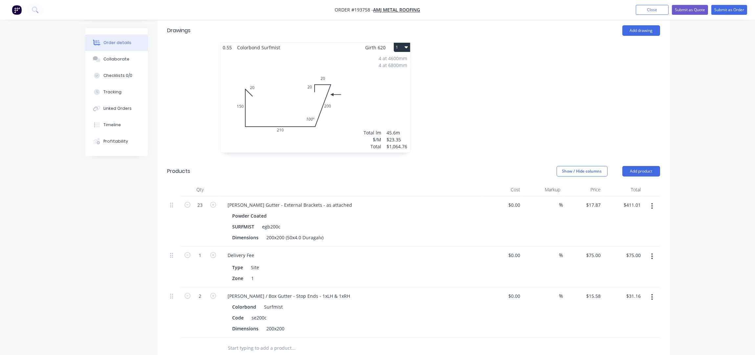
click at [710, 142] on div "Order details Collaborate Checklists 0/0 Tracking Linked Orders Timeline Profit…" at bounding box center [377, 162] width 755 height 728
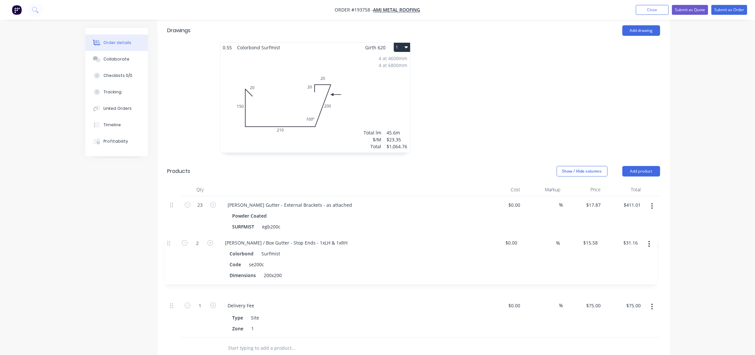
scroll to position [203, 0]
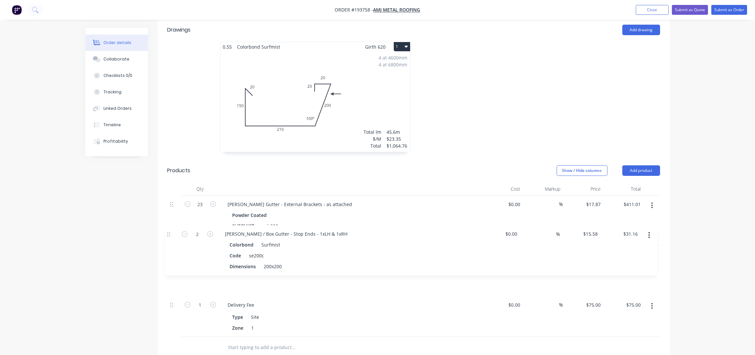
drag, startPoint x: 171, startPoint y: 268, endPoint x: 167, endPoint y: 226, distance: 42.2
click at [167, 227] on div "23 Eaves Gutter - External Brackets - as attached Powder Coated SURFMIST egb200…" at bounding box center [413, 265] width 492 height 141
click at [250, 340] on input "text" at bounding box center [293, 346] width 131 height 13
click at [649, 165] on button "Add product" at bounding box center [641, 170] width 38 height 11
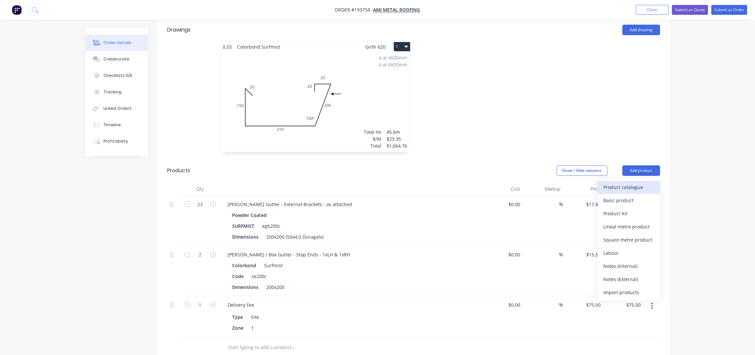
click at [614, 182] on div "Product catalogue" at bounding box center [628, 187] width 51 height 10
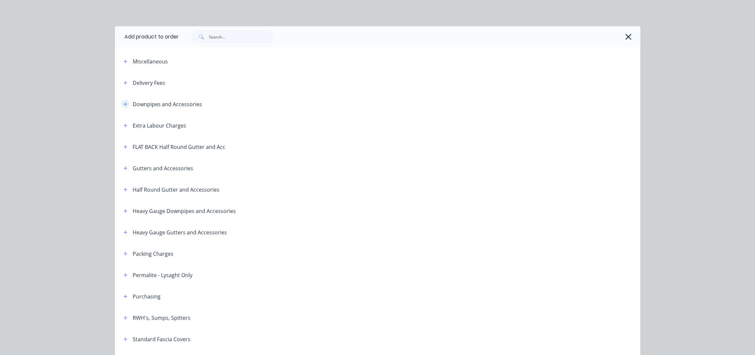
click at [123, 105] on icon "button" at bounding box center [125, 104] width 4 height 5
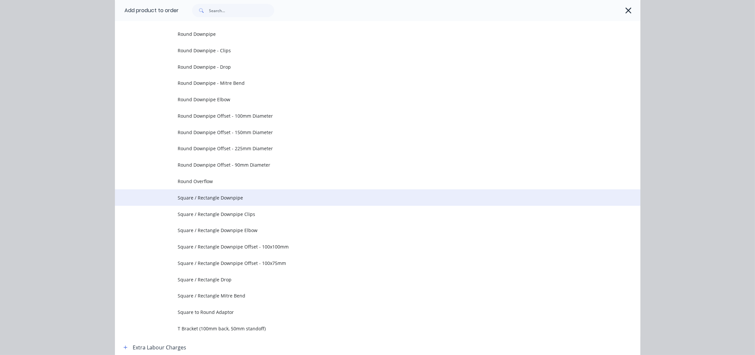
scroll to position [175, 0]
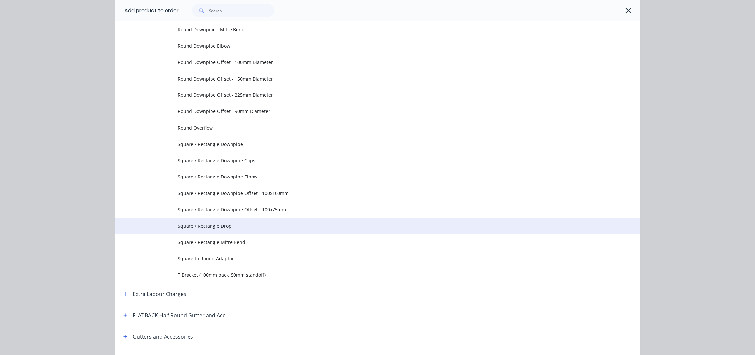
click at [228, 224] on span "Square / Rectangle Drop" at bounding box center [363, 225] width 370 height 7
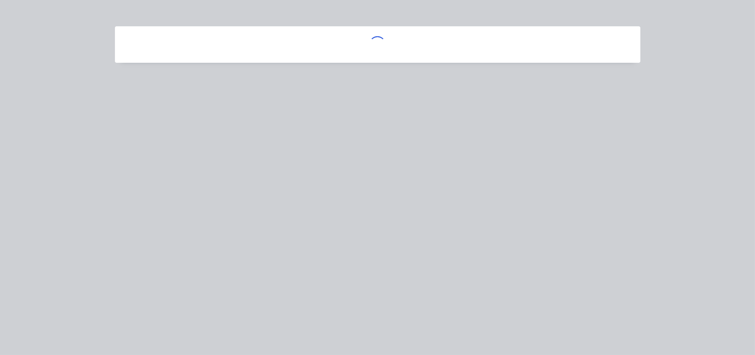
scroll to position [0, 0]
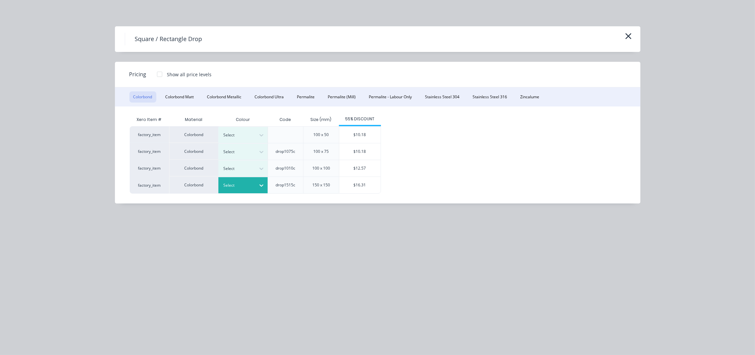
click at [248, 187] on div at bounding box center [238, 185] width 30 height 7
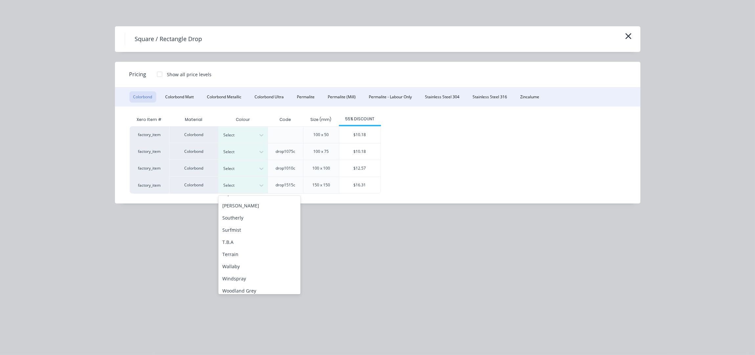
scroll to position [219, 0]
click at [236, 228] on div "Surfmist" at bounding box center [259, 227] width 82 height 12
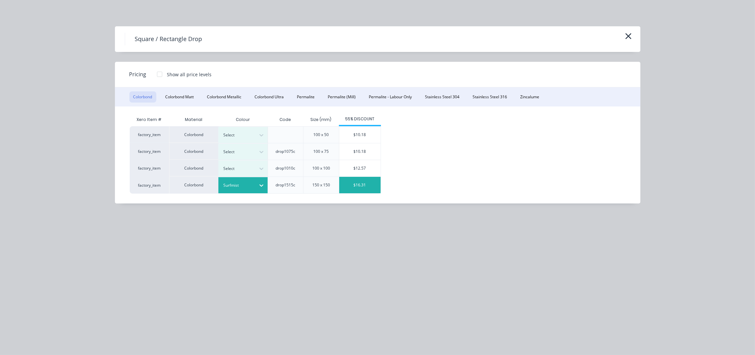
click at [363, 184] on div "$16.31" at bounding box center [359, 185] width 41 height 16
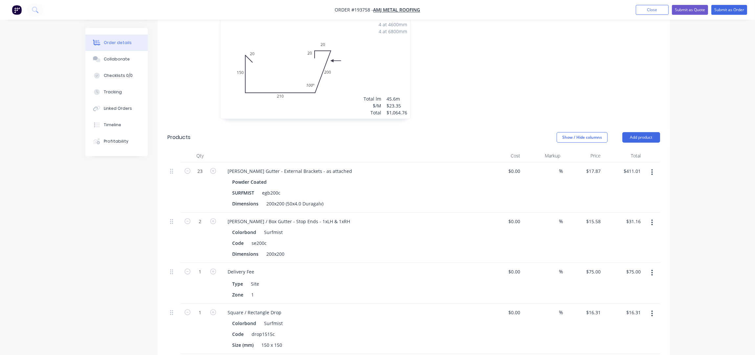
scroll to position [334, 0]
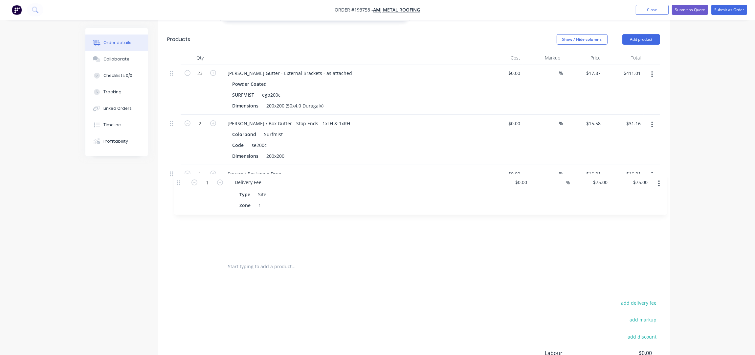
drag, startPoint x: 169, startPoint y: 143, endPoint x: 177, endPoint y: 195, distance: 53.0
click at [177, 194] on div "23 Eaves Gutter - External Brackets - as attached Powder Coated SURFMIST egb200…" at bounding box center [413, 159] width 492 height 191
click at [205, 169] on input "1" at bounding box center [200, 174] width 17 height 10
type input "4"
click at [348, 300] on div "add delivery fee add markup add discount Labour $0.00 Sub total $1,598.24 Margi…" at bounding box center [413, 361] width 492 height 127
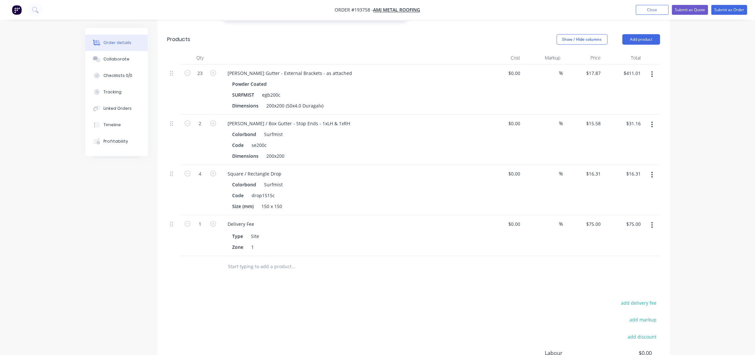
type input "$65.24"
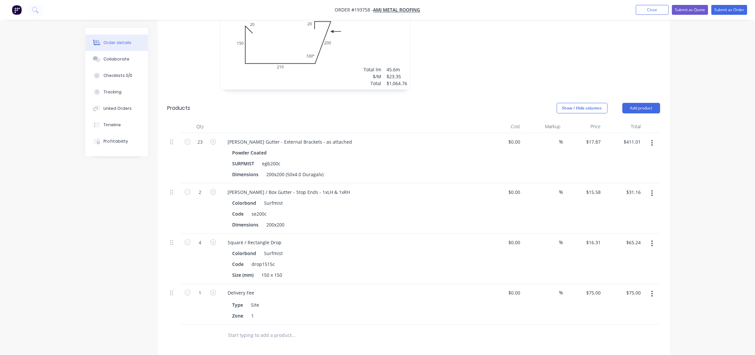
scroll to position [246, 0]
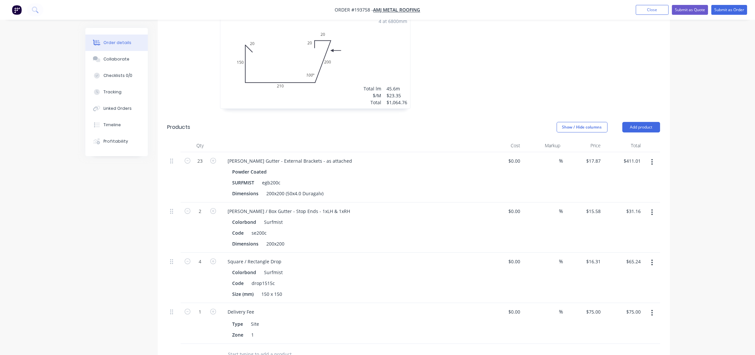
click at [690, 108] on div "Order details Collaborate Checklists 0/0 Tracking Linked Orders Timeline Profit…" at bounding box center [377, 143] width 755 height 778
click at [685, 94] on div "Order details Collaborate Checklists 0/0 Tracking Linked Orders Timeline Profit…" at bounding box center [377, 143] width 755 height 778
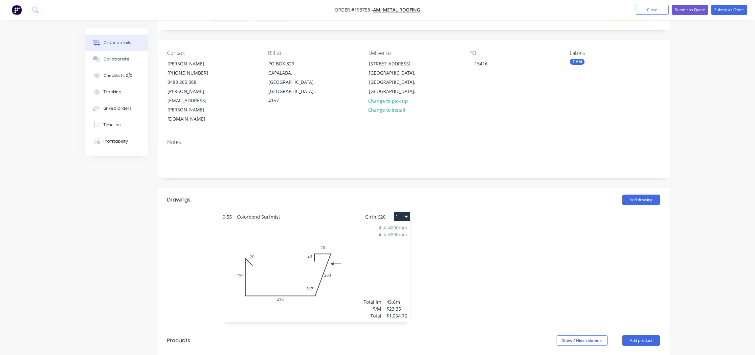
scroll to position [0, 0]
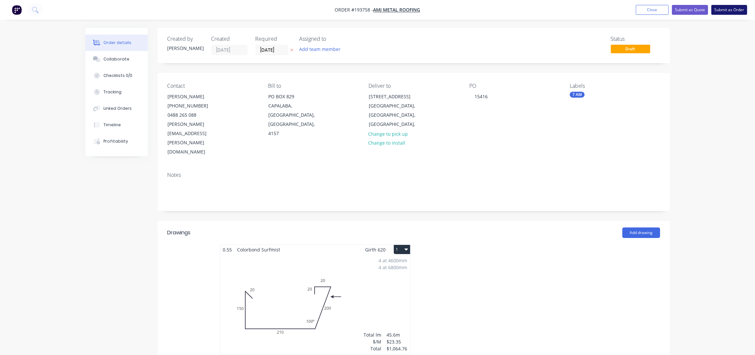
click at [721, 8] on button "Submit as Order" at bounding box center [729, 10] width 36 height 10
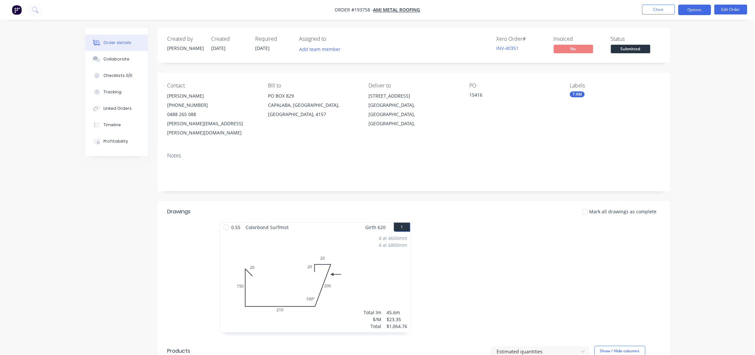
click at [697, 9] on button "Options" at bounding box center [694, 10] width 33 height 11
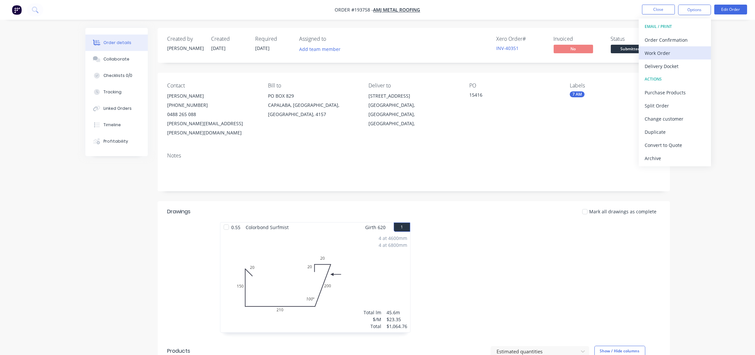
click at [667, 51] on div "Work Order" at bounding box center [674, 53] width 60 height 10
click at [669, 64] on div "Without pricing" at bounding box center [674, 66] width 60 height 10
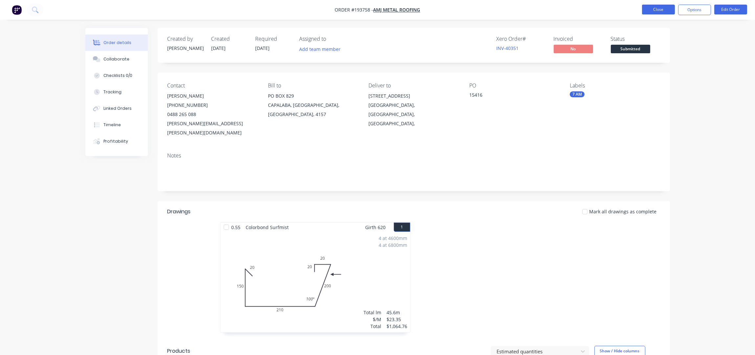
click at [644, 10] on button "Close" at bounding box center [658, 10] width 33 height 10
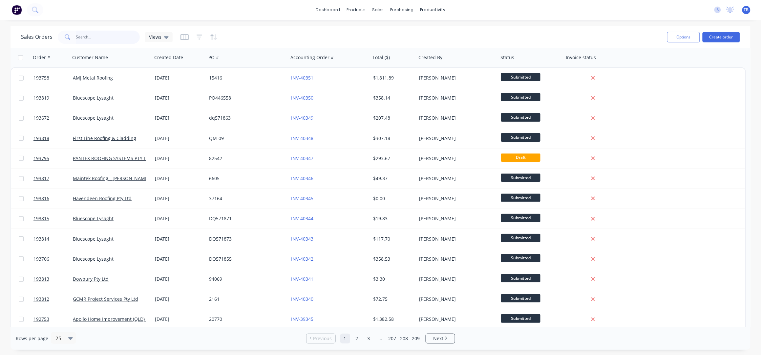
click at [98, 38] on input "text" at bounding box center [108, 37] width 64 height 13
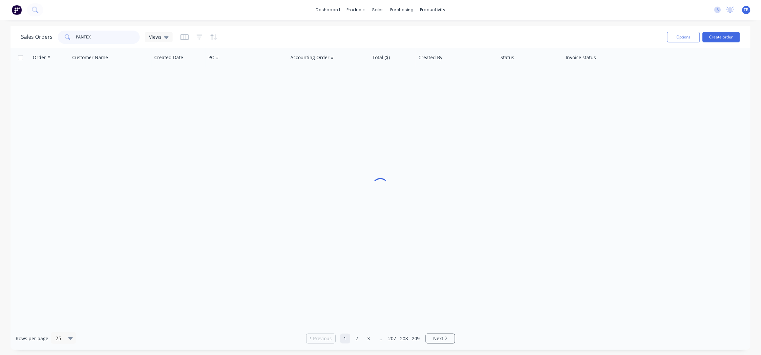
type input "PANTEX"
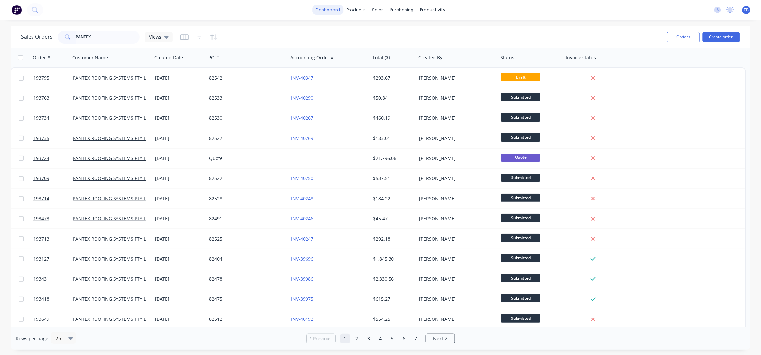
click at [333, 5] on link "dashboard" at bounding box center [328, 10] width 31 height 10
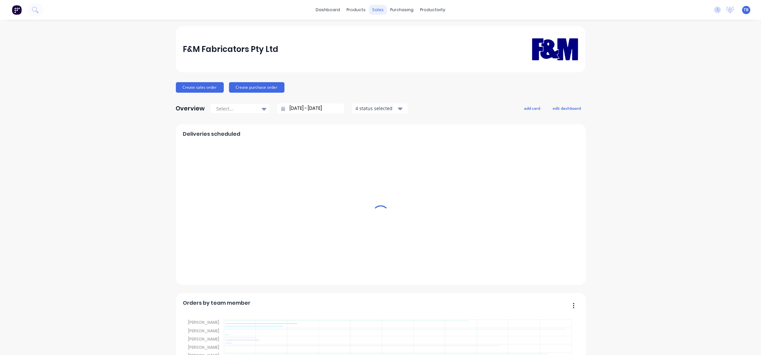
click at [379, 10] on div "sales" at bounding box center [378, 10] width 18 height 10
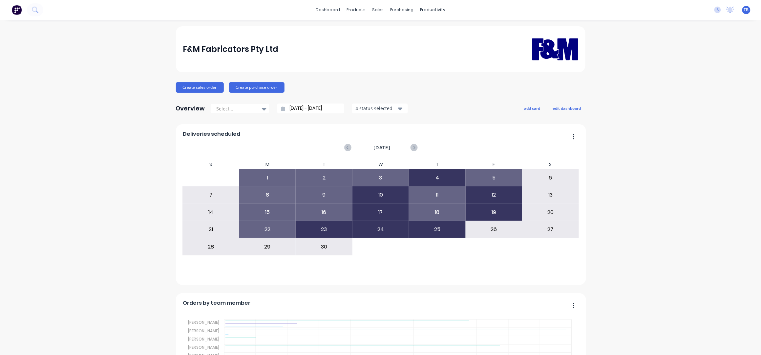
click at [287, 106] on input "[DATE] - [DATE]" at bounding box center [313, 108] width 56 height 10
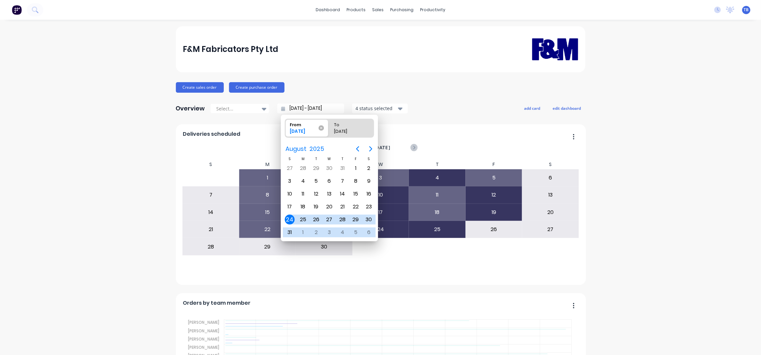
click at [321, 125] on icon at bounding box center [321, 127] width 5 height 5
click at [286, 125] on input "From [DATE]" at bounding box center [285, 128] width 0 height 18
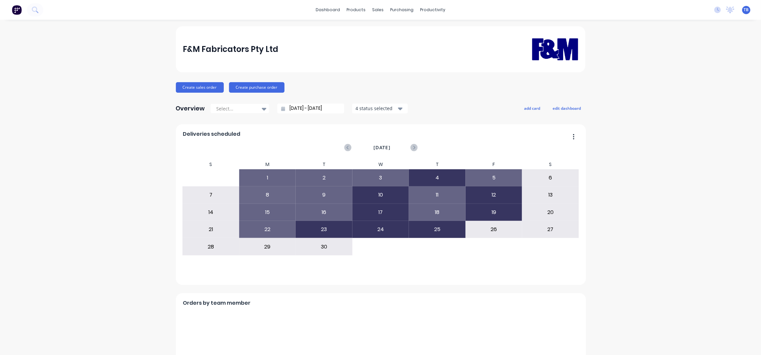
type input "[DATE] - [DATE]"
click at [373, 9] on div "sales" at bounding box center [378, 10] width 18 height 10
click at [375, 8] on div "sales" at bounding box center [378, 10] width 18 height 10
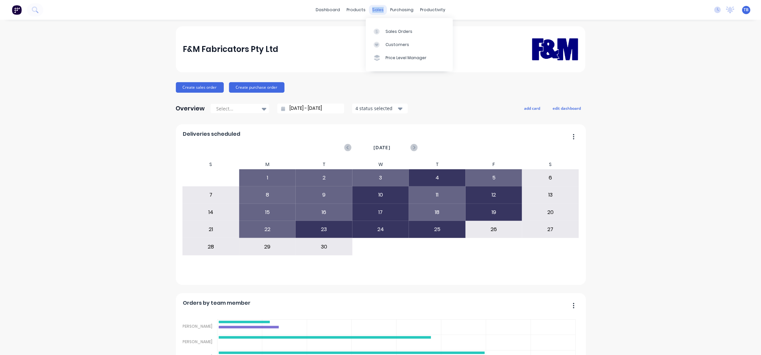
click at [375, 8] on div "sales" at bounding box center [378, 10] width 18 height 10
click at [398, 25] on link "Sales Orders" at bounding box center [409, 31] width 87 height 13
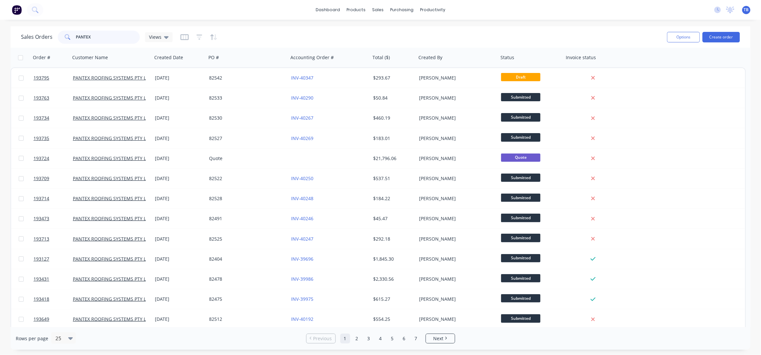
drag, startPoint x: 117, startPoint y: 34, endPoint x: 47, endPoint y: 33, distance: 69.9
click at [47, 33] on div "Sales Orders PANTEX Views" at bounding box center [97, 37] width 152 height 13
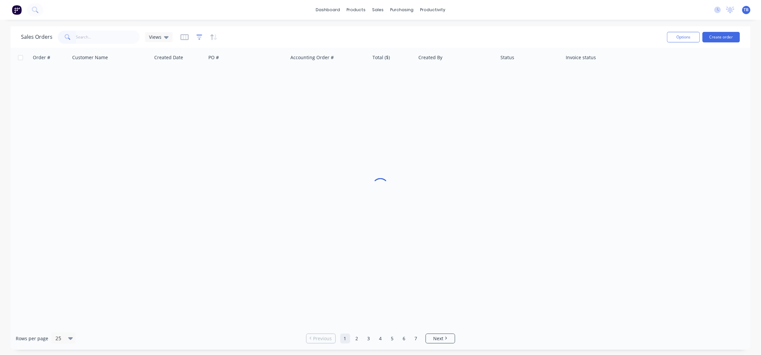
click at [200, 39] on icon "button" at bounding box center [200, 37] width 6 height 7
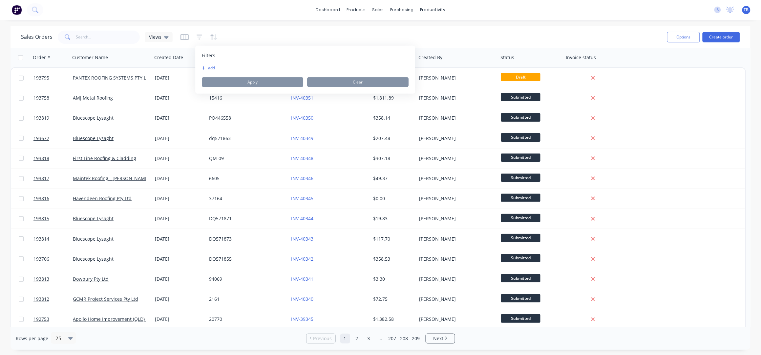
click at [213, 67] on button "add" at bounding box center [210, 67] width 16 height 5
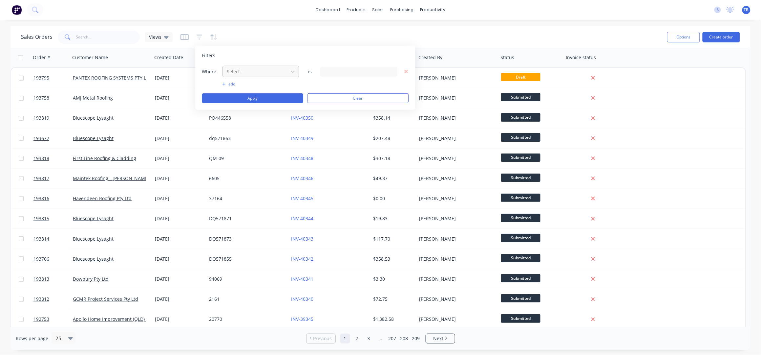
click at [259, 74] on div at bounding box center [255, 71] width 59 height 8
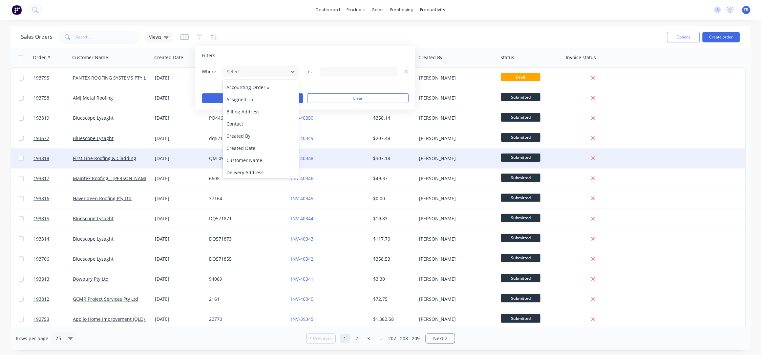
click at [255, 149] on div "Created Date" at bounding box center [261, 148] width 76 height 12
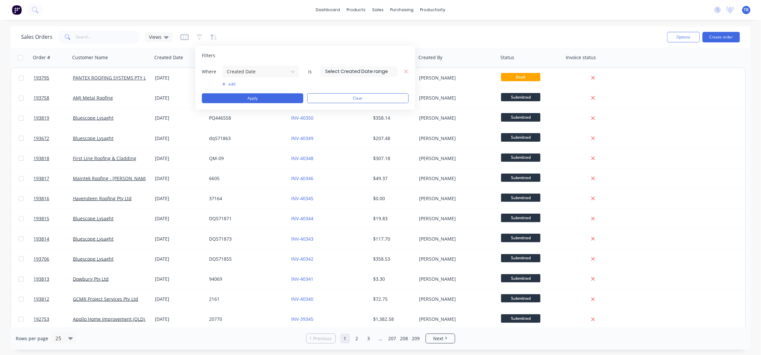
click at [343, 72] on input at bounding box center [359, 71] width 76 height 10
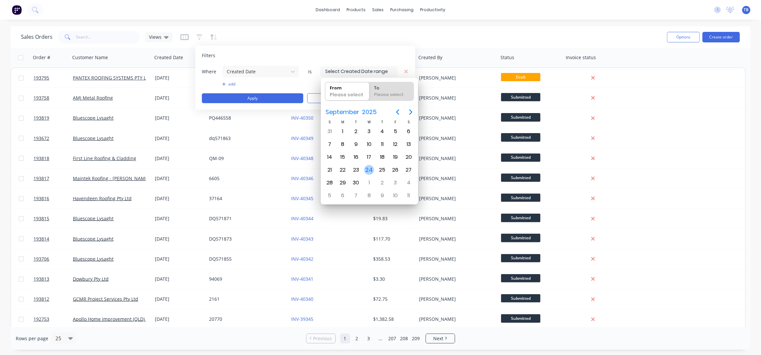
click at [370, 170] on div "24" at bounding box center [369, 170] width 10 height 10
type input "[DATE]"
radio input "false"
radio input "true"
click at [370, 170] on div "24" at bounding box center [369, 170] width 10 height 10
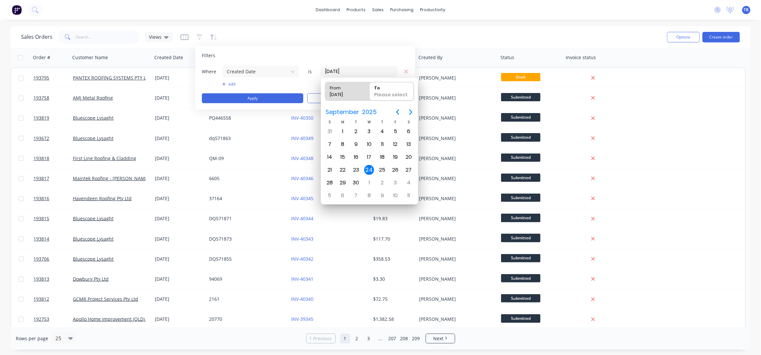
type input "[DATE] - [DATE]"
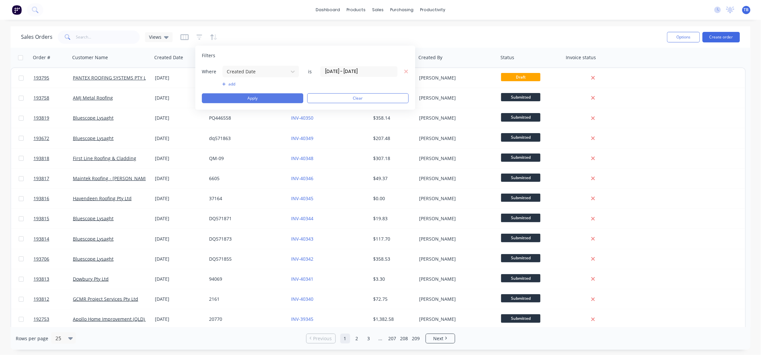
click at [238, 100] on button "Apply" at bounding box center [252, 98] width 101 height 10
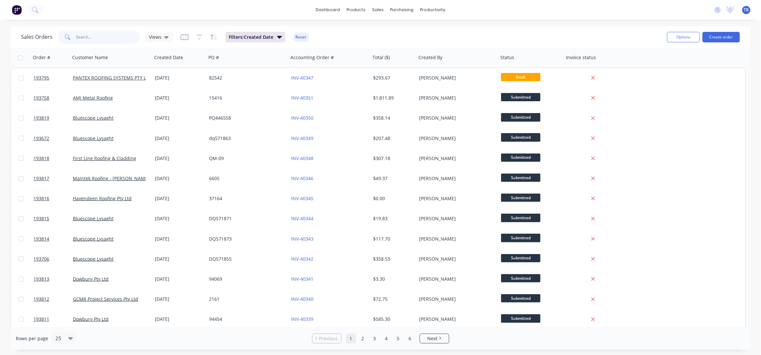
click at [97, 37] on input "text" at bounding box center [108, 37] width 64 height 13
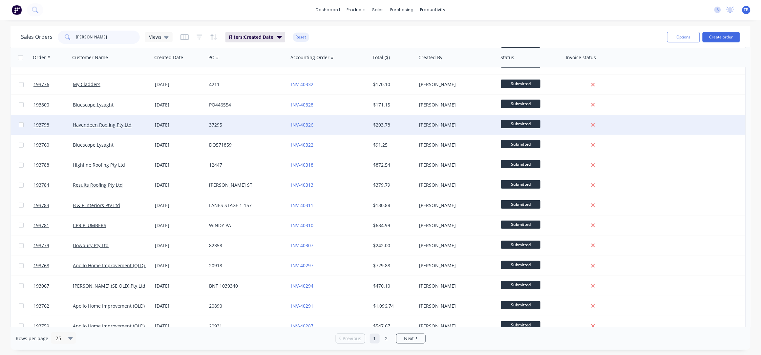
scroll to position [243, 0]
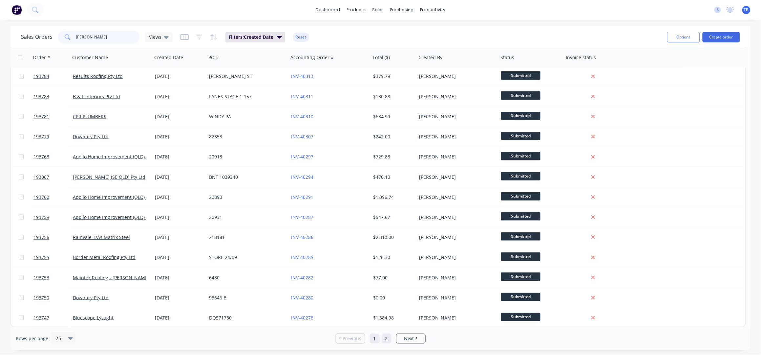
type input "TAYLOR"
click at [389, 338] on link "2" at bounding box center [387, 338] width 10 height 10
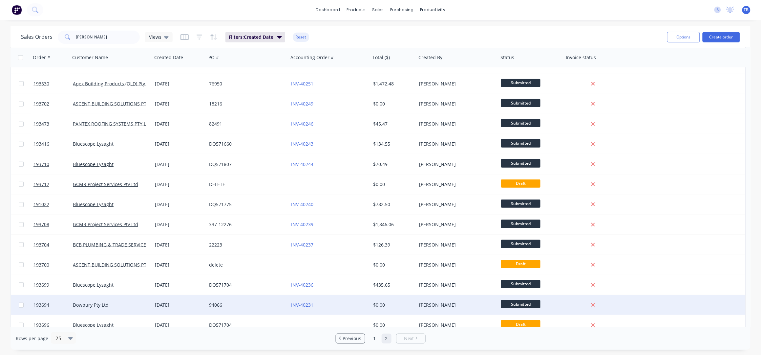
scroll to position [203, 0]
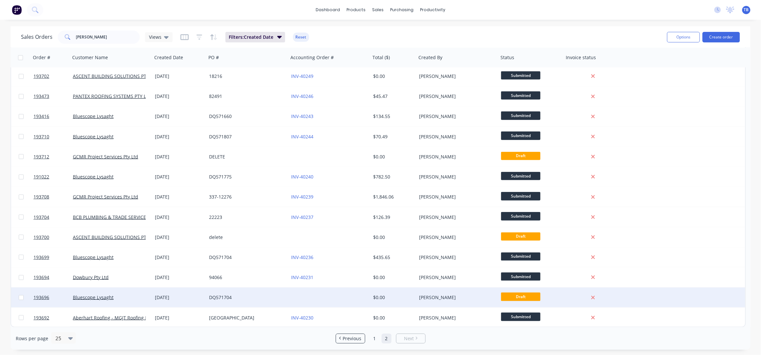
click at [233, 300] on div "DQ571704" at bounding box center [245, 297] width 73 height 7
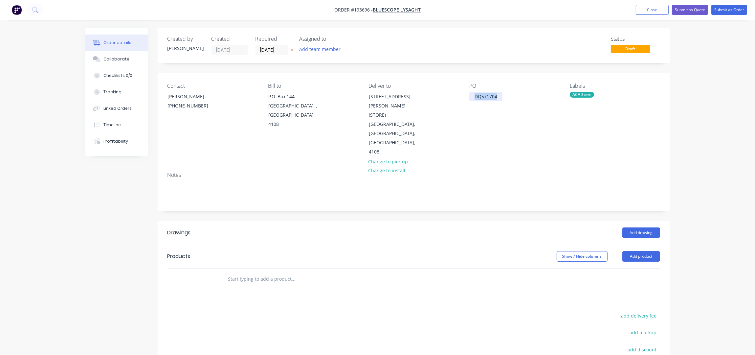
drag, startPoint x: 497, startPoint y: 96, endPoint x: 437, endPoint y: 100, distance: 60.6
click at [437, 100] on div "Contact NATALIE BULL (07) 3365 7736 Bill to P.O. Box 144 Archerfield, , Austral…" at bounding box center [414, 120] width 512 height 94
click at [646, 11] on button "Close" at bounding box center [652, 10] width 33 height 10
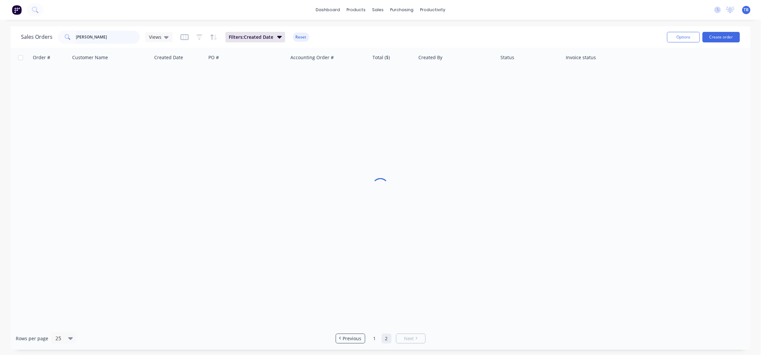
click at [123, 36] on input "TAYLOR" at bounding box center [108, 37] width 64 height 13
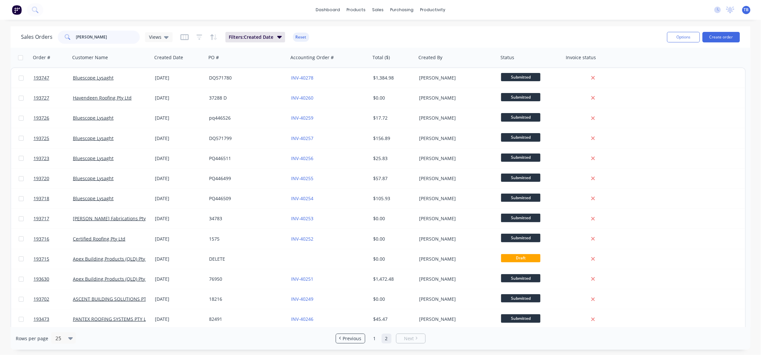
drag, startPoint x: 123, startPoint y: 36, endPoint x: 68, endPoint y: 47, distance: 56.5
click at [68, 35] on div "TAYLOR" at bounding box center [99, 37] width 82 height 13
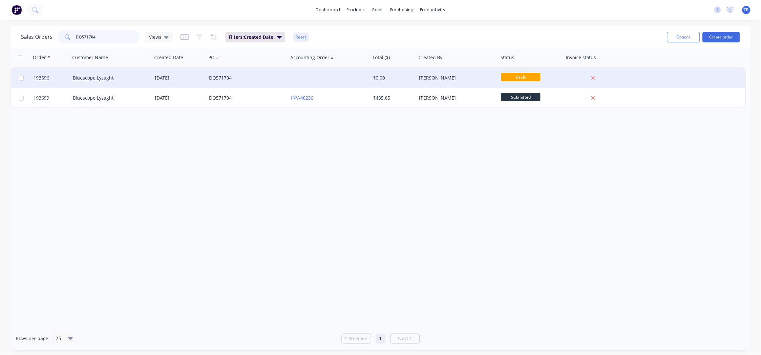
type input "DQ571704"
click at [331, 80] on div at bounding box center [330, 78] width 82 height 20
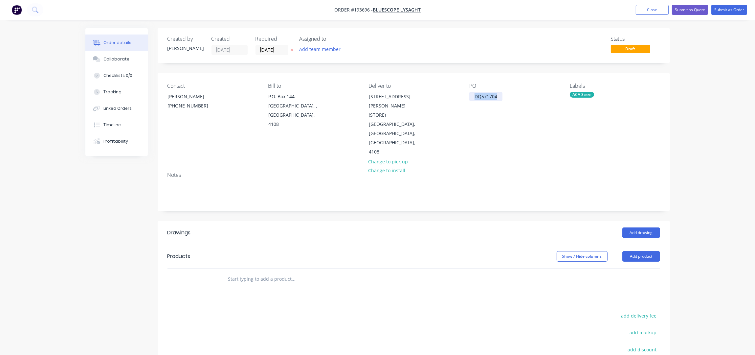
drag, startPoint x: 475, startPoint y: 96, endPoint x: 465, endPoint y: 108, distance: 15.8
click at [466, 97] on div "Contact NATALIE BULL (07) 3365 7736 Bill to P.O. Box 144 Archerfield, , Austral…" at bounding box center [414, 120] width 512 height 94
click at [644, 10] on button "Close" at bounding box center [652, 10] width 33 height 10
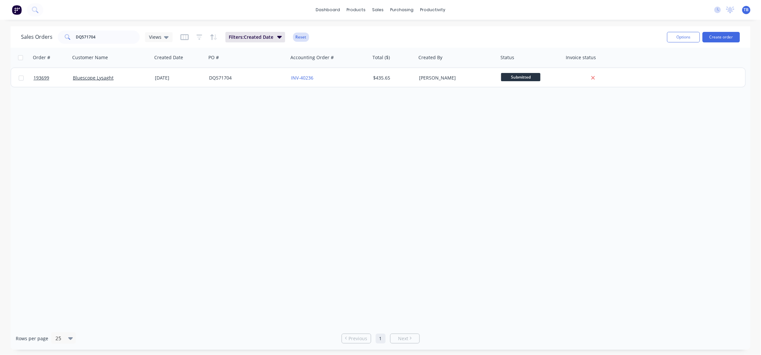
click at [300, 38] on button "Reset" at bounding box center [301, 37] width 16 height 9
drag, startPoint x: 124, startPoint y: 40, endPoint x: 16, endPoint y: 45, distance: 107.8
click at [16, 45] on div "Sales Orders DQ571704 Views Options Create order" at bounding box center [381, 36] width 740 height 21
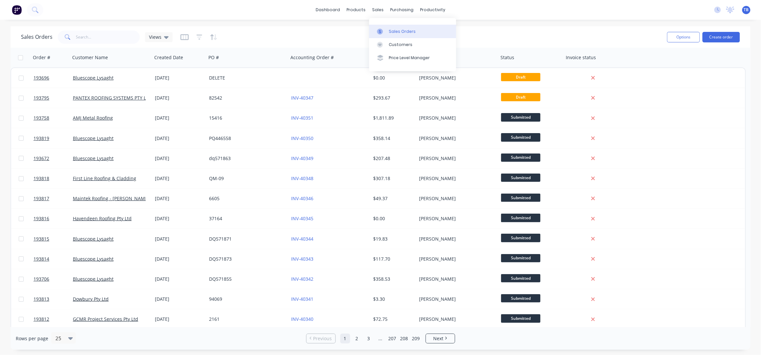
click at [403, 32] on div "Sales Orders" at bounding box center [402, 32] width 27 height 6
click at [107, 38] on input "text" at bounding box center [108, 37] width 64 height 13
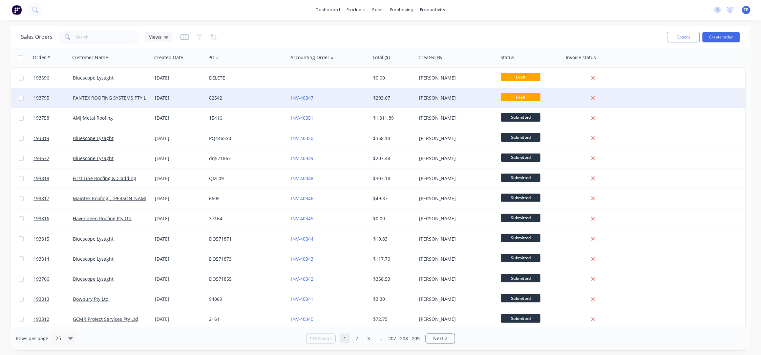
click at [265, 99] on div "82542" at bounding box center [245, 98] width 73 height 7
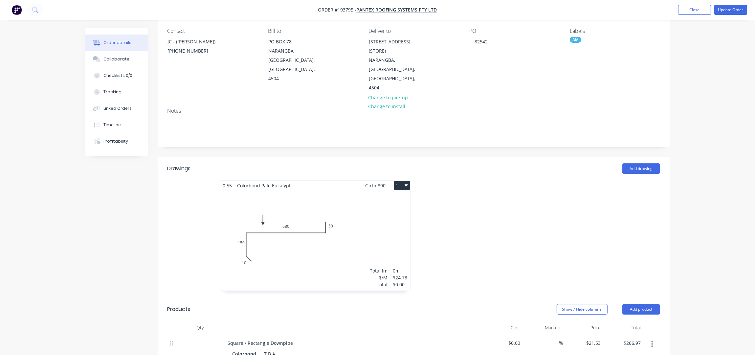
scroll to position [131, 0]
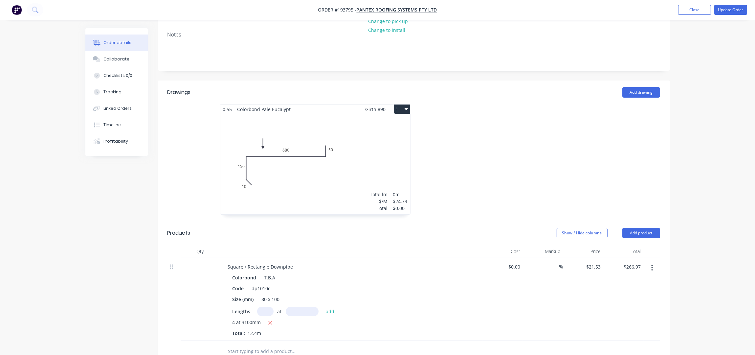
click at [373, 161] on div "Total lm $/M Total 0m $24.73 $0.00" at bounding box center [315, 164] width 190 height 100
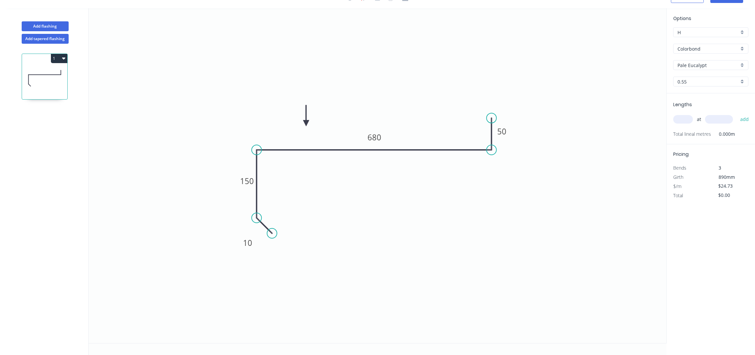
click at [681, 119] on input "text" at bounding box center [683, 119] width 20 height 9
type input "1"
type input "1450"
click at [737, 114] on button "add" at bounding box center [744, 119] width 15 height 11
type input "$35.86"
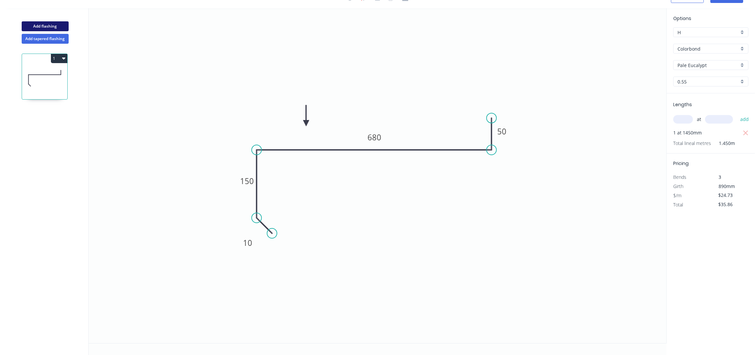
click at [49, 24] on button "Add flashing" at bounding box center [45, 26] width 47 height 10
type input "$0.00"
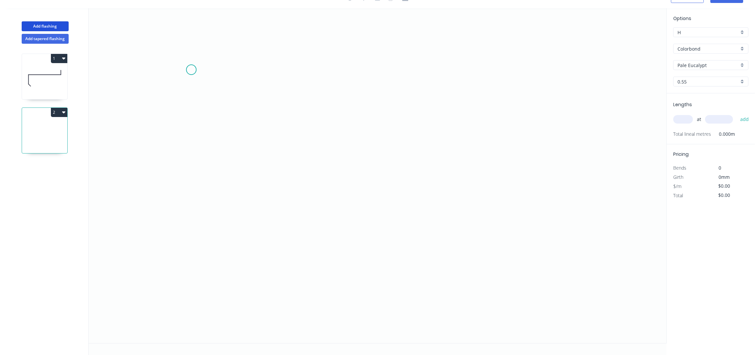
click at [191, 69] on icon "0" at bounding box center [378, 175] width 578 height 335
click at [191, 116] on icon "0" at bounding box center [378, 175] width 578 height 335
click at [509, 114] on icon "0 ?" at bounding box center [378, 175] width 578 height 335
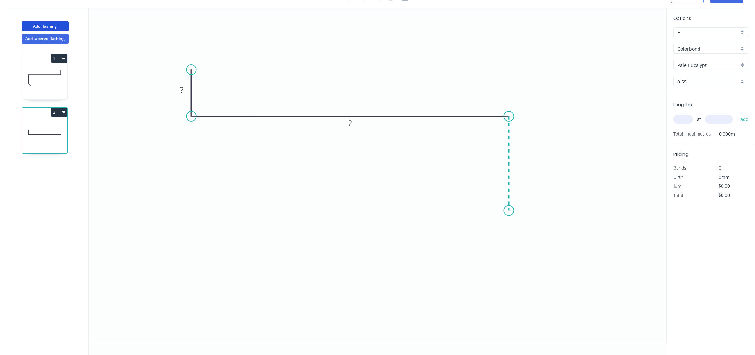
click at [507, 210] on icon "0 ? ?" at bounding box center [378, 175] width 578 height 335
click at [496, 228] on icon "0 ? ? ?" at bounding box center [378, 175] width 578 height 335
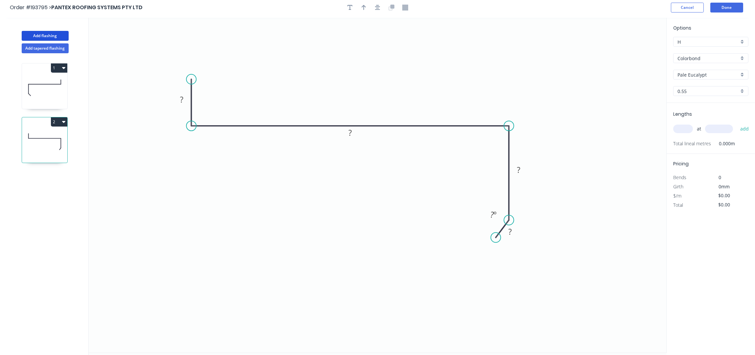
scroll to position [0, 0]
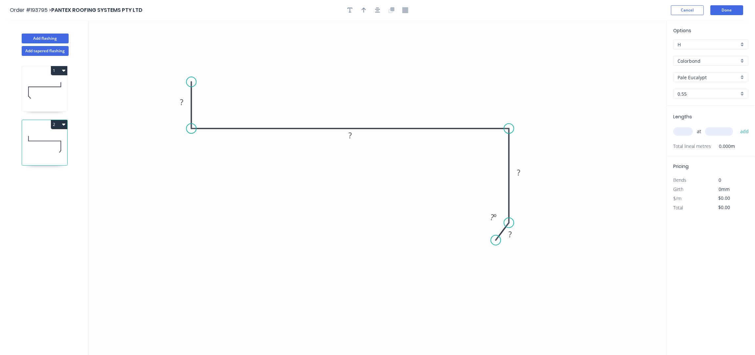
click at [379, 11] on icon "button" at bounding box center [377, 10] width 5 height 5
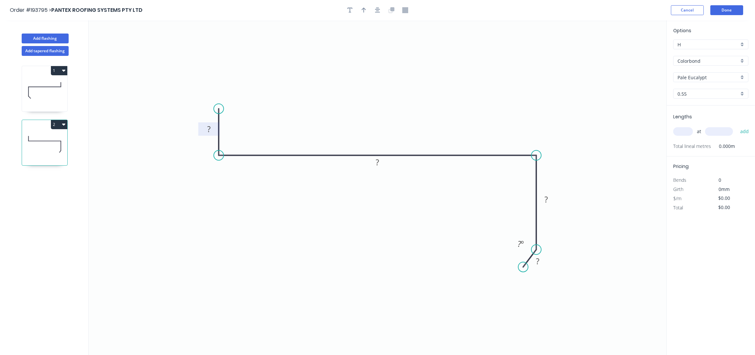
click at [209, 130] on tspan "?" at bounding box center [208, 128] width 3 height 11
type input "$24.73"
drag, startPoint x: 364, startPoint y: 9, endPoint x: 396, endPoint y: 16, distance: 32.8
click at [365, 9] on icon "button" at bounding box center [363, 10] width 5 height 5
drag, startPoint x: 632, startPoint y: 52, endPoint x: 371, endPoint y: 134, distance: 274.3
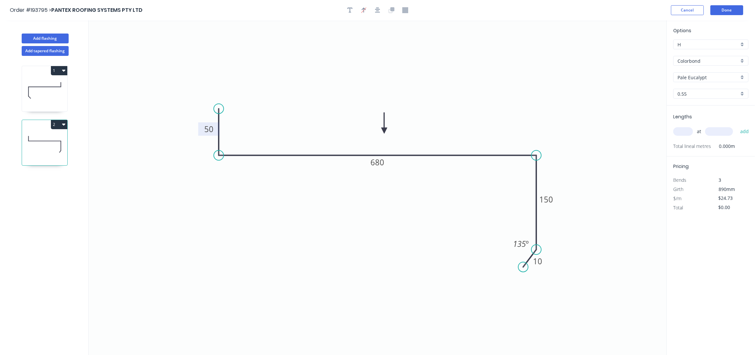
click at [381, 133] on icon at bounding box center [384, 122] width 6 height 21
drag, startPoint x: 692, startPoint y: 128, endPoint x: 685, endPoint y: 129, distance: 7.7
click at [689, 128] on div "at add" at bounding box center [711, 131] width 76 height 11
click at [685, 129] on input "text" at bounding box center [683, 131] width 20 height 9
type input "1"
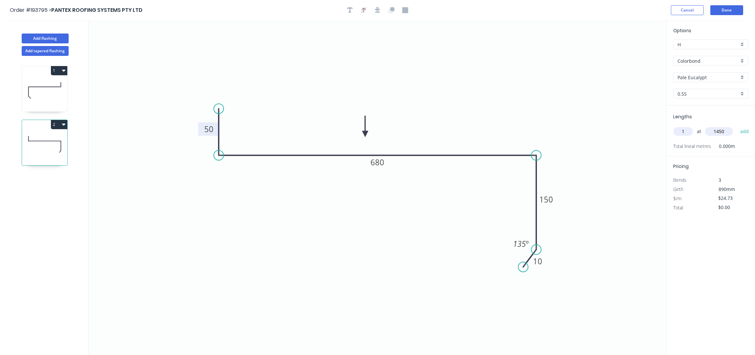
type input "1450"
click at [737, 126] on button "add" at bounding box center [744, 131] width 15 height 11
type input "$35.86"
click at [42, 40] on button "Add flashing" at bounding box center [45, 38] width 47 height 10
type input "$0.00"
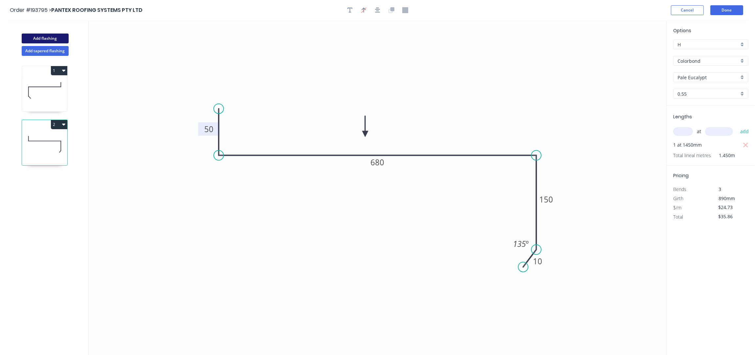
type input "$0.00"
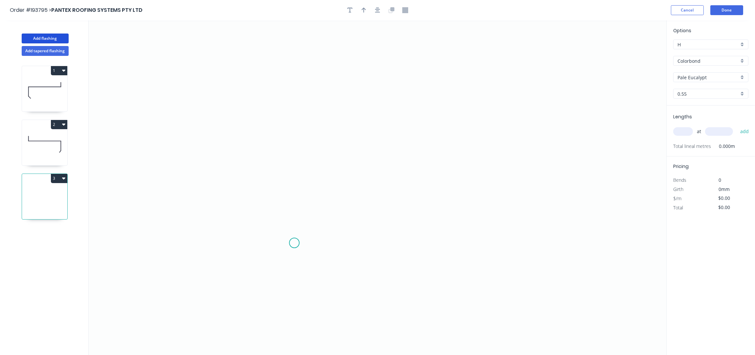
click at [294, 243] on icon "0" at bounding box center [378, 187] width 578 height 335
click at [301, 100] on icon "0" at bounding box center [378, 187] width 578 height 335
drag, startPoint x: 361, startPoint y: 102, endPoint x: 375, endPoint y: 100, distance: 13.6
click at [364, 102] on icon "0 ?" at bounding box center [378, 187] width 578 height 335
click at [292, 245] on circle at bounding box center [294, 243] width 10 height 10
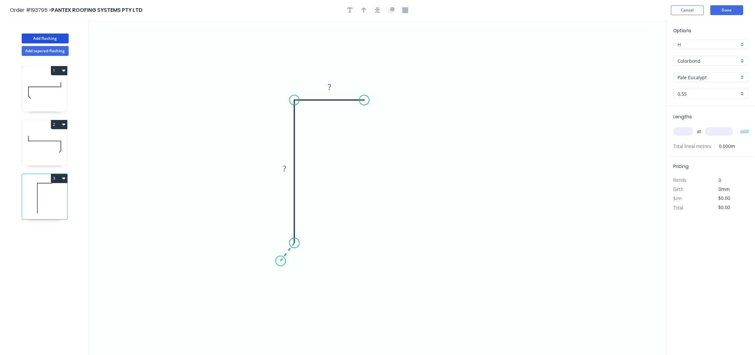
click at [279, 262] on icon "0 ? ?" at bounding box center [378, 187] width 578 height 335
click at [376, 13] on icon "button" at bounding box center [377, 10] width 5 height 5
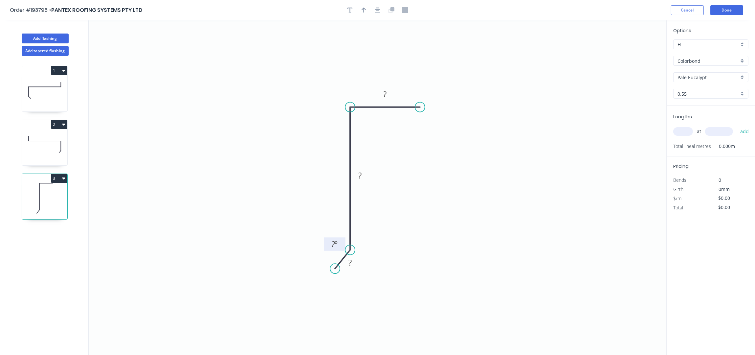
click at [335, 245] on tspan "º" at bounding box center [336, 243] width 3 height 11
type input "$10.08"
drag, startPoint x: 376, startPoint y: 11, endPoint x: 371, endPoint y: 16, distance: 7.2
click at [376, 10] on icon "button" at bounding box center [377, 10] width 5 height 6
drag, startPoint x: 362, startPoint y: 15, endPoint x: 363, endPoint y: 11, distance: 4.2
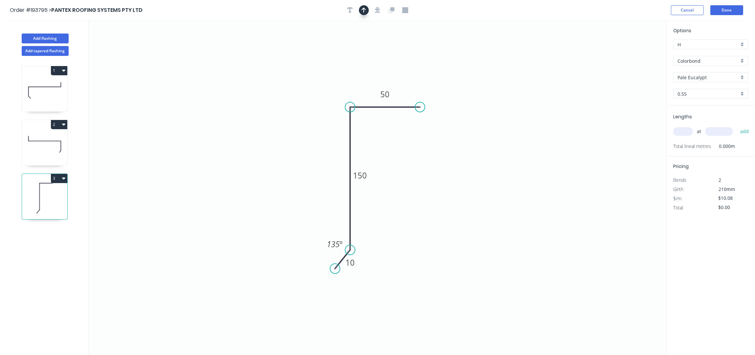
click at [362, 15] on header "Order #193795 > PANTEX ROOFING SYSTEMS PTY LTD Cancel Done" at bounding box center [377, 10] width 755 height 20
click at [363, 11] on icon "button" at bounding box center [363, 10] width 5 height 6
drag, startPoint x: 633, startPoint y: 52, endPoint x: 324, endPoint y: 80, distance: 310.3
click at [324, 80] on icon at bounding box center [322, 74] width 19 height 19
click at [679, 137] on div "at add" at bounding box center [711, 131] width 76 height 11
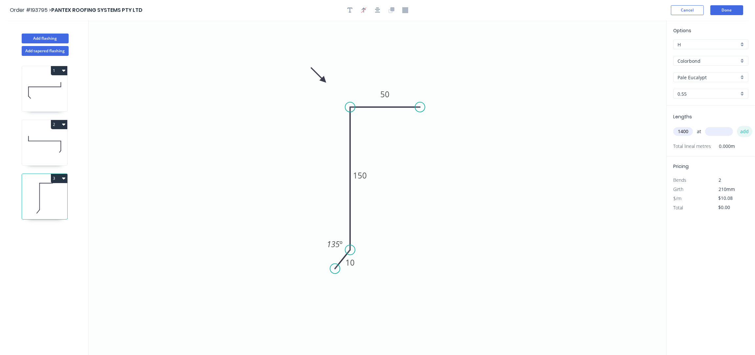
type input "1400"
click at [737, 126] on button "add" at bounding box center [744, 131] width 15 height 11
click at [53, 39] on button "Add flashing" at bounding box center [45, 38] width 47 height 10
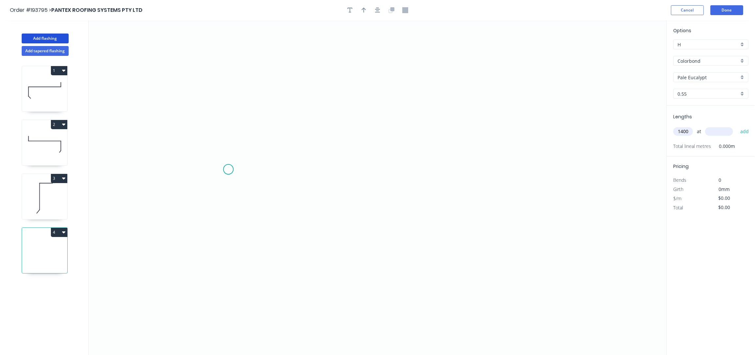
click at [231, 193] on icon "0" at bounding box center [378, 187] width 578 height 335
click at [327, 96] on icon "0" at bounding box center [378, 187] width 578 height 335
click at [392, 198] on icon "0 ?" at bounding box center [378, 187] width 578 height 335
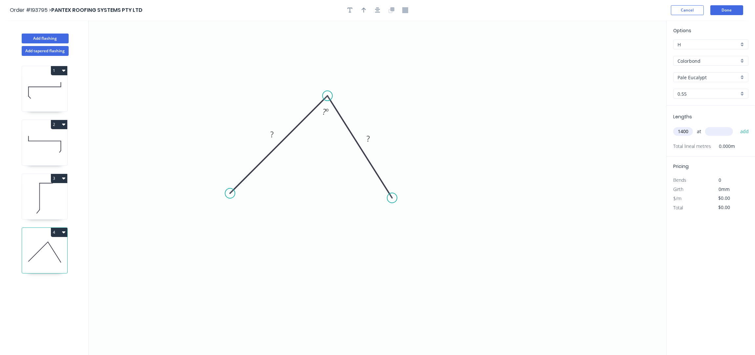
drag, startPoint x: 377, startPoint y: 8, endPoint x: 369, endPoint y: 129, distance: 121.1
click at [377, 8] on icon "button" at bounding box center [377, 10] width 5 height 5
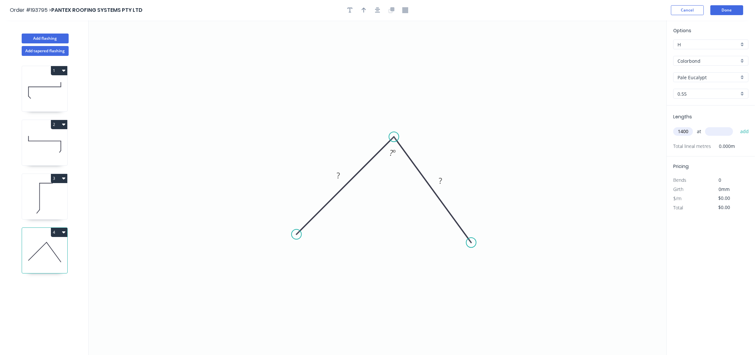
drag, startPoint x: 461, startPoint y: 238, endPoint x: 471, endPoint y: 243, distance: 11.3
click at [471, 243] on circle at bounding box center [471, 242] width 10 height 10
click at [339, 175] on tspan "?" at bounding box center [338, 175] width 3 height 11
type input "$5.34"
click at [689, 132] on input "1400" at bounding box center [683, 131] width 20 height 9
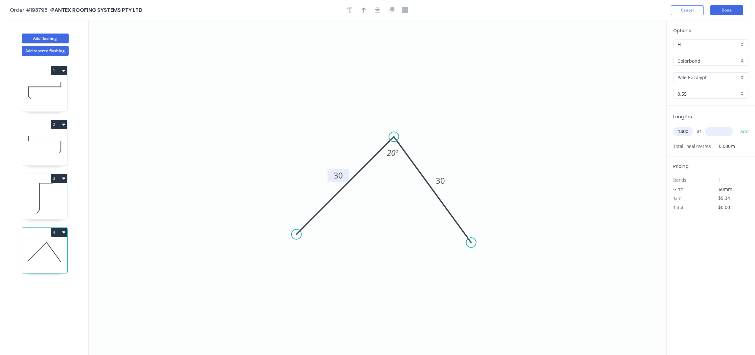
drag, startPoint x: 689, startPoint y: 132, endPoint x: 658, endPoint y: 132, distance: 30.9
click at [659, 132] on div "Add flashing Add tapered flashing 1 2 3 4 0 30 30 20 º Options H H Colorbond Co…" at bounding box center [377, 193] width 755 height 346
type input "1"
type input "1400"
click at [737, 126] on button "add" at bounding box center [744, 131] width 15 height 11
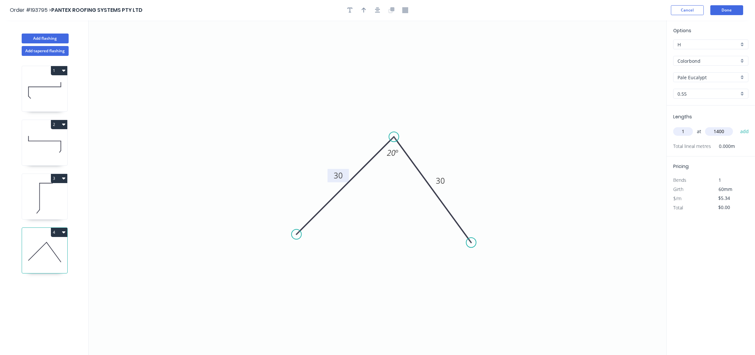
type input "$7.48"
click at [51, 210] on icon at bounding box center [44, 198] width 45 height 42
type input "$10.08"
type input "$0.00"
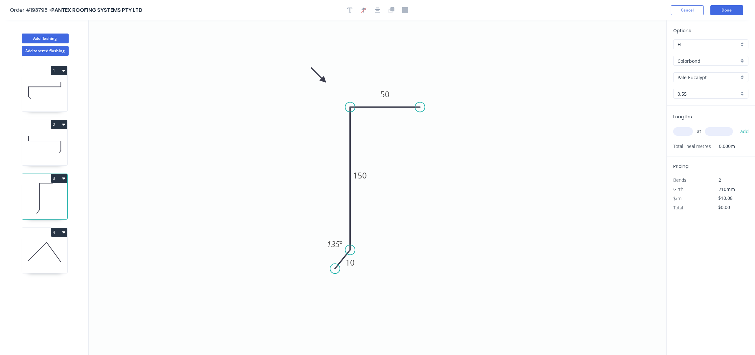
click at [686, 129] on input "text" at bounding box center [683, 131] width 20 height 9
type input "2"
type input "1400"
click at [737, 126] on button "add" at bounding box center [744, 131] width 15 height 11
type input "$28.22"
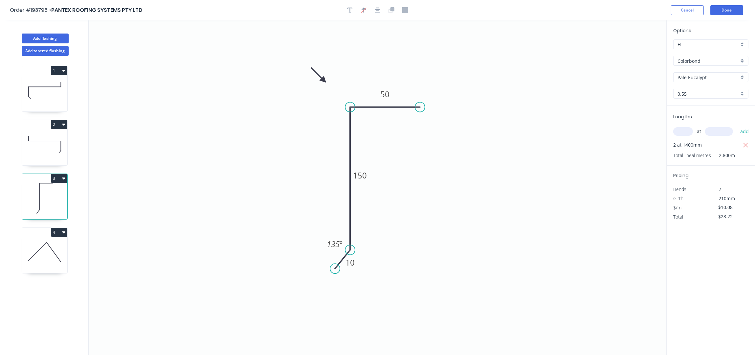
click at [56, 149] on icon at bounding box center [44, 144] width 45 height 42
type input "$24.73"
type input "$35.86"
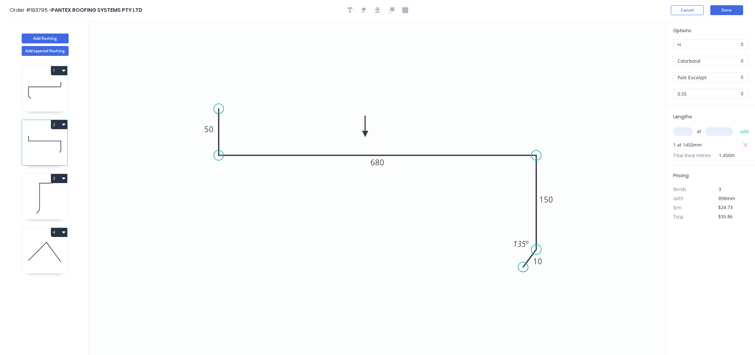
click at [43, 259] on icon at bounding box center [44, 252] width 45 height 42
type input "$5.34"
type input "$7.48"
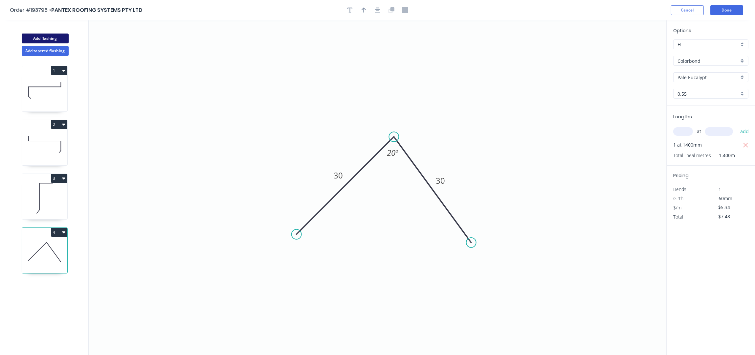
click at [47, 38] on button "Add flashing" at bounding box center [45, 38] width 47 height 10
type input "$0.00"
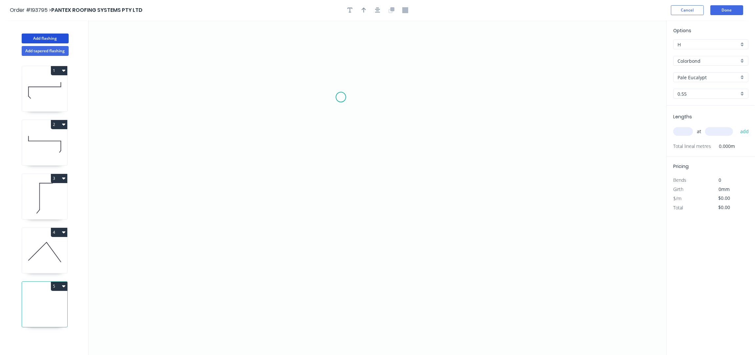
click at [341, 96] on icon "0" at bounding box center [378, 187] width 578 height 335
click at [339, 149] on icon "0" at bounding box center [378, 187] width 578 height 335
drag, startPoint x: 163, startPoint y: 155, endPoint x: 164, endPoint y: 162, distance: 6.9
click at [163, 157] on icon "0 ?" at bounding box center [378, 187] width 578 height 335
click at [162, 222] on icon "0 ? ?" at bounding box center [378, 187] width 578 height 335
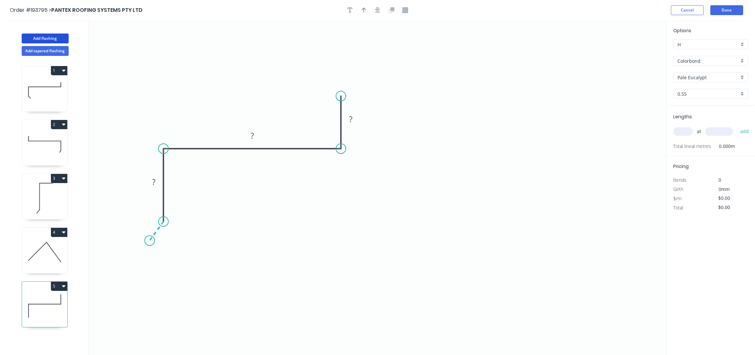
click at [149, 241] on icon "0 ? ? ?" at bounding box center [378, 187] width 578 height 335
drag, startPoint x: 378, startPoint y: 10, endPoint x: 378, endPoint y: 14, distance: 3.9
click at [378, 10] on icon "button" at bounding box center [377, 10] width 5 height 6
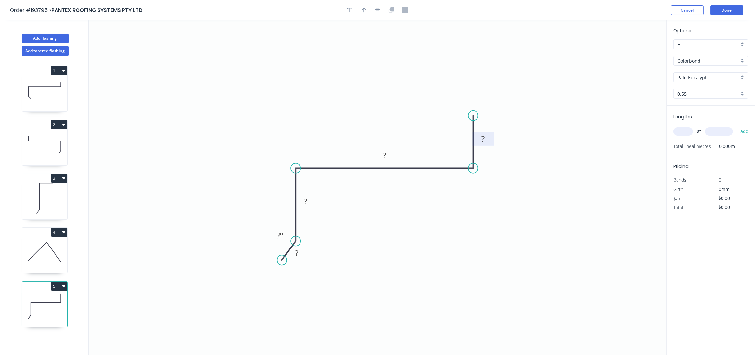
click at [490, 139] on rect at bounding box center [482, 138] width 21 height 13
click at [485, 138] on rect at bounding box center [482, 139] width 13 height 9
type input "$20.76"
click at [365, 10] on icon "button" at bounding box center [363, 10] width 5 height 5
drag, startPoint x: 633, startPoint y: 51, endPoint x: 358, endPoint y: 134, distance: 287.3
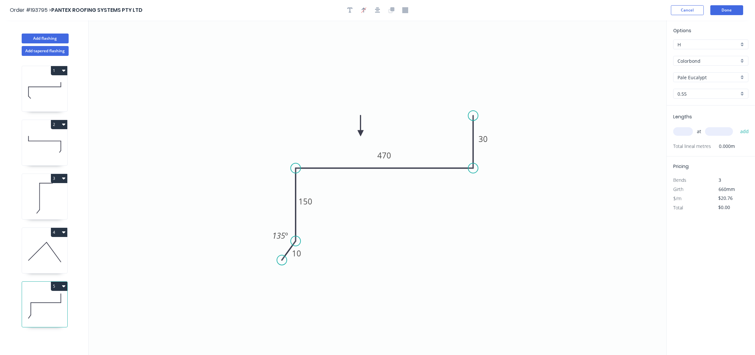
click at [358, 133] on icon at bounding box center [361, 125] width 6 height 21
click at [685, 131] on input "text" at bounding box center [683, 131] width 20 height 9
type input "1"
type input "1400"
click at [737, 126] on button "add" at bounding box center [744, 131] width 15 height 11
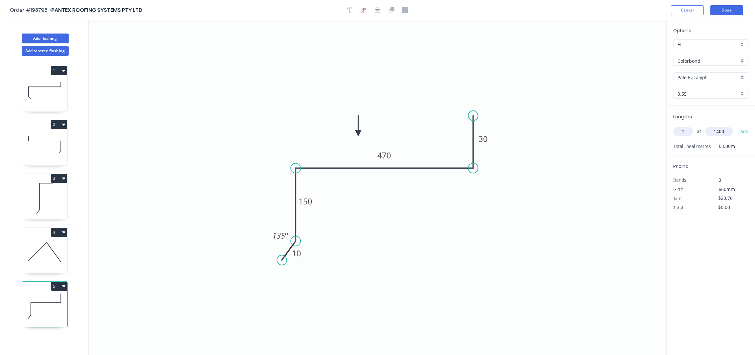
type input "$29.06"
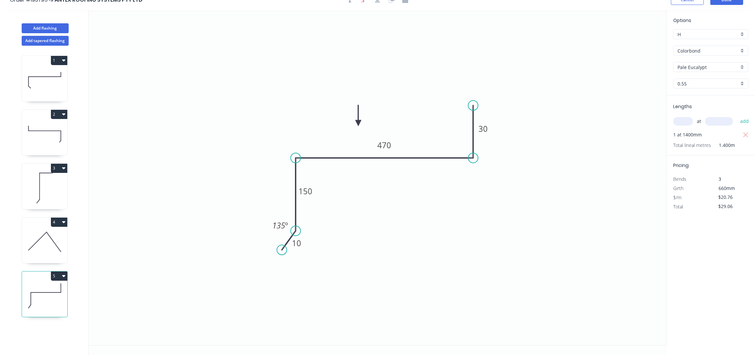
scroll to position [12, 0]
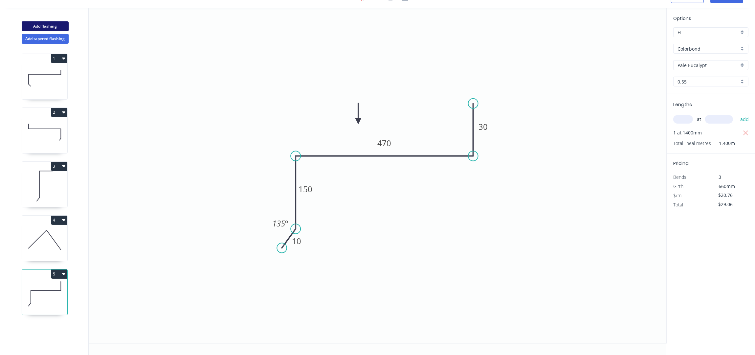
click at [44, 28] on button "Add flashing" at bounding box center [45, 26] width 47 height 10
type input "$0.00"
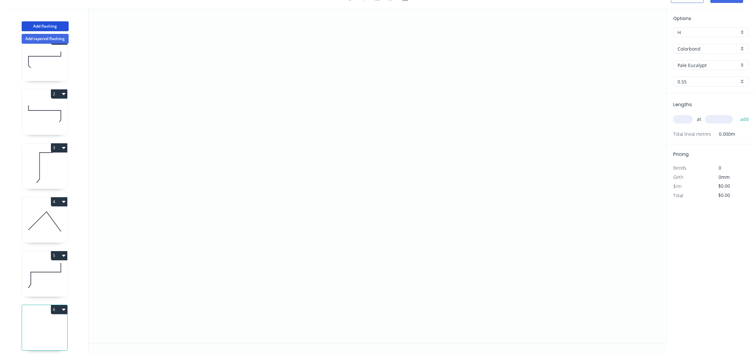
scroll to position [28, 0]
click at [230, 132] on icon "0" at bounding box center [378, 175] width 578 height 335
click at [228, 170] on icon "0" at bounding box center [378, 175] width 578 height 335
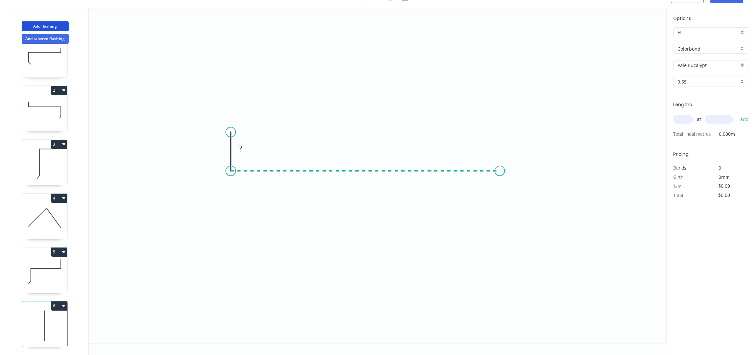
click at [500, 164] on icon "0 ?" at bounding box center [378, 175] width 578 height 335
click at [499, 238] on icon "0 ? ?" at bounding box center [378, 175] width 578 height 335
click at [518, 253] on icon "0 ? ? ?" at bounding box center [378, 175] width 578 height 335
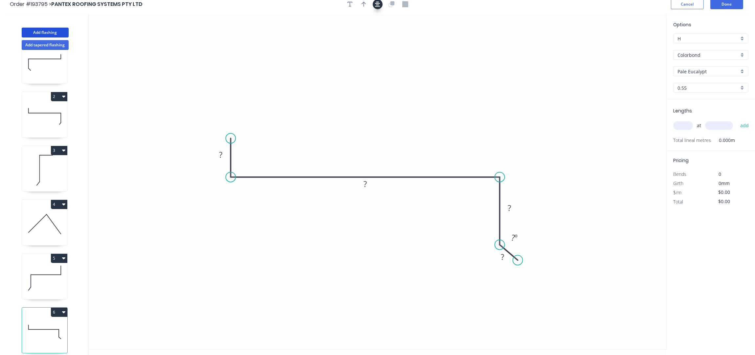
scroll to position [0, 0]
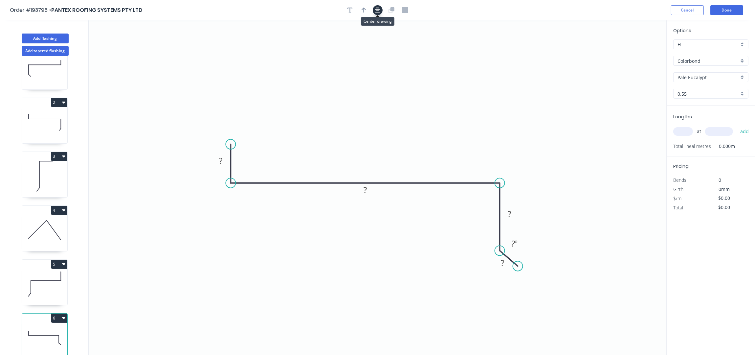
click at [377, 10] on icon "button" at bounding box center [377, 10] width 5 height 6
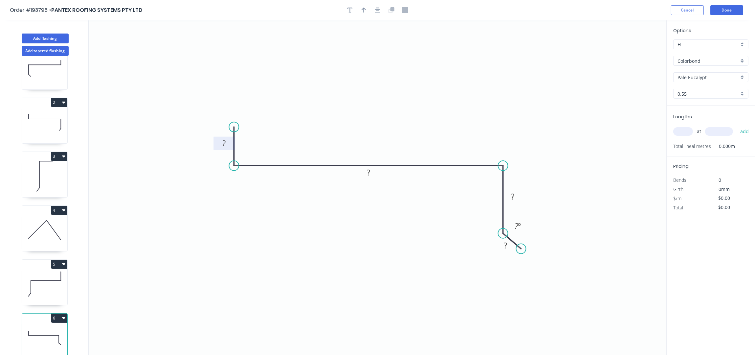
click at [226, 144] on rect at bounding box center [223, 143] width 13 height 9
type input "$20.76"
click at [360, 13] on button "button" at bounding box center [364, 10] width 10 height 10
drag, startPoint x: 633, startPoint y: 51, endPoint x: 375, endPoint y: 159, distance: 279.6
click at [367, 130] on icon at bounding box center [370, 119] width 6 height 21
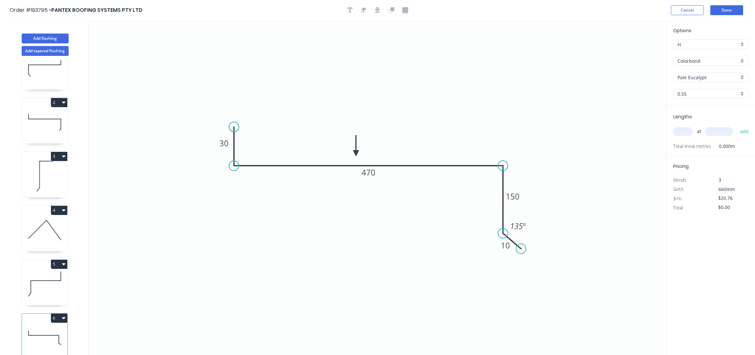
click at [684, 131] on input "text" at bounding box center [683, 131] width 20 height 9
type input "1"
type input "1400"
click at [737, 126] on button "add" at bounding box center [744, 131] width 15 height 11
type input "$29.06"
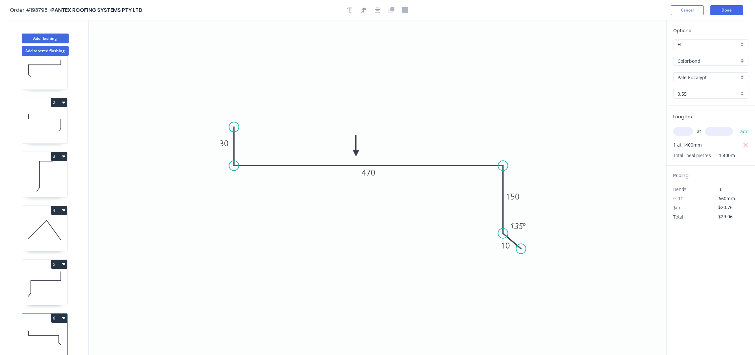
click at [44, 229] on icon at bounding box center [44, 230] width 45 height 42
type input "$5.34"
type input "$7.48"
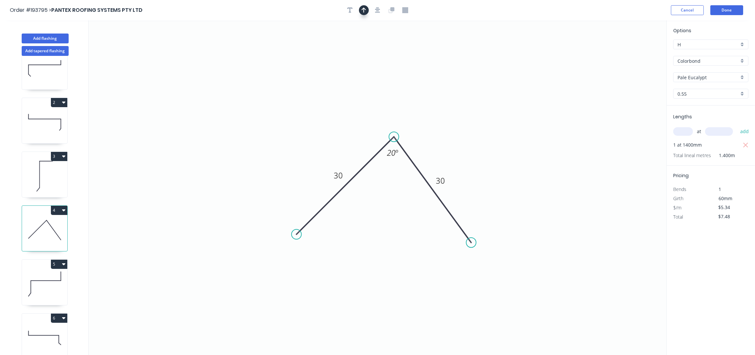
click at [366, 10] on button "button" at bounding box center [364, 10] width 10 height 10
drag, startPoint x: 633, startPoint y: 51, endPoint x: 397, endPoint y: 88, distance: 238.6
click at [397, 88] on icon at bounding box center [397, 80] width 6 height 21
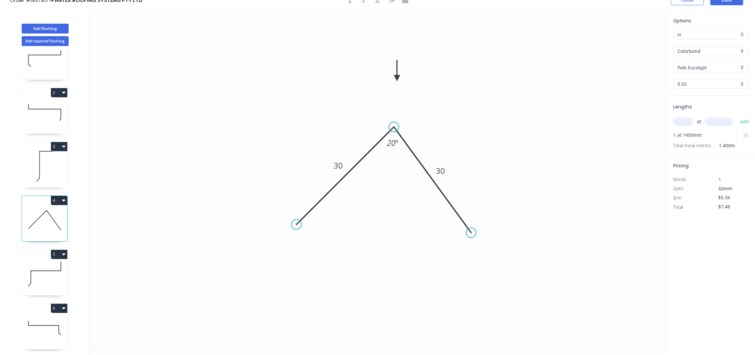
scroll to position [12, 0]
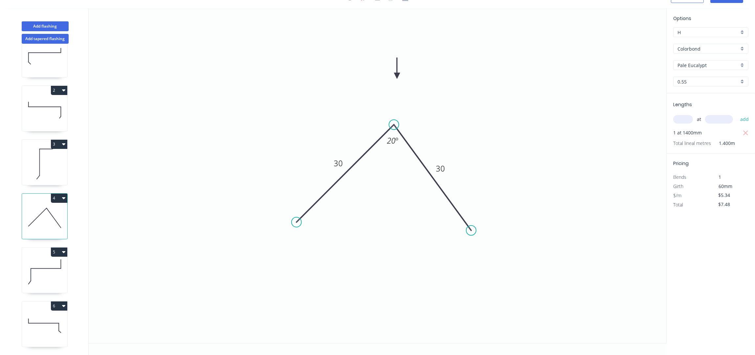
click at [687, 122] on input "text" at bounding box center [683, 119] width 20 height 9
type input "1"
type input "1500"
click at [737, 114] on button "add" at bounding box center [744, 119] width 15 height 11
type input "$15.49"
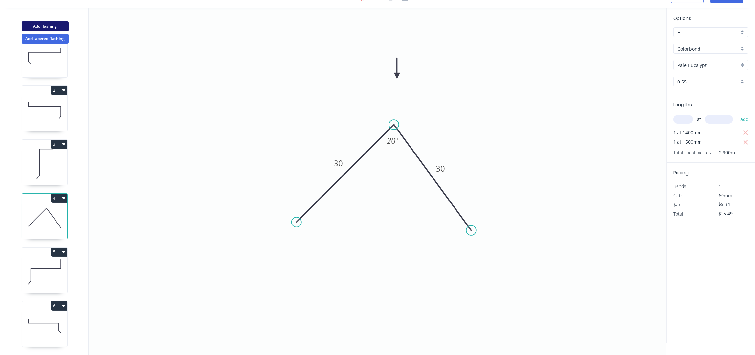
click at [51, 26] on button "Add flashing" at bounding box center [45, 26] width 47 height 10
type input "$0.00"
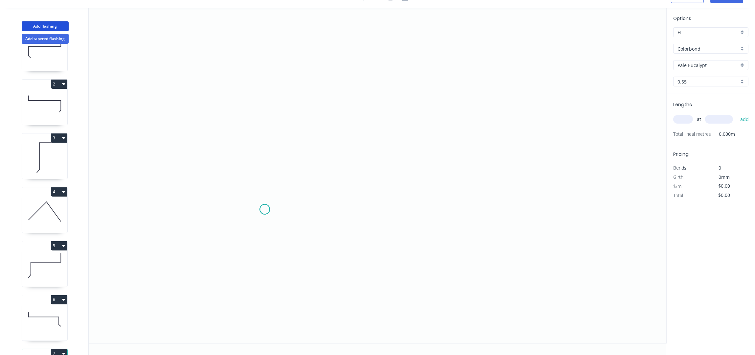
click at [265, 209] on icon "0" at bounding box center [378, 175] width 578 height 335
drag, startPoint x: 259, startPoint y: 88, endPoint x: 307, endPoint y: 89, distance: 47.3
click at [260, 88] on icon "0" at bounding box center [378, 175] width 578 height 335
drag, startPoint x: 308, startPoint y: 90, endPoint x: 325, endPoint y: 85, distance: 17.9
click at [309, 90] on icon "0 ?" at bounding box center [378, 175] width 578 height 335
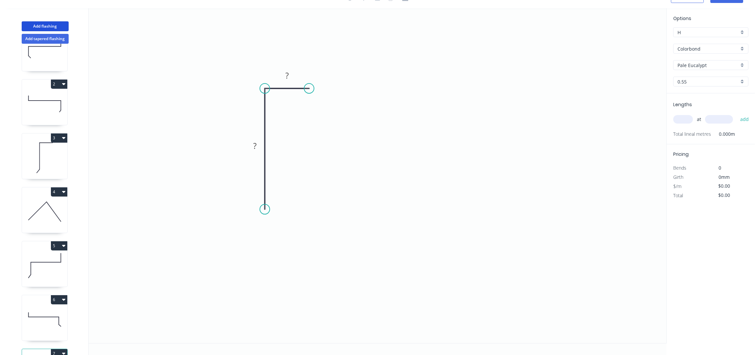
drag, startPoint x: 269, startPoint y: 209, endPoint x: 264, endPoint y: 210, distance: 4.7
click at [269, 208] on circle at bounding box center [265, 209] width 10 height 10
click at [261, 211] on circle at bounding box center [265, 209] width 10 height 10
click at [249, 221] on icon "0 ? ?" at bounding box center [378, 175] width 578 height 335
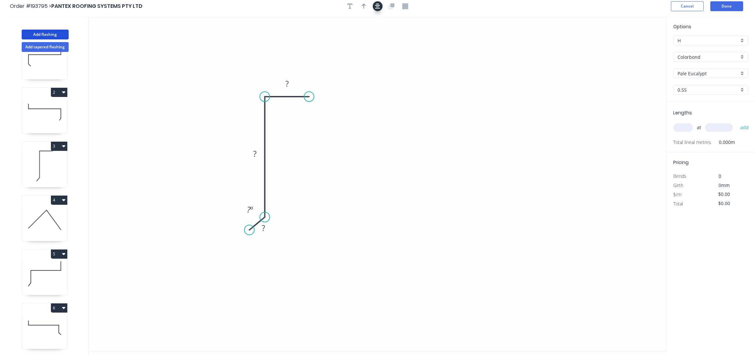
scroll to position [0, 0]
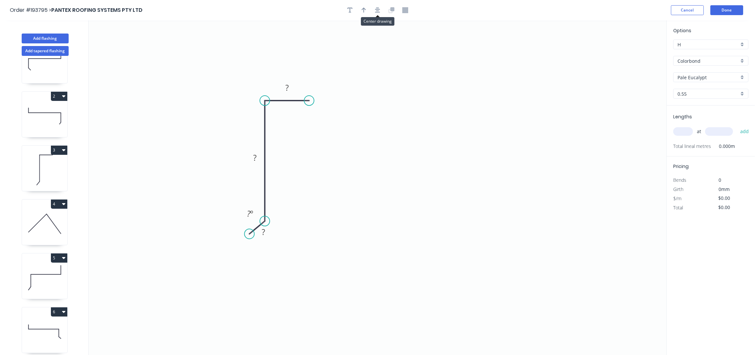
click at [380, 6] on div at bounding box center [377, 10] width 69 height 10
click at [379, 10] on icon "button" at bounding box center [377, 10] width 5 height 6
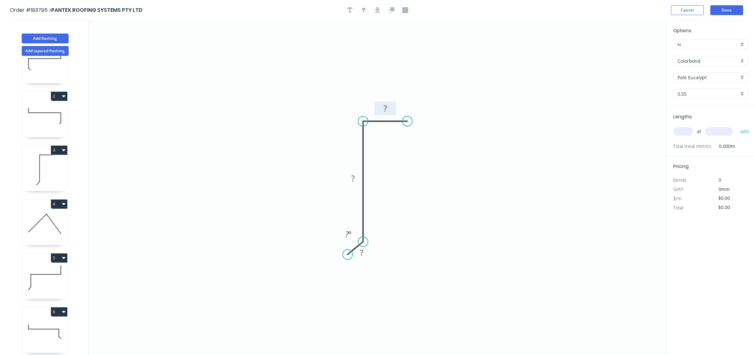
click at [391, 107] on rect at bounding box center [385, 108] width 13 height 9
type input "$10.08"
click at [364, 11] on icon "button" at bounding box center [363, 10] width 5 height 5
drag, startPoint x: 632, startPoint y: 53, endPoint x: 315, endPoint y: 91, distance: 319.5
click at [308, 93] on icon at bounding box center [312, 87] width 19 height 19
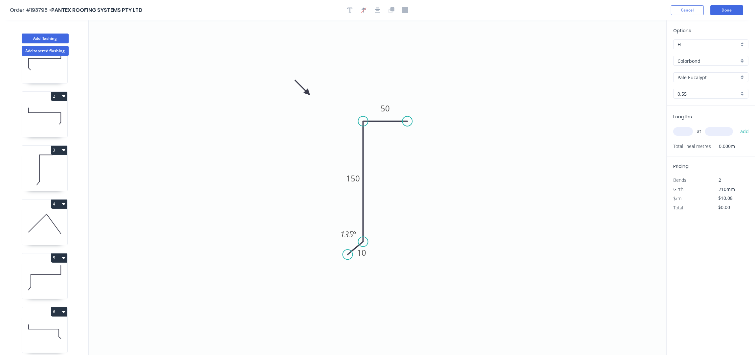
click at [692, 130] on input "text" at bounding box center [683, 131] width 20 height 9
type input "2"
type input "1100"
click at [737, 126] on button "add" at bounding box center [744, 131] width 15 height 11
type input "$22.18"
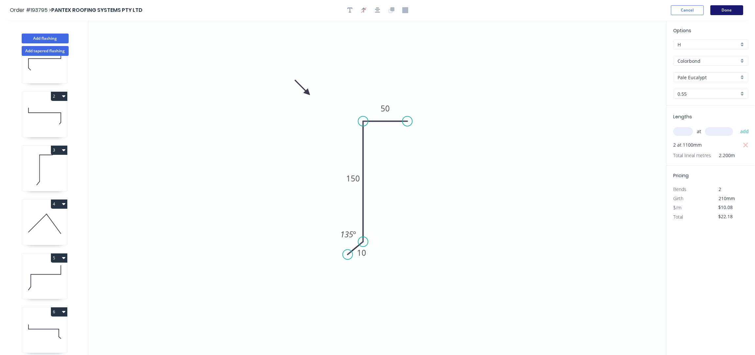
click at [727, 9] on button "Done" at bounding box center [726, 10] width 33 height 10
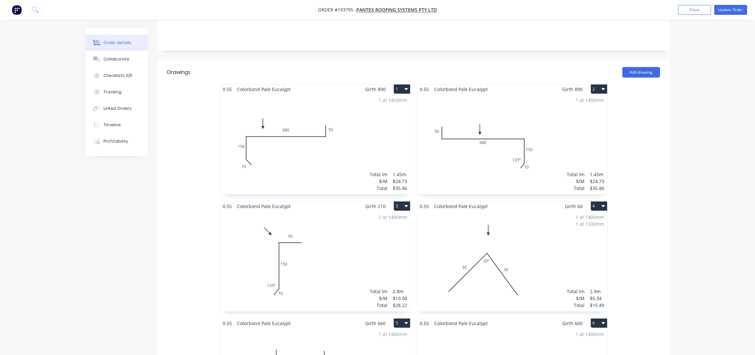
scroll to position [175, 0]
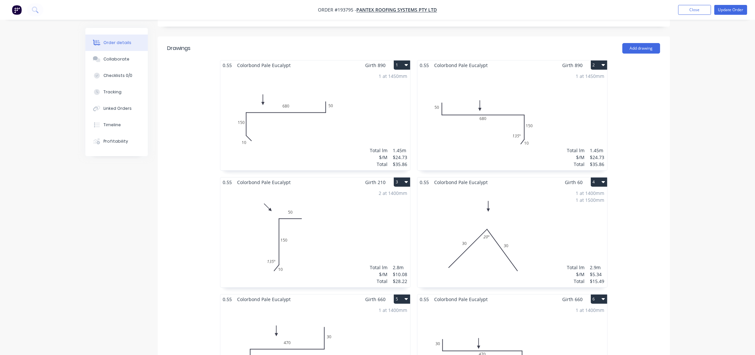
click at [303, 122] on div "1 at 1450mm Total lm $/M Total 1.45m $24.73 $35.86" at bounding box center [315, 120] width 190 height 100
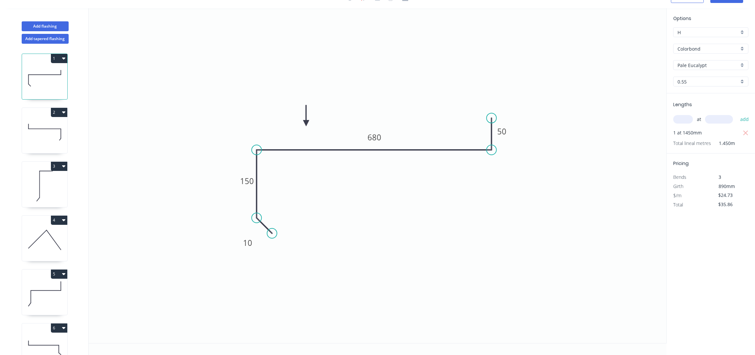
scroll to position [12, 0]
click at [293, 239] on div "Show angle" at bounding box center [293, 238] width 66 height 13
click at [272, 213] on tspan "?" at bounding box center [271, 211] width 4 height 11
drag, startPoint x: 400, startPoint y: 207, endPoint x: 408, endPoint y: 204, distance: 7.9
click at [402, 207] on icon "0 10 150 680 50 135 º" at bounding box center [378, 175] width 578 height 335
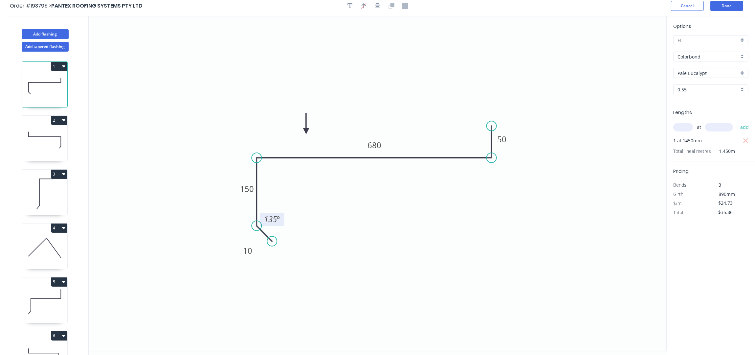
scroll to position [0, 0]
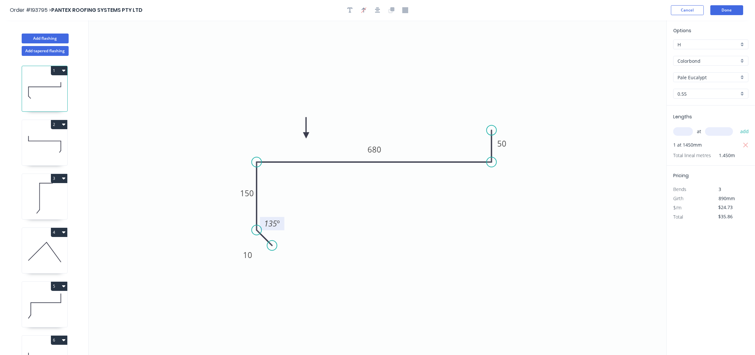
click at [727, 15] on header "Order #193795 > PANTEX ROOFING SYSTEMS PTY LTD Cancel Done" at bounding box center [377, 10] width 755 height 20
click at [728, 11] on button "Done" at bounding box center [726, 10] width 33 height 10
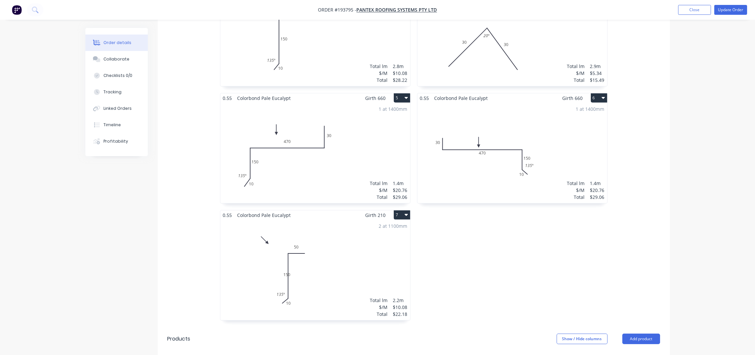
scroll to position [394, 0]
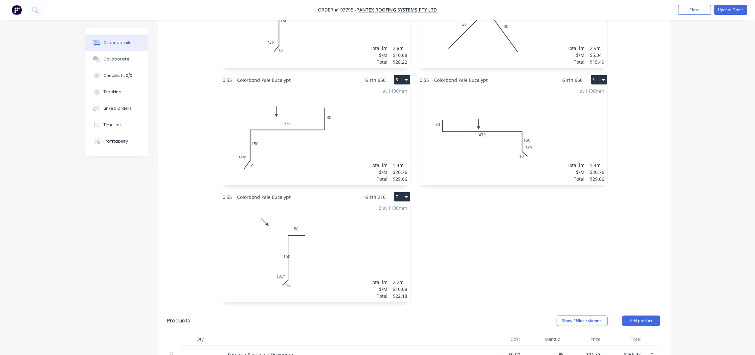
click at [365, 212] on div "2 at 1100mm Total lm $/M Total 2.2m $10.08 $22.18" at bounding box center [315, 252] width 190 height 100
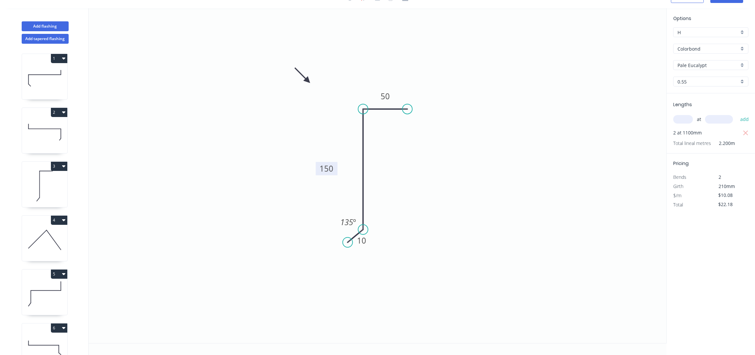
drag, startPoint x: 345, startPoint y: 166, endPoint x: 318, endPoint y: 168, distance: 27.0
click at [318, 168] on rect at bounding box center [327, 168] width 22 height 13
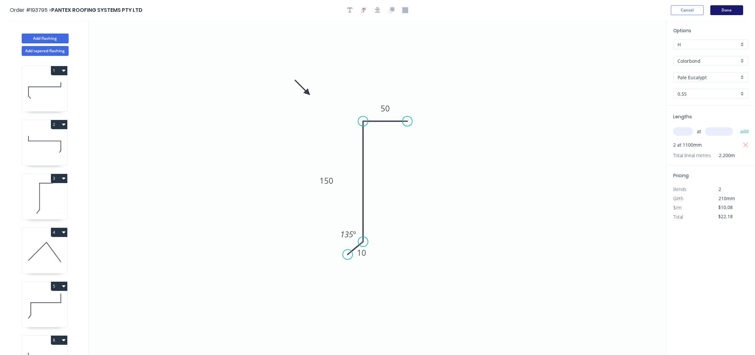
click at [725, 13] on button "Done" at bounding box center [726, 10] width 33 height 10
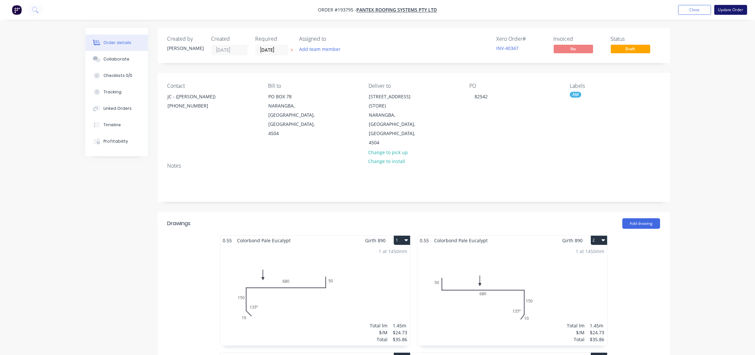
click at [735, 8] on button "Update Order" at bounding box center [730, 10] width 33 height 10
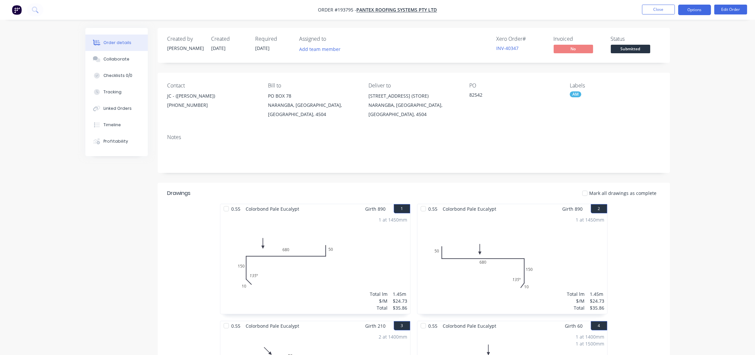
click at [696, 8] on button "Options" at bounding box center [694, 10] width 33 height 11
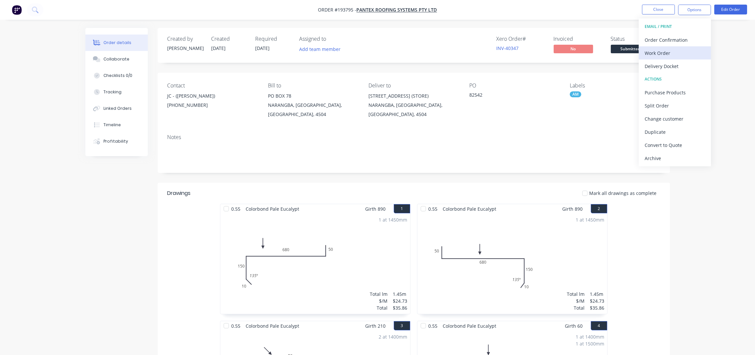
click at [687, 51] on div "Work Order" at bounding box center [674, 53] width 60 height 10
click at [685, 63] on div "Without pricing" at bounding box center [674, 66] width 60 height 10
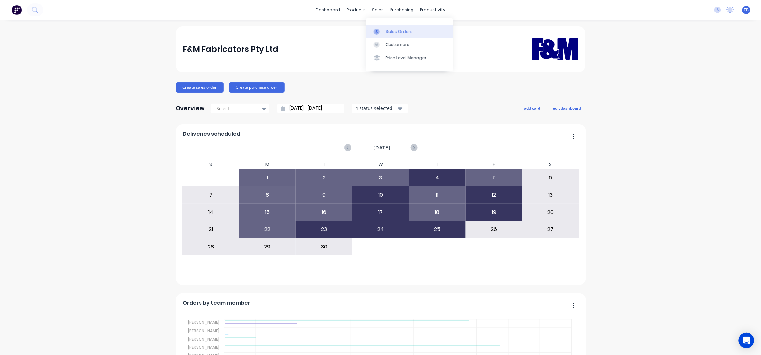
click at [391, 27] on link "Sales Orders" at bounding box center [409, 31] width 87 height 13
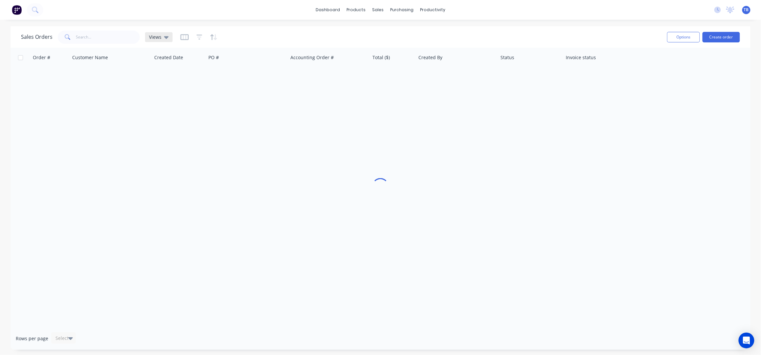
click at [165, 37] on icon at bounding box center [166, 37] width 5 height 3
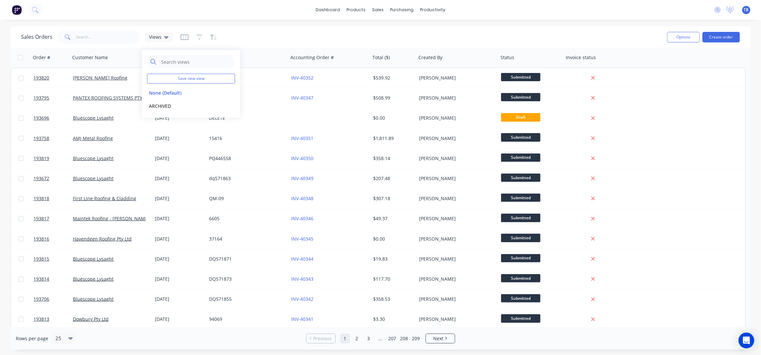
click at [288, 28] on div "Sales Orders Views Options Create order" at bounding box center [381, 36] width 740 height 21
click at [333, 10] on link "dashboard" at bounding box center [328, 10] width 31 height 10
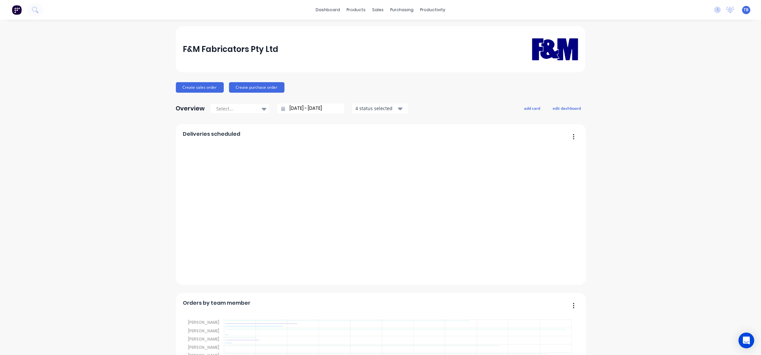
click at [289, 108] on input "[DATE] - [DATE]" at bounding box center [313, 108] width 56 height 10
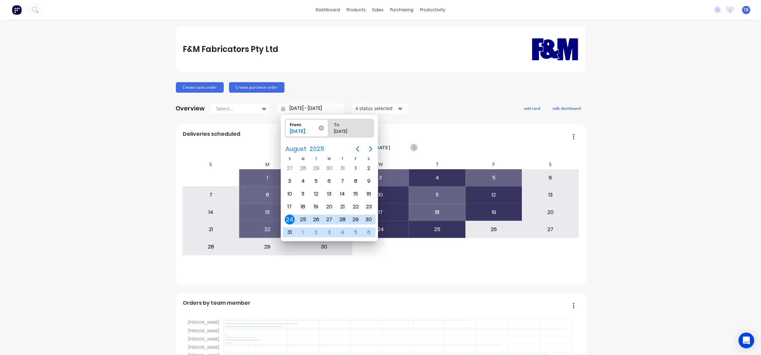
click at [320, 127] on icon at bounding box center [321, 127] width 5 height 5
click at [286, 127] on input "From [DATE]" at bounding box center [285, 128] width 0 height 18
click at [320, 127] on icon at bounding box center [321, 127] width 5 height 5
click at [286, 127] on input "From [DATE]" at bounding box center [285, 128] width 0 height 18
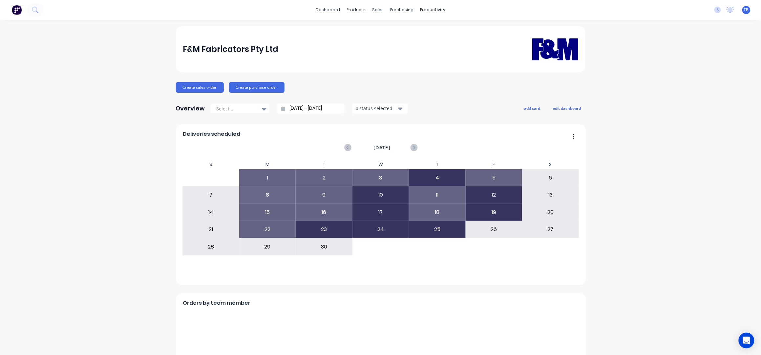
type input "[DATE] - [DATE]"
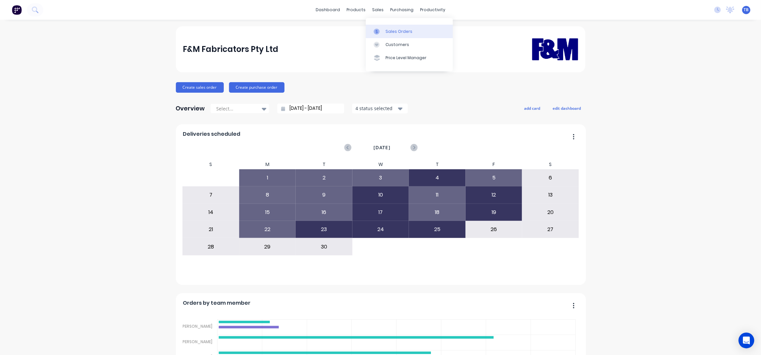
click at [397, 27] on link "Sales Orders" at bounding box center [409, 31] width 87 height 13
